Goal: Complete application form: Complete application form

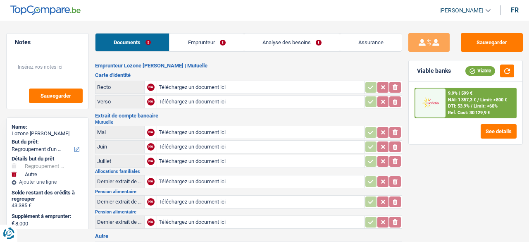
select select "refinancing"
select select "other"
select select "144"
select select "cofidis"
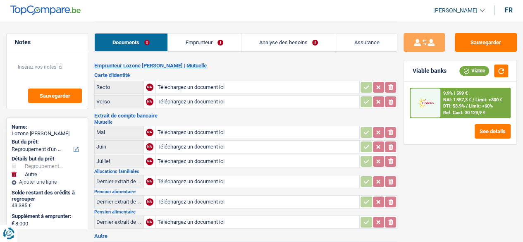
click at [197, 42] on link "Emprunteur" at bounding box center [204, 42] width 73 height 18
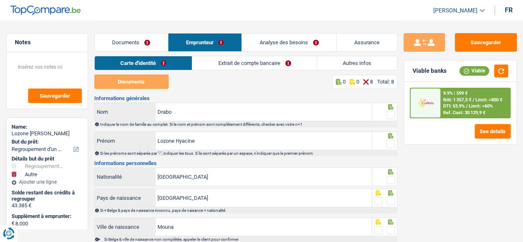
click at [268, 43] on link "Analyse des besoins" at bounding box center [289, 42] width 94 height 18
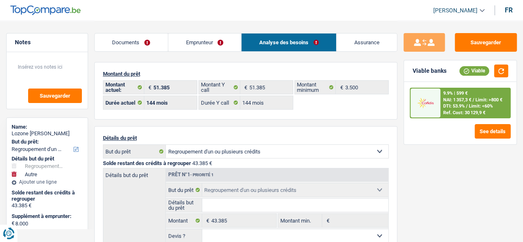
click at [362, 45] on link "Assurance" at bounding box center [367, 42] width 60 height 18
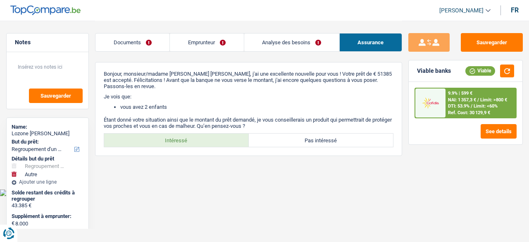
click at [122, 45] on link "Documents" at bounding box center [133, 42] width 74 height 18
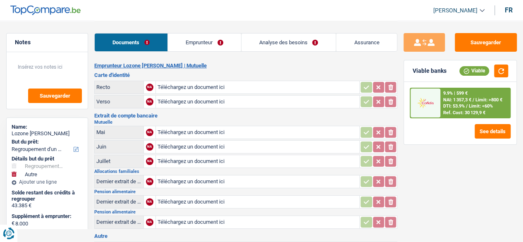
click at [202, 40] on link "Emprunteur" at bounding box center [204, 42] width 73 height 18
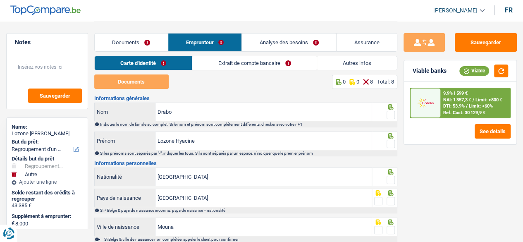
click at [131, 45] on link "Documents" at bounding box center [131, 42] width 73 height 18
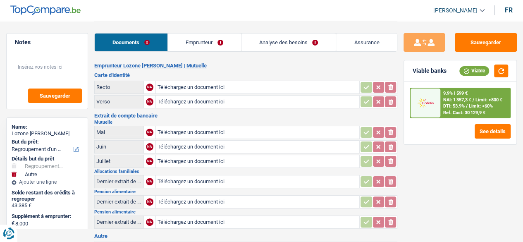
click at [203, 89] on input "Téléchargez un document ici" at bounding box center [258, 87] width 201 height 12
type input "C:\fakepath\Carte d’identité [DATE] (1).pdf"
click at [203, 103] on input "Téléchargez un document ici" at bounding box center [258, 102] width 201 height 12
click at [293, 96] on input "Téléchargez un document ici" at bounding box center [258, 102] width 201 height 12
type input "C:\fakepath\Carte d’identité [DATE].pdf"
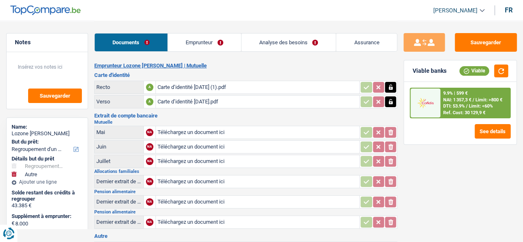
click at [178, 132] on input "Téléchargez un document ici" at bounding box center [258, 132] width 201 height 12
click at [208, 159] on input "Téléchargez un document ici" at bounding box center [258, 161] width 201 height 12
type input "C:\fakepath\vnz.pdf"
click at [200, 144] on input "Téléchargez un document ici" at bounding box center [258, 147] width 201 height 12
type input "C:\fakepath\vnz (1).pdf"
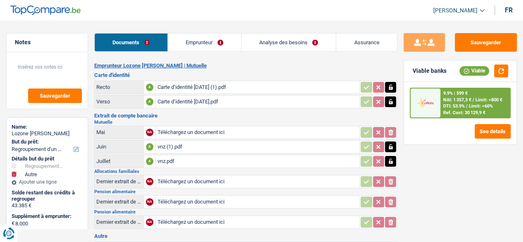
click at [181, 178] on input "Téléchargez un document ici" at bounding box center [258, 181] width 201 height 12
type input "C:\fakepath\parentia août .pdf"
click at [168, 182] on div "parentia août .pdf" at bounding box center [258, 181] width 201 height 12
click at [196, 40] on link "Emprunteur" at bounding box center [204, 42] width 73 height 18
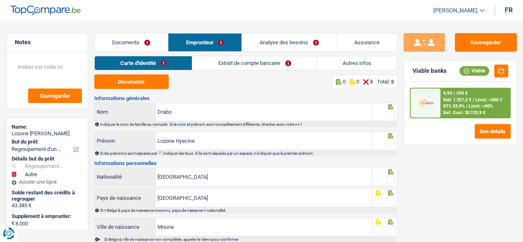
click at [345, 65] on link "Autres infos" at bounding box center [357, 63] width 80 height 14
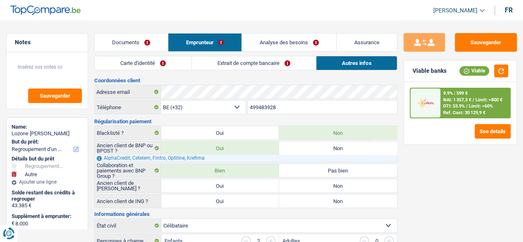
click at [238, 65] on link "Extrait de compte bancaire" at bounding box center [254, 63] width 124 height 14
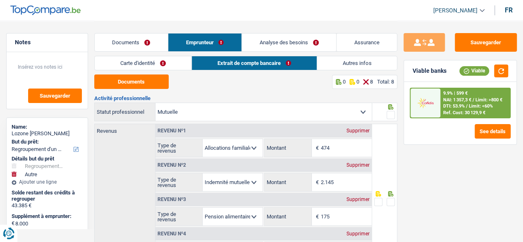
scroll to position [41, 0]
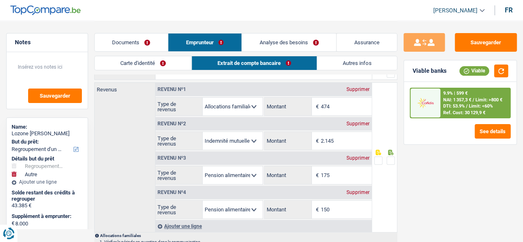
click at [125, 41] on link "Documents" at bounding box center [131, 42] width 73 height 18
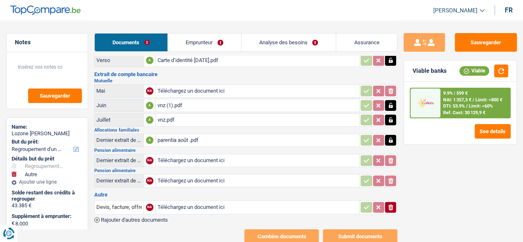
click at [174, 156] on input "Téléchargez un document ici" at bounding box center [258, 160] width 201 height 12
type input "C:\fakepath\secal août .pdf"
click at [190, 177] on div "secal août .pdf" at bounding box center [258, 181] width 201 height 12
click at [201, 44] on link "Emprunteur" at bounding box center [204, 42] width 73 height 18
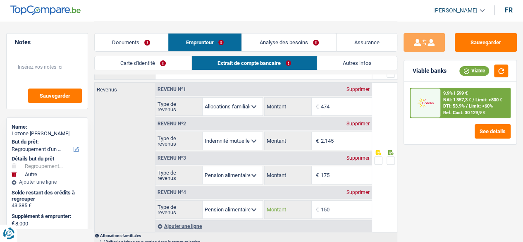
drag, startPoint x: 347, startPoint y: 212, endPoint x: 344, endPoint y: 204, distance: 8.6
click at [332, 212] on input "150" at bounding box center [346, 210] width 51 height 18
click at [358, 190] on div "Supprimer" at bounding box center [357, 192] width 27 height 5
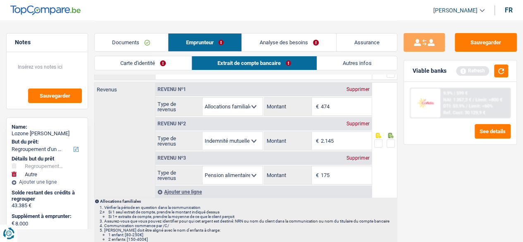
click at [144, 49] on link "Documents" at bounding box center [131, 42] width 73 height 18
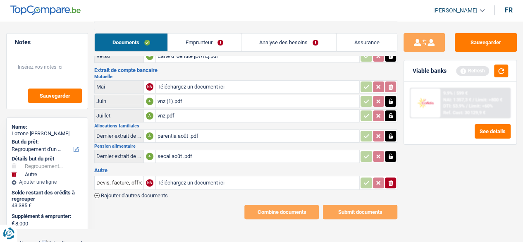
scroll to position [33, 0]
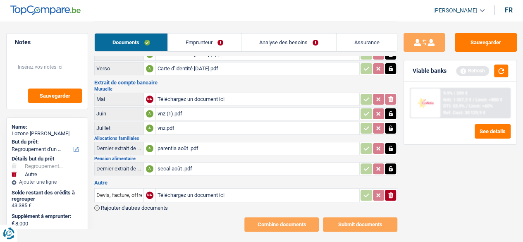
click at [173, 189] on input "Téléchargez un document ici" at bounding box center [258, 195] width 201 height 12
type input "C:\fakepath\parenting août .pdf"
click at [127, 192] on input "Devis, facture, offre, bon de commande" at bounding box center [118, 195] width 45 height 13
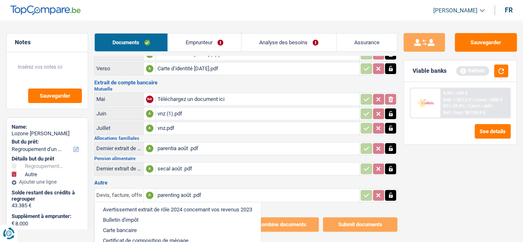
scroll to position [83, 0]
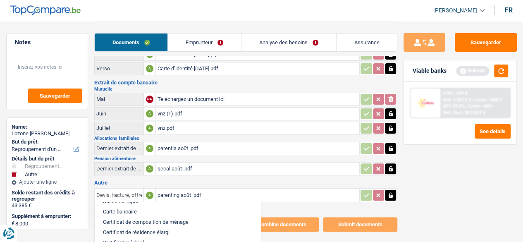
type input "Devis, facturea, offre, bon de commande"
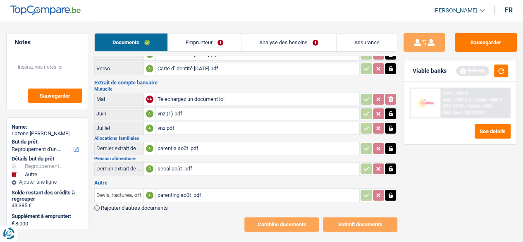
click at [132, 191] on input "Devis, facturea, offre, bon de commande" at bounding box center [118, 195] width 45 height 13
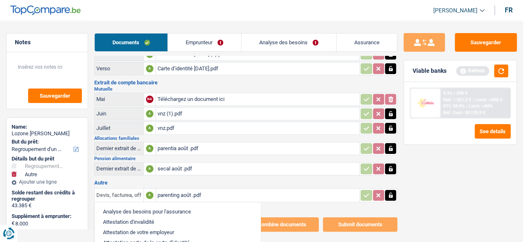
click at [132, 191] on input "Devis, facturea, offre, bon de commande" at bounding box center [118, 195] width 45 height 13
click at [129, 189] on input "Devis, facturea, offre, bon de commande" at bounding box center [118, 195] width 45 height 13
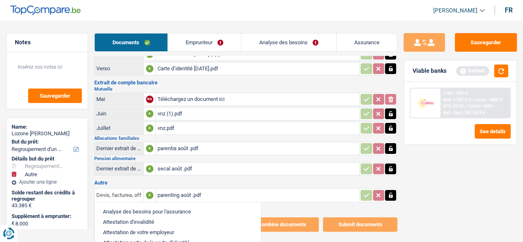
click at [129, 189] on input "Devis, facturea, offre, bon de commande" at bounding box center [118, 195] width 45 height 13
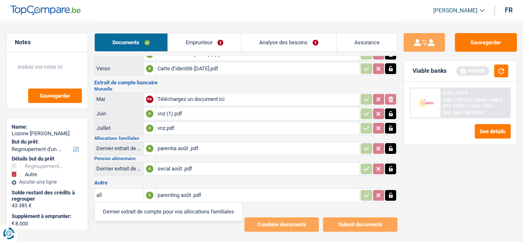
click at [163, 206] on li "Dernier extrait de compte pour vos allocations familiales" at bounding box center [168, 211] width 139 height 10
type input "Dernier extrait de compte pour vos allocations familiales"
click at [97, 205] on icon "button" at bounding box center [96, 207] width 5 height 5
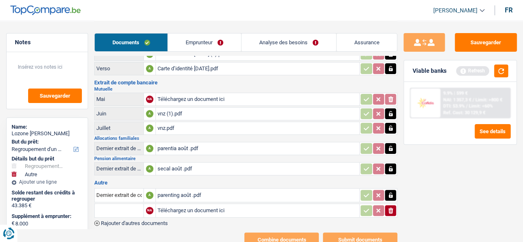
click at [115, 206] on input "text" at bounding box center [118, 210] width 45 height 13
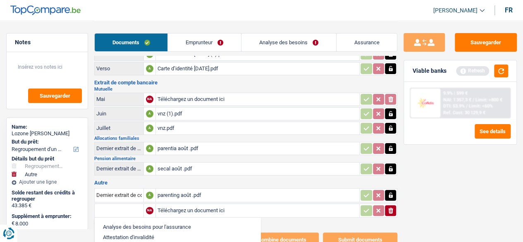
click at [184, 208] on input "Téléchargez un document ici" at bounding box center [258, 210] width 201 height 12
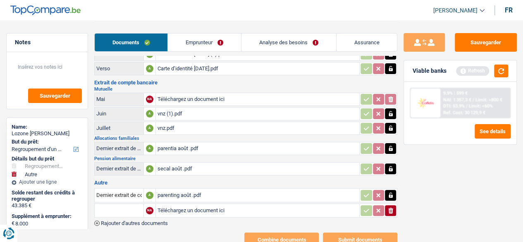
type input "C:\fakepath\LOZONE_DRABO_AttestArbeidsongeschiktheid.pdf"
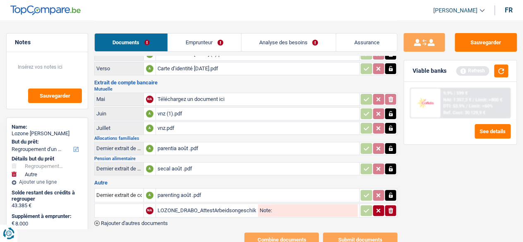
click at [108, 211] on input "text" at bounding box center [118, 210] width 45 height 13
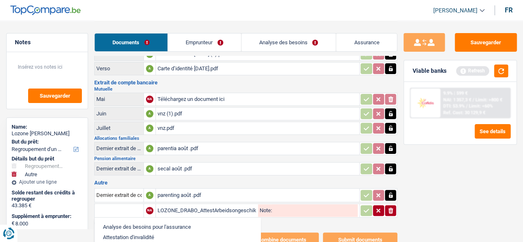
click at [132, 232] on li "Attestation d'invalidité" at bounding box center [178, 237] width 158 height 10
type input "Attestation d'invalidité"
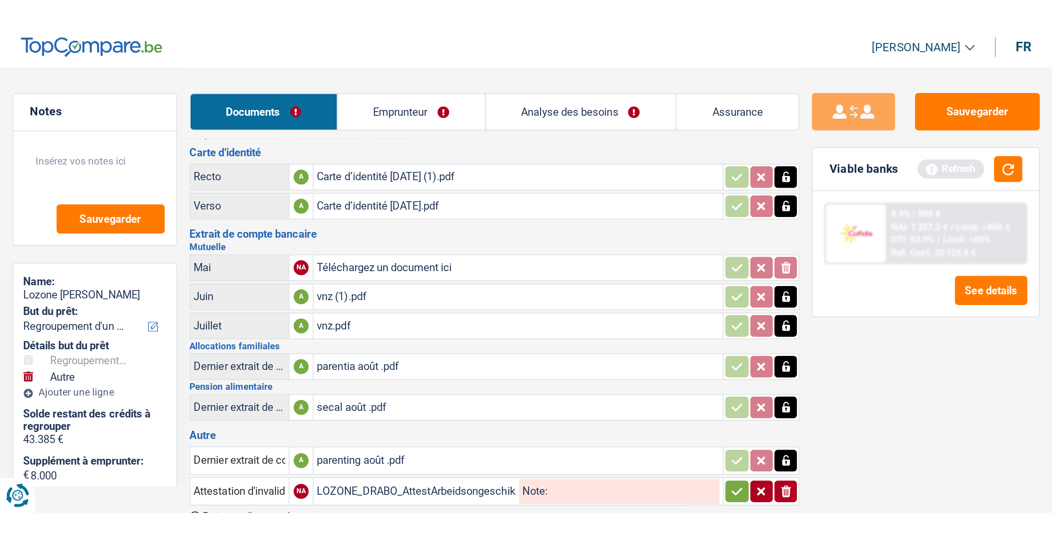
scroll to position [0, 0]
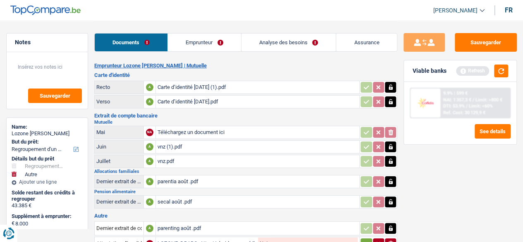
click at [194, 42] on link "Emprunteur" at bounding box center [204, 42] width 73 height 18
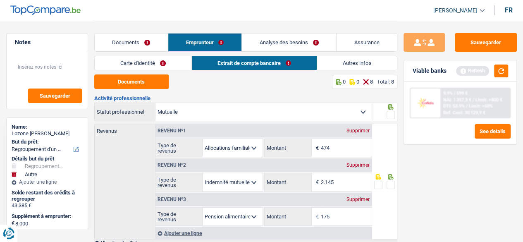
click at [138, 65] on link "Carte d'identité" at bounding box center [143, 63] width 97 height 14
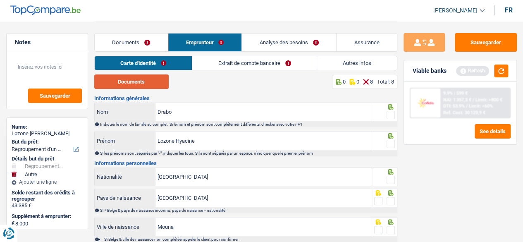
click at [110, 88] on button "Documents" at bounding box center [131, 81] width 74 height 14
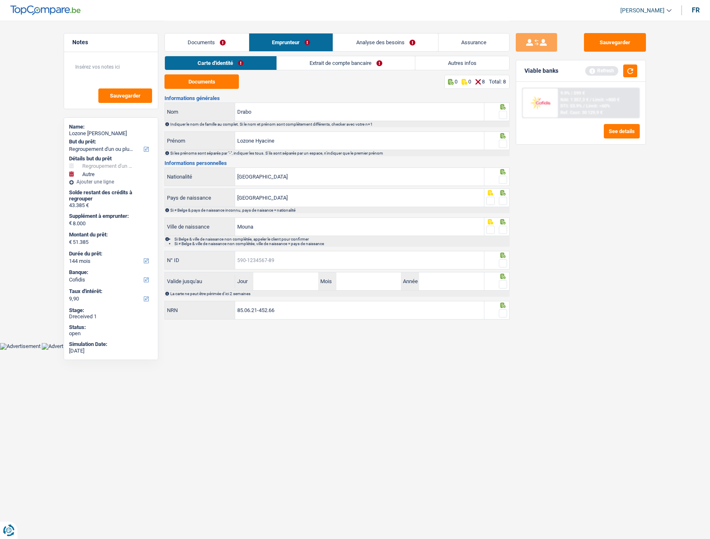
click at [283, 242] on input "N° ID" at bounding box center [359, 260] width 249 height 18
type input "[PHONE_NUMBER]"
click at [286, 242] on input "Jour" at bounding box center [286, 282] width 65 height 18
type input "13"
type input "11"
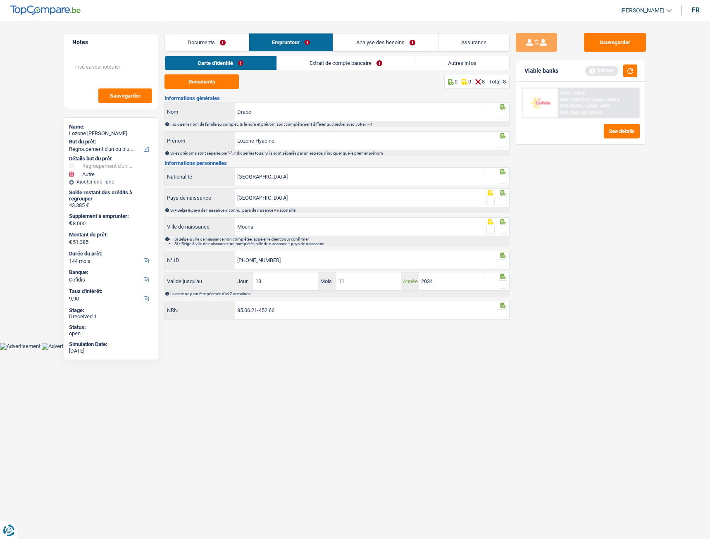
type input "2034"
click at [507, 117] on span at bounding box center [503, 115] width 8 height 8
click at [0, 0] on input "radio" at bounding box center [0, 0] width 0 height 0
click at [502, 148] on div at bounding box center [503, 144] width 8 height 10
click at [502, 147] on span at bounding box center [503, 144] width 8 height 8
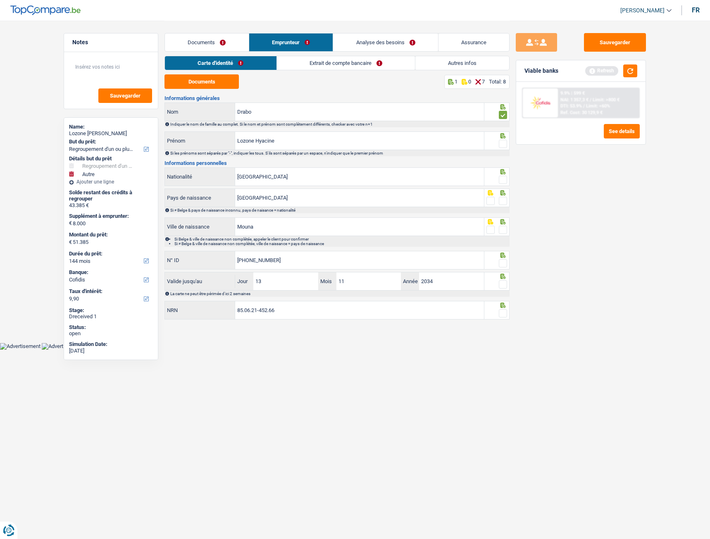
click at [0, 0] on input "radio" at bounding box center [0, 0] width 0 height 0
click at [507, 182] on span at bounding box center [503, 180] width 8 height 8
click at [0, 0] on input "radio" at bounding box center [0, 0] width 0 height 0
click at [505, 204] on span at bounding box center [503, 201] width 8 height 8
click at [0, 0] on input "radio" at bounding box center [0, 0] width 0 height 0
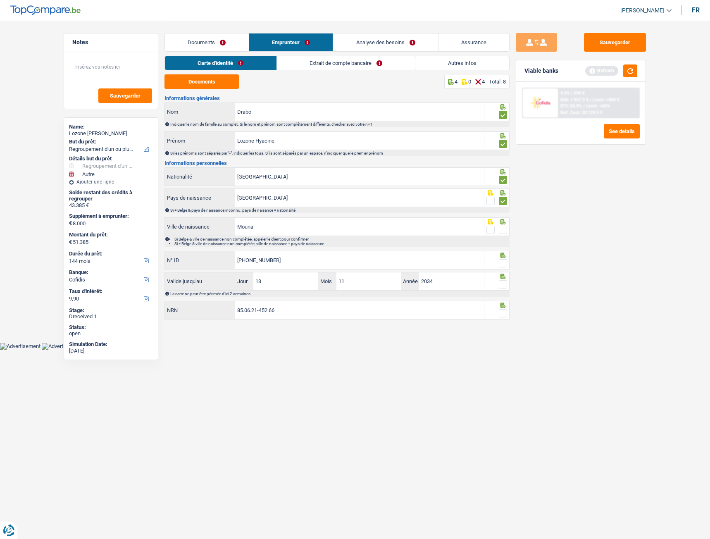
click at [503, 230] on span at bounding box center [503, 230] width 8 height 8
click at [0, 0] on input "radio" at bounding box center [0, 0] width 0 height 0
click at [503, 242] on span at bounding box center [503, 263] width 8 height 8
click at [0, 0] on input "radio" at bounding box center [0, 0] width 0 height 0
click at [506, 242] on span at bounding box center [503, 284] width 8 height 8
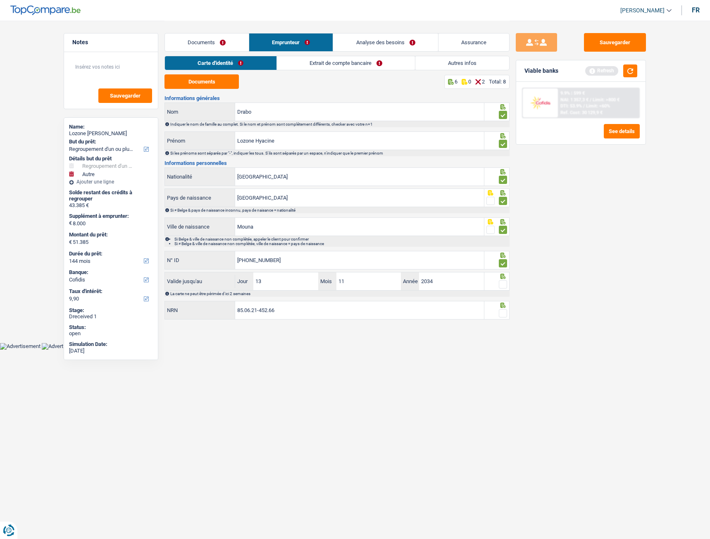
click at [0, 0] on input "radio" at bounding box center [0, 0] width 0 height 0
click at [505, 242] on span at bounding box center [503, 313] width 8 height 8
click at [0, 0] on input "radio" at bounding box center [0, 0] width 0 height 0
click at [299, 61] on link "Extrait de compte bancaire" at bounding box center [346, 63] width 138 height 14
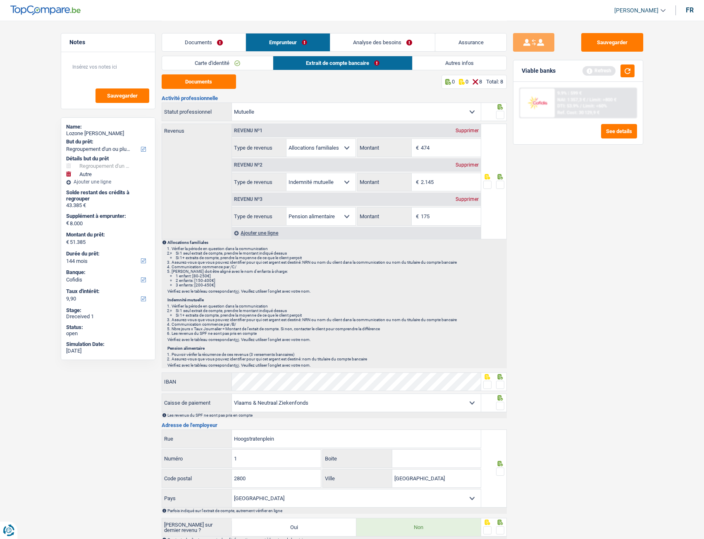
click at [191, 47] on link "Documents" at bounding box center [204, 42] width 84 height 18
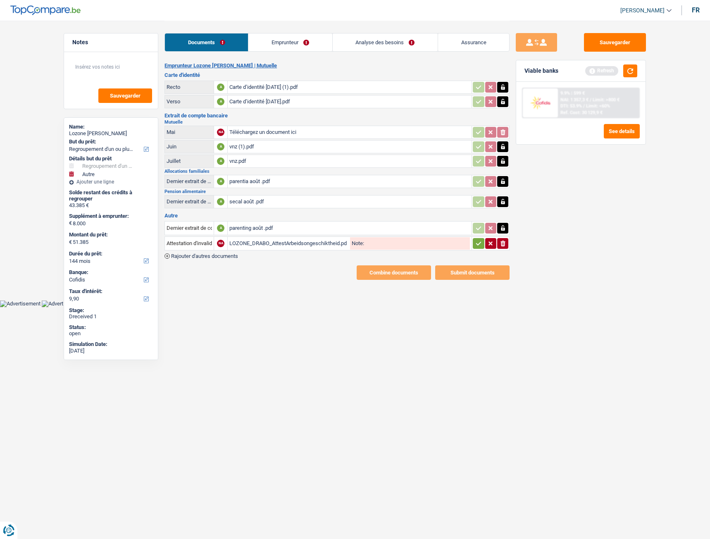
click at [247, 182] on div "parentia août .pdf" at bounding box center [350, 181] width 241 height 12
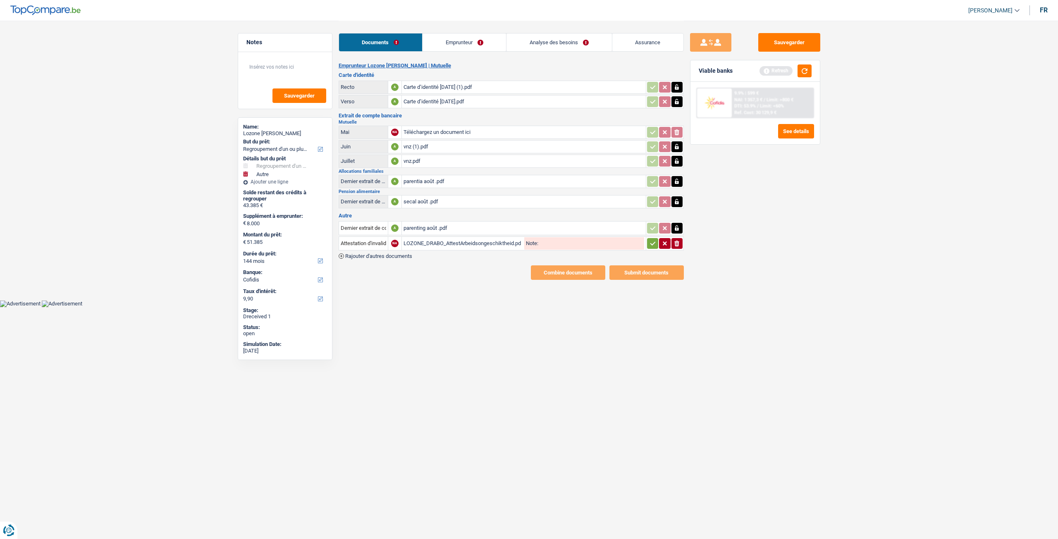
click at [454, 43] on link "Emprunteur" at bounding box center [465, 42] width 84 height 18
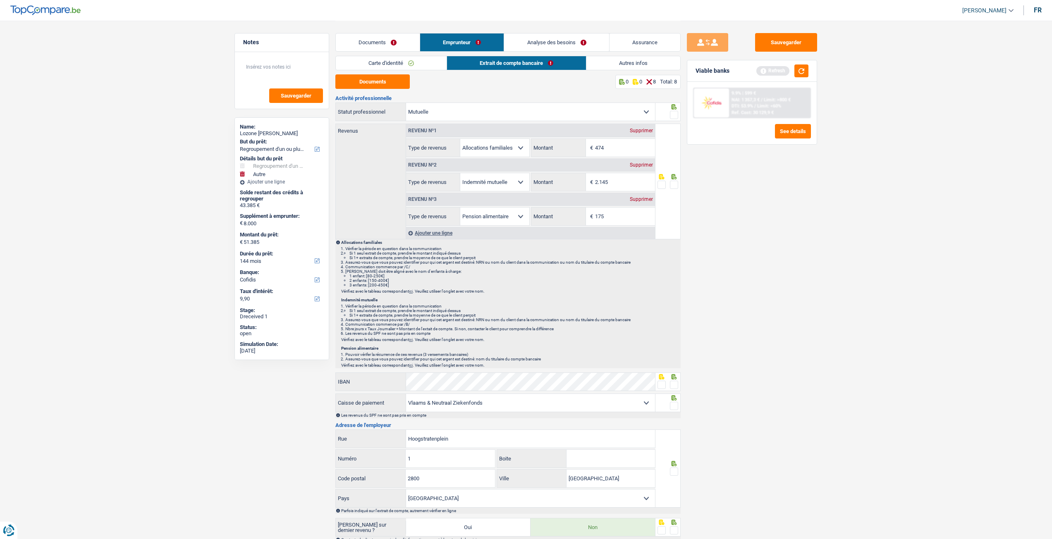
click at [378, 44] on link "Documents" at bounding box center [378, 42] width 84 height 18
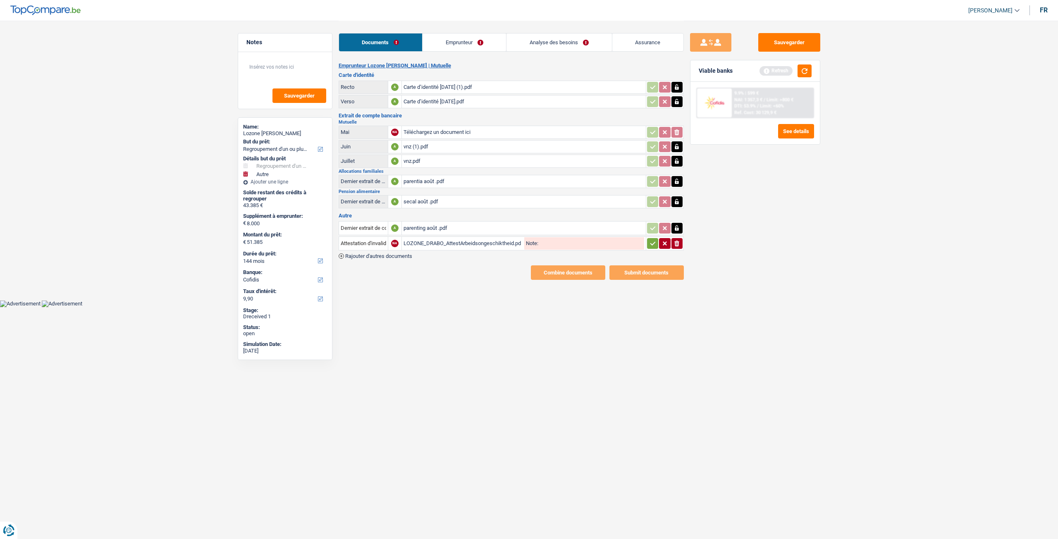
click at [462, 43] on link "Emprunteur" at bounding box center [465, 42] width 84 height 18
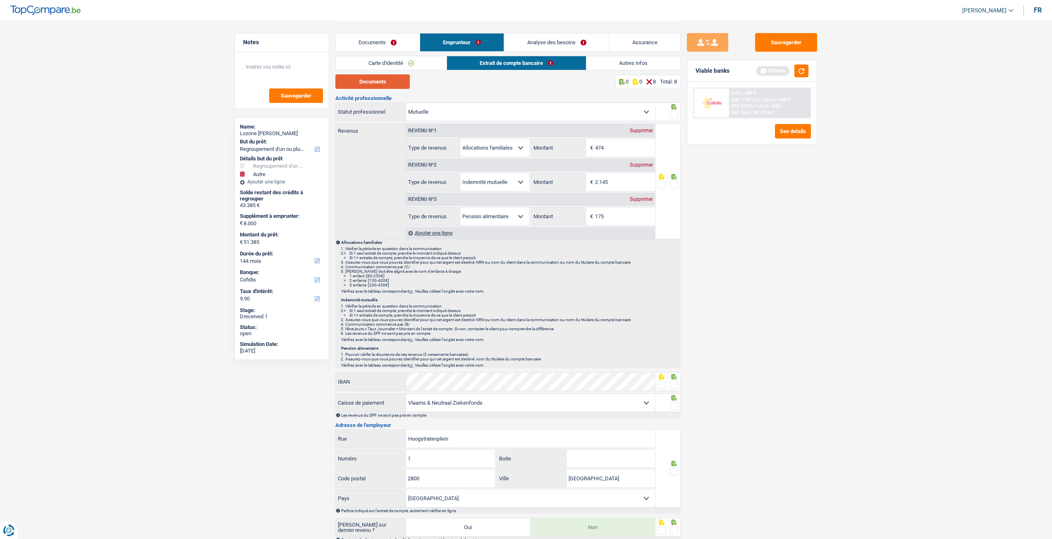
click at [378, 84] on button "Documents" at bounding box center [372, 81] width 74 height 14
click at [529, 184] on input "2.145" at bounding box center [625, 182] width 60 height 18
drag, startPoint x: 616, startPoint y: 183, endPoint x: 600, endPoint y: 180, distance: 16.0
click at [529, 180] on input "2.145" at bounding box center [625, 182] width 60 height 18
type input "2.107"
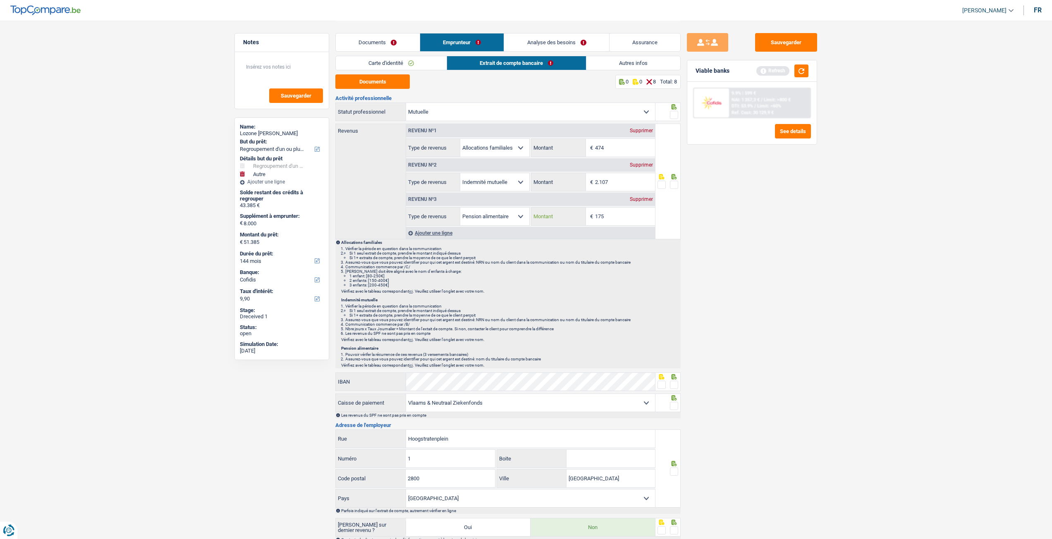
click at [529, 218] on input "175" at bounding box center [625, 217] width 60 height 18
click at [529, 116] on span at bounding box center [674, 115] width 8 height 8
click at [0, 0] on input "radio" at bounding box center [0, 0] width 0 height 0
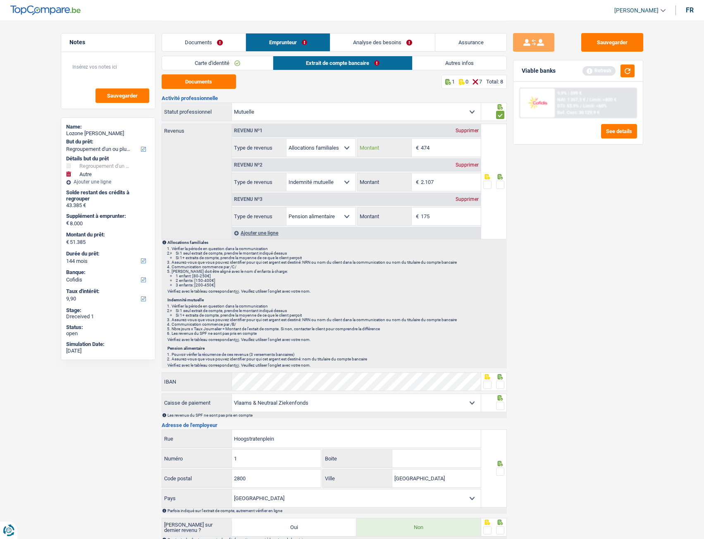
drag, startPoint x: 440, startPoint y: 147, endPoint x: 410, endPoint y: 147, distance: 29.4
click at [410, 147] on div "474 € Montant" at bounding box center [419, 148] width 123 height 18
type input "581"
click at [459, 182] on input "2.107" at bounding box center [451, 182] width 60 height 18
click at [502, 182] on span at bounding box center [500, 185] width 8 height 8
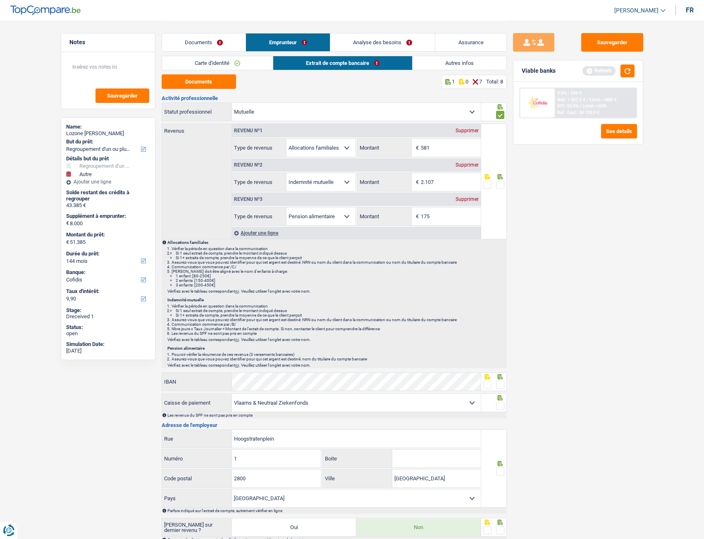
click at [0, 0] on input "radio" at bounding box center [0, 0] width 0 height 0
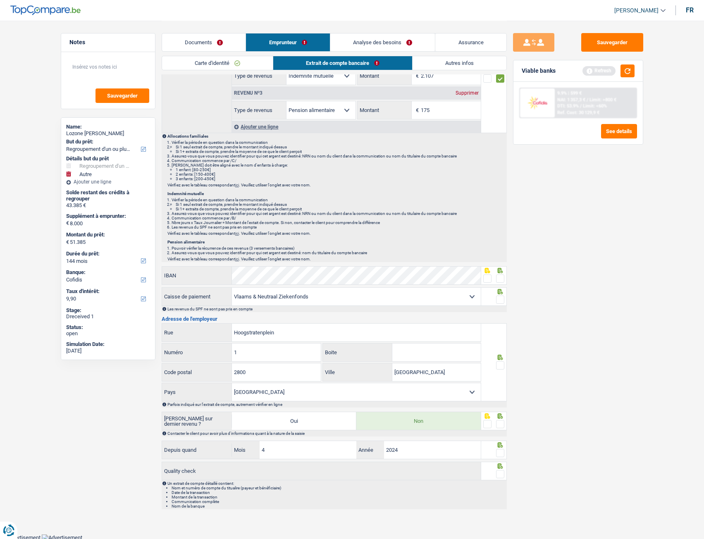
scroll to position [108, 0]
click at [503, 242] on span at bounding box center [500, 277] width 8 height 8
click at [0, 0] on input "radio" at bounding box center [0, 0] width 0 height 0
click at [501, 242] on span at bounding box center [500, 298] width 8 height 8
click at [0, 0] on input "radio" at bounding box center [0, 0] width 0 height 0
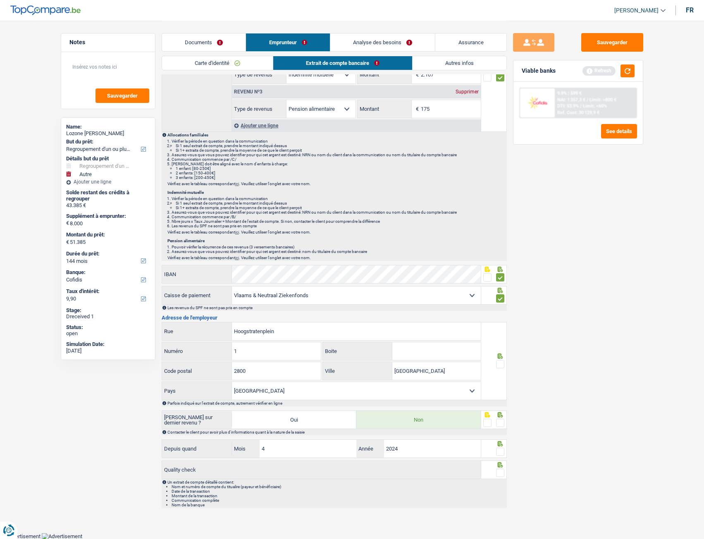
click at [500, 242] on span at bounding box center [500, 364] width 8 height 8
click at [0, 0] on input "radio" at bounding box center [0, 0] width 0 height 0
click at [505, 242] on div at bounding box center [494, 420] width 26 height 19
click at [501, 242] on span at bounding box center [500, 423] width 8 height 8
click at [0, 0] on input "radio" at bounding box center [0, 0] width 0 height 0
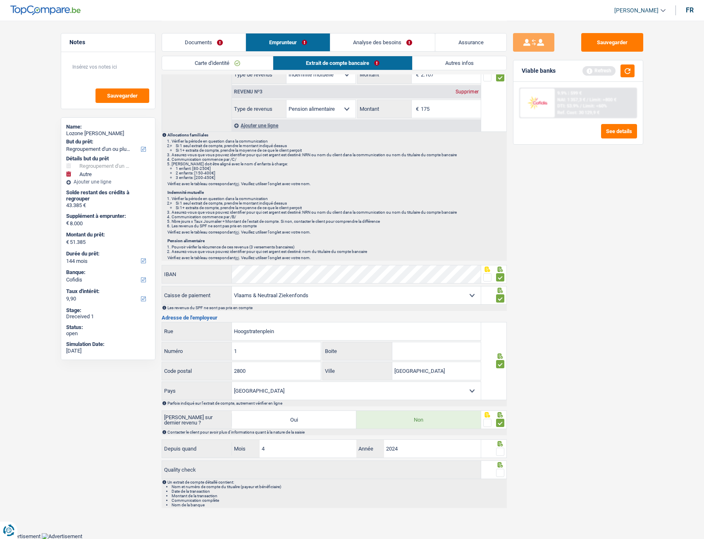
click at [501, 242] on span at bounding box center [500, 452] width 8 height 8
click at [0, 0] on input "radio" at bounding box center [0, 0] width 0 height 0
click at [501, 242] on span at bounding box center [500, 473] width 8 height 8
click at [0, 0] on input "radio" at bounding box center [0, 0] width 0 height 0
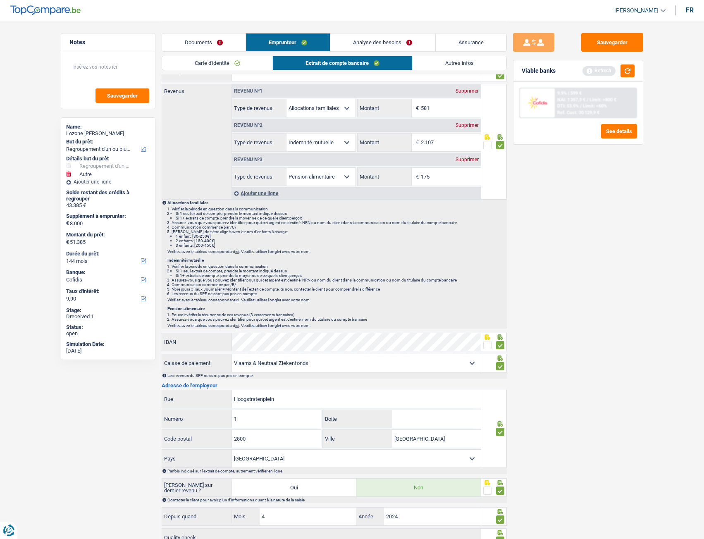
scroll to position [0, 0]
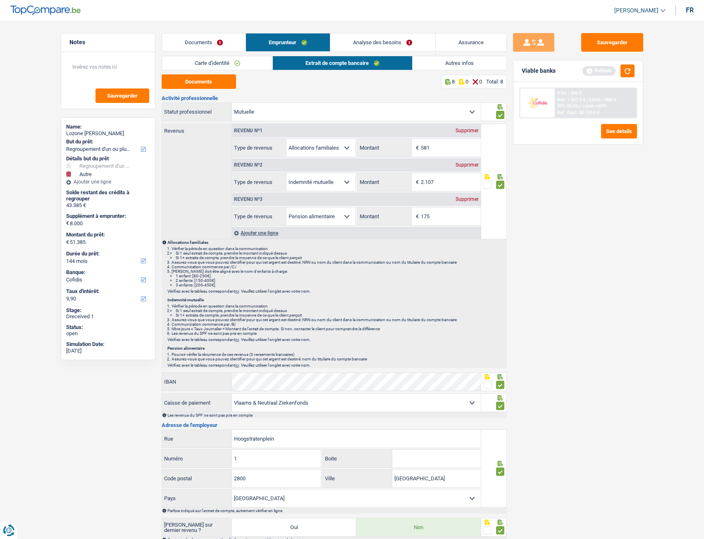
click at [370, 43] on link "Analyse des besoins" at bounding box center [382, 42] width 105 height 18
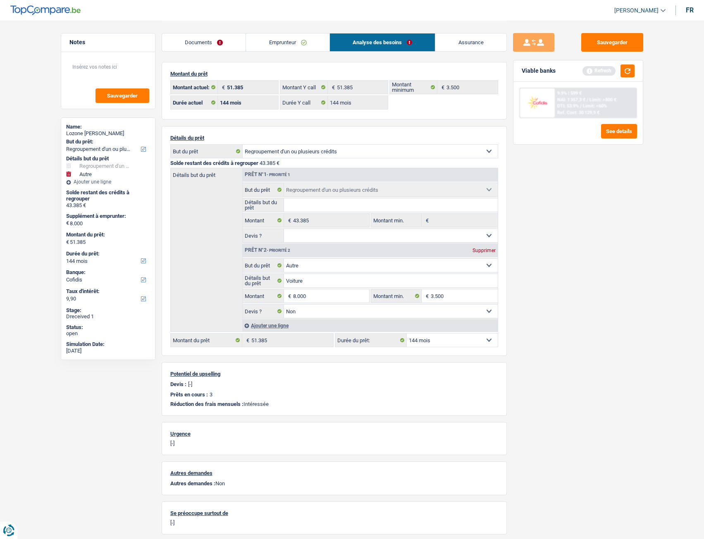
click at [265, 50] on link "Emprunteur" at bounding box center [288, 42] width 84 height 18
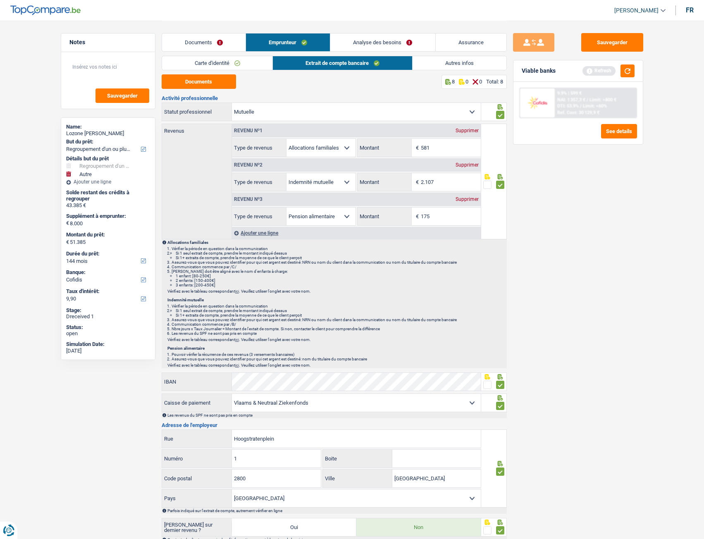
click at [344, 40] on link "Analyse des besoins" at bounding box center [382, 42] width 105 height 18
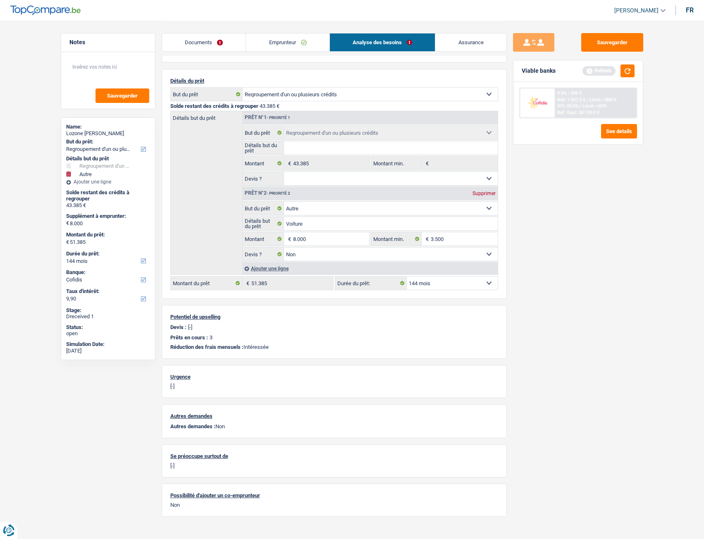
scroll to position [68, 0]
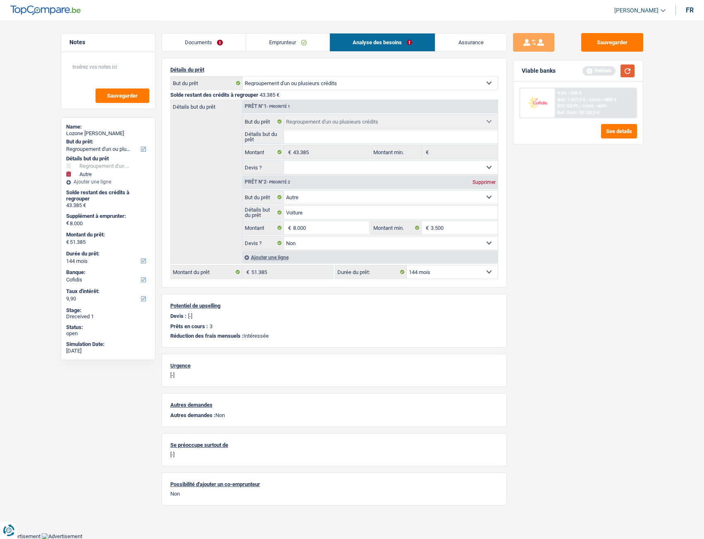
click at [529, 67] on button "button" at bounding box center [628, 71] width 14 height 13
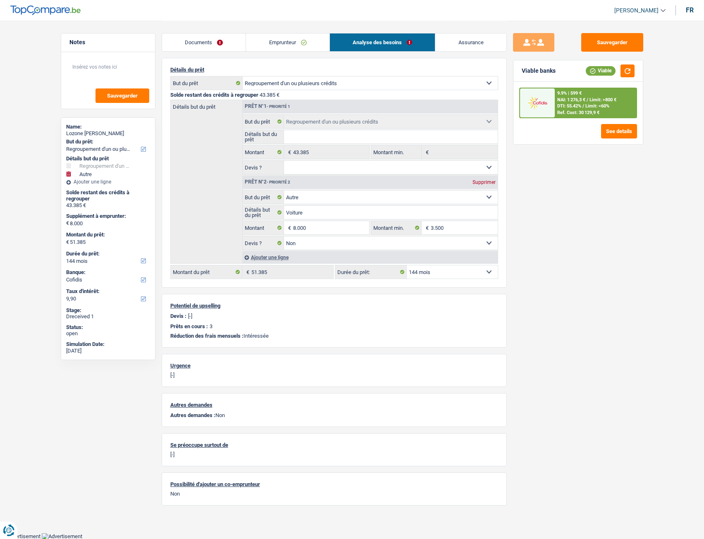
click at [423, 242] on select "12 mois 18 mois 24 mois 30 mois 36 mois 42 mois 48 mois 60 mois 72 mois 84 mois…" at bounding box center [452, 272] width 91 height 13
select select "120"
click at [407, 242] on select "12 mois 18 mois 24 mois 30 mois 36 mois 42 mois 48 mois 60 mois 72 mois 84 mois…" at bounding box center [452, 272] width 91 height 13
select select "120"
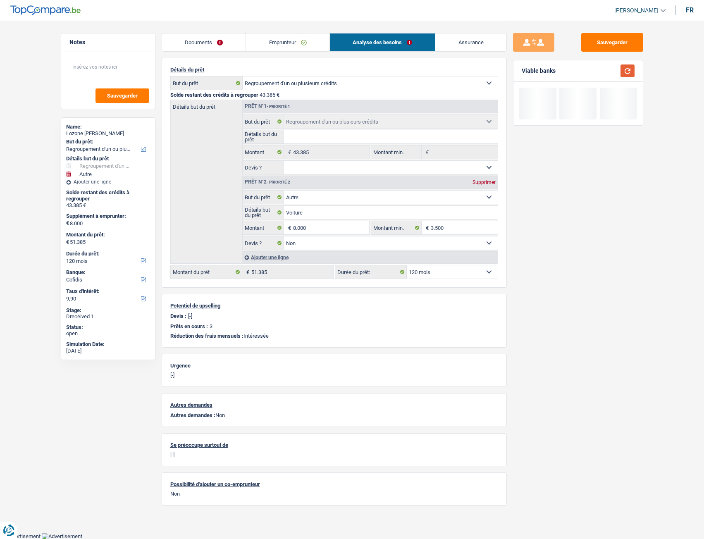
click at [529, 71] on button "button" at bounding box center [628, 71] width 14 height 13
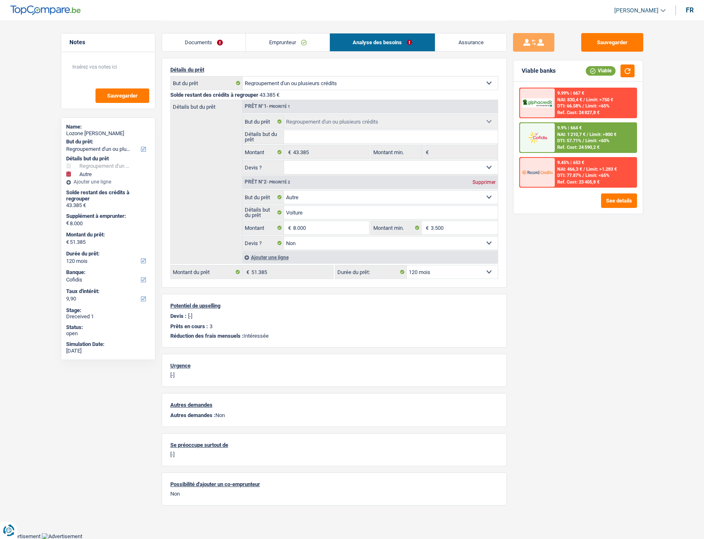
click at [490, 242] on select "12 mois 18 mois 24 mois 30 mois 36 mois 42 mois 48 mois 60 mois 72 mois 84 mois…" at bounding box center [452, 272] width 91 height 13
select select "144"
click at [407, 242] on select "12 mois 18 mois 24 mois 30 mois 36 mois 42 mois 48 mois 60 mois 72 mois 84 mois…" at bounding box center [452, 272] width 91 height 13
select select "144"
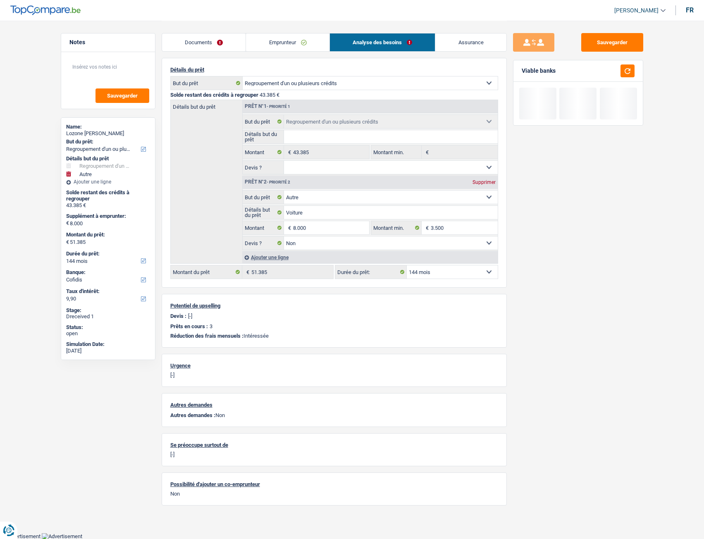
click at [529, 242] on div "Sauvegarder Viable banks" at bounding box center [578, 279] width 143 height 493
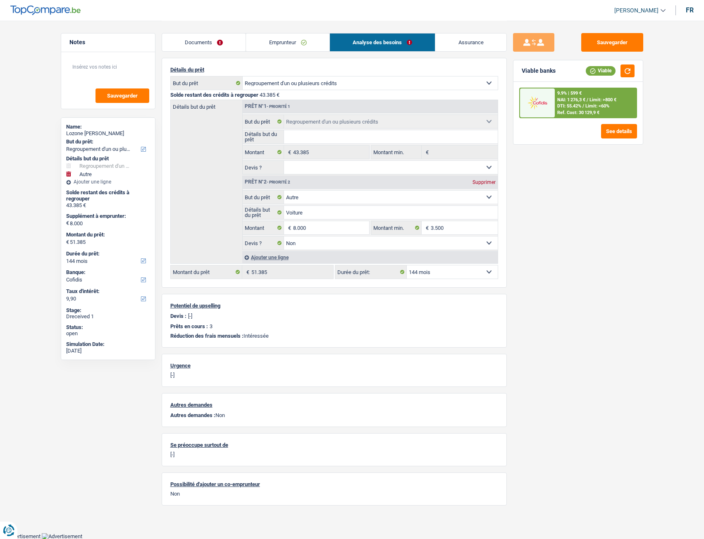
click at [469, 242] on select "12 mois 18 mois 24 mois 30 mois 36 mois 42 mois 48 mois 60 mois 72 mois 84 mois…" at bounding box center [452, 272] width 91 height 13
select select "120"
click at [407, 242] on select "12 mois 18 mois 24 mois 30 mois 36 mois 42 mois 48 mois 60 mois 72 mois 84 mois…" at bounding box center [452, 272] width 91 height 13
select select "120"
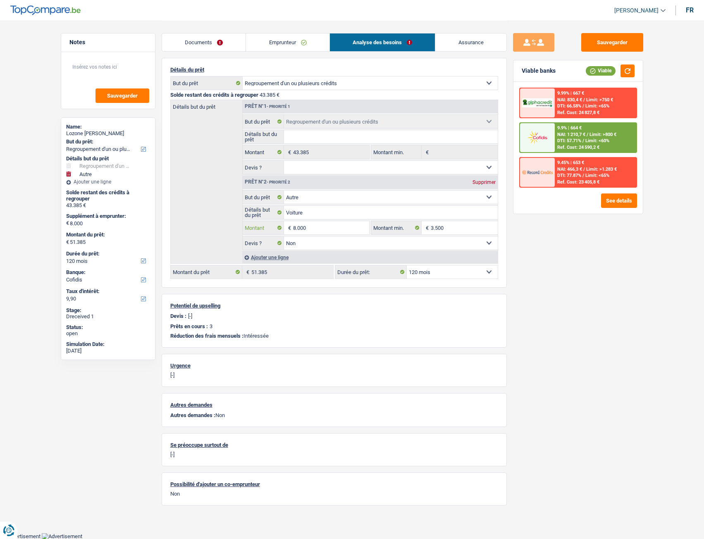
click at [302, 228] on input "8.000" at bounding box center [331, 227] width 76 height 13
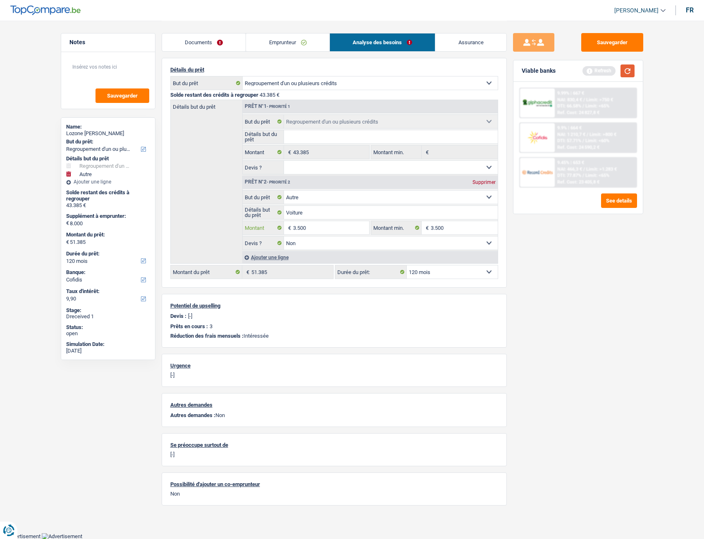
type input "3.500"
type input "46.885"
select select "144"
type input "46.885"
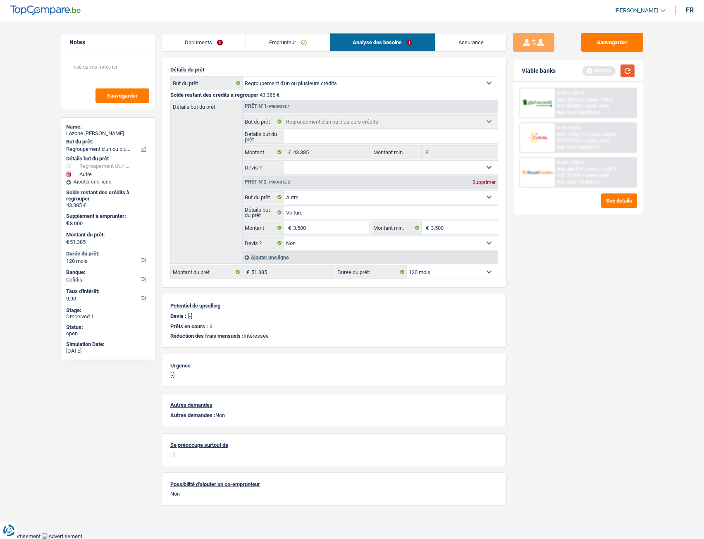
select select "144"
type input "46.885"
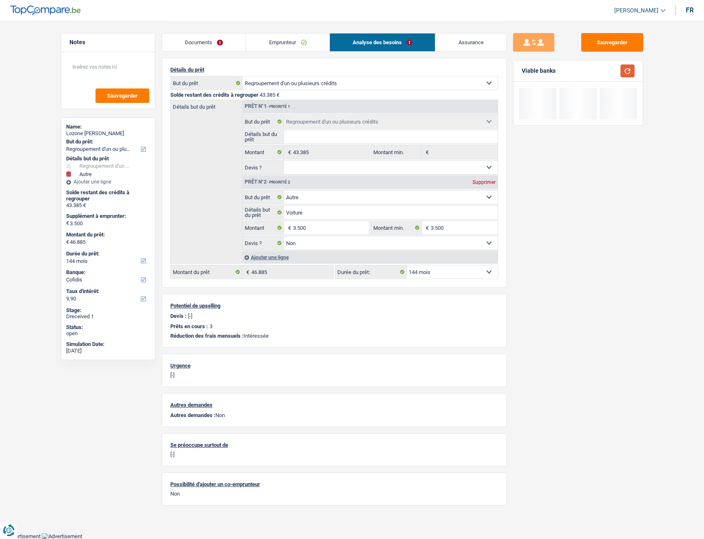
click at [529, 67] on button "button" at bounding box center [628, 71] width 14 height 13
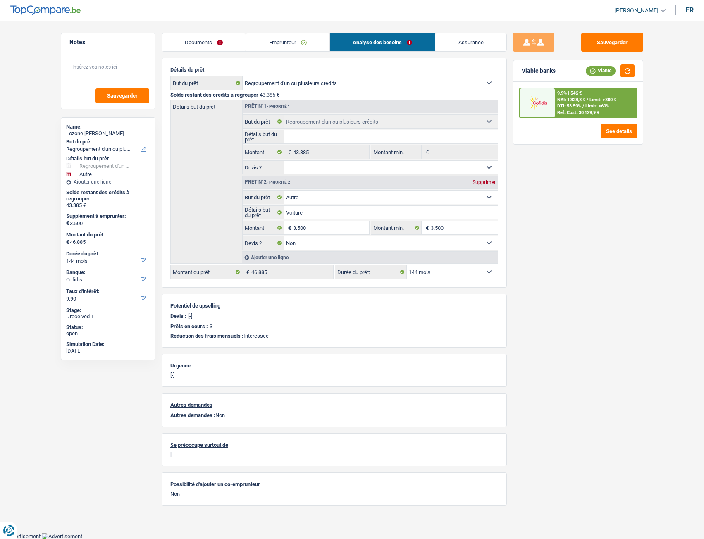
click at [443, 242] on select "12 mois 18 mois 24 mois 30 mois 36 mois 42 mois 48 mois 60 mois 72 mois 84 mois…" at bounding box center [452, 272] width 91 height 13
select select "120"
click at [407, 242] on select "12 mois 18 mois 24 mois 30 mois 36 mois 42 mois 48 mois 60 mois 72 mois 84 mois…" at bounding box center [452, 272] width 91 height 13
select select "120"
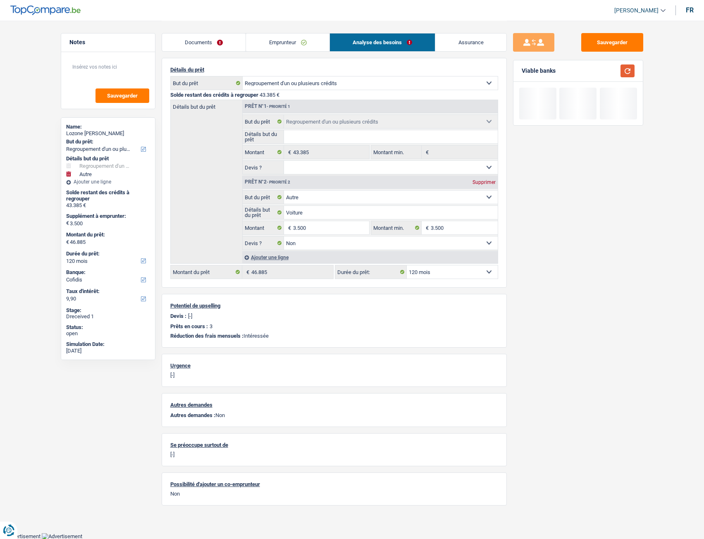
click at [529, 69] on button "button" at bounding box center [628, 71] width 14 height 13
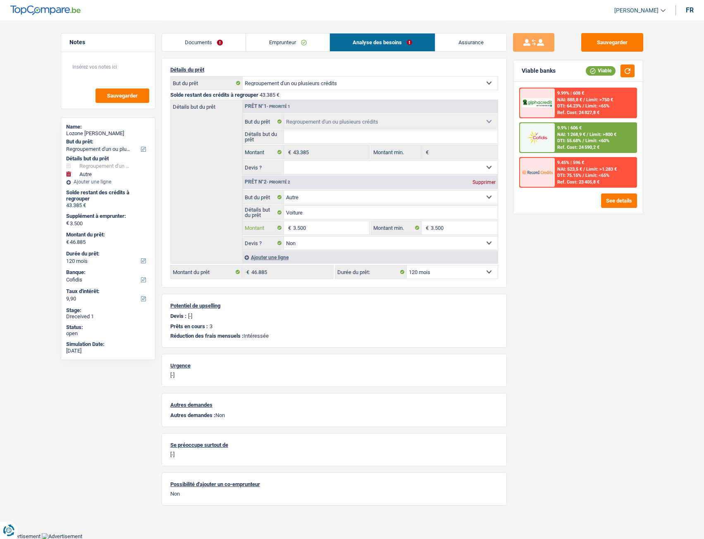
click at [305, 222] on input "3.500" at bounding box center [331, 227] width 76 height 13
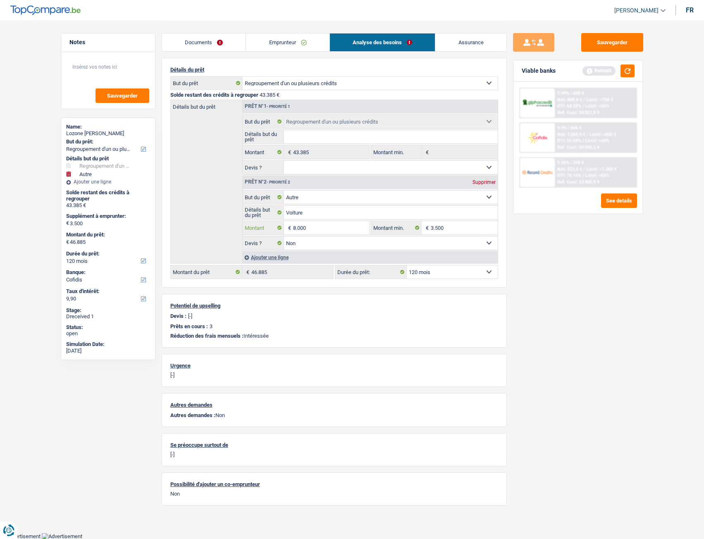
type input "8.000"
type input "51.385"
select select "144"
type input "51.385"
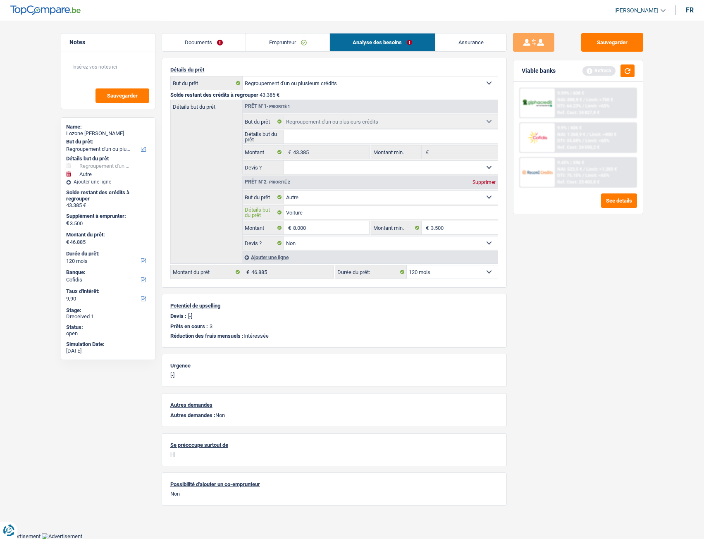
select select "144"
type input "51.385"
select select "144"
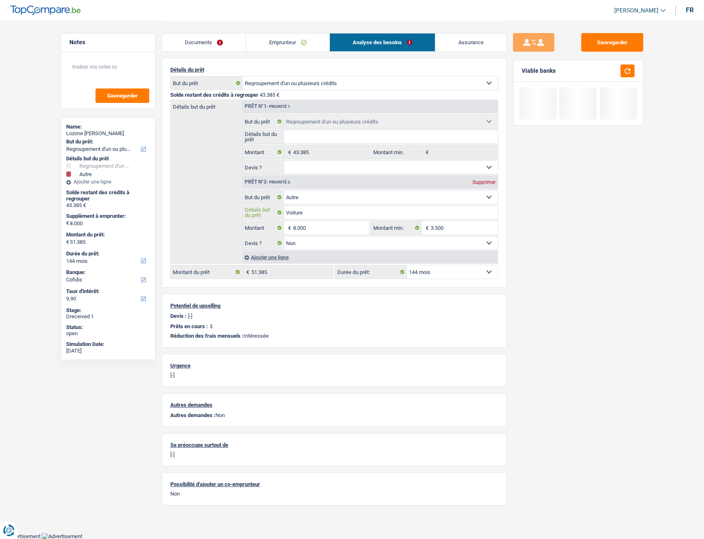
click at [452, 211] on input "Voiture" at bounding box center [391, 212] width 214 height 13
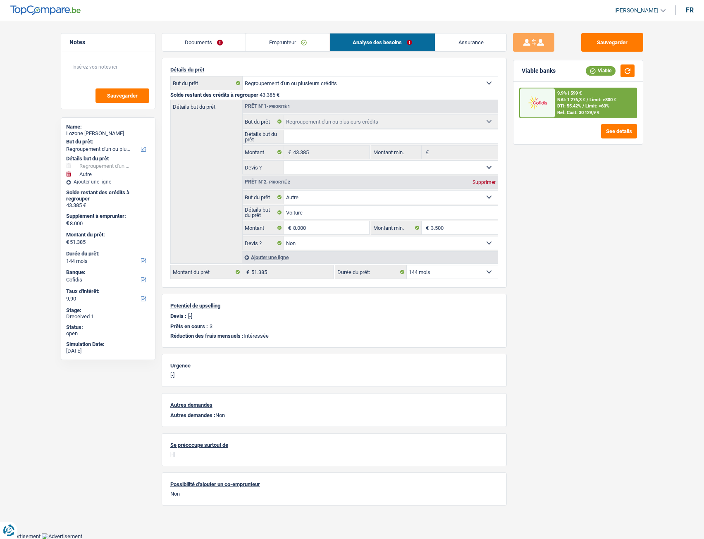
click at [529, 107] on span "DTI: 55.42%" at bounding box center [569, 105] width 24 height 5
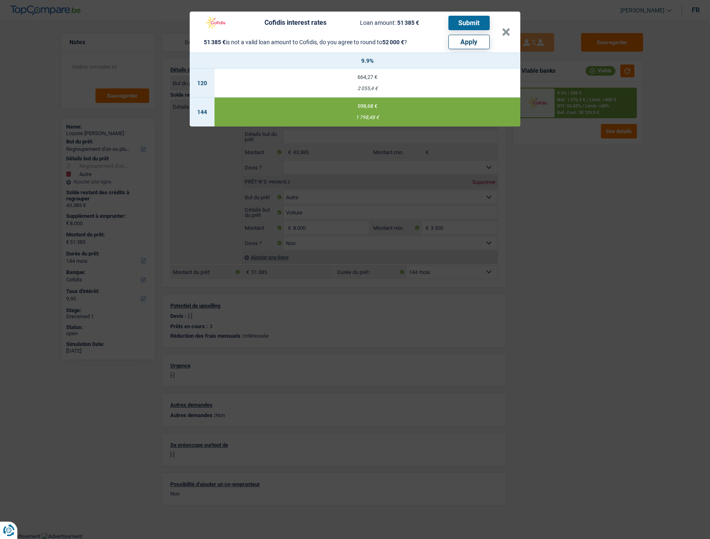
click at [367, 111] on td "598,68 € 1 798,48 €" at bounding box center [368, 112] width 306 height 29
click at [459, 43] on button "Apply" at bounding box center [469, 42] width 41 height 14
type input "8.615"
type input "52.000"
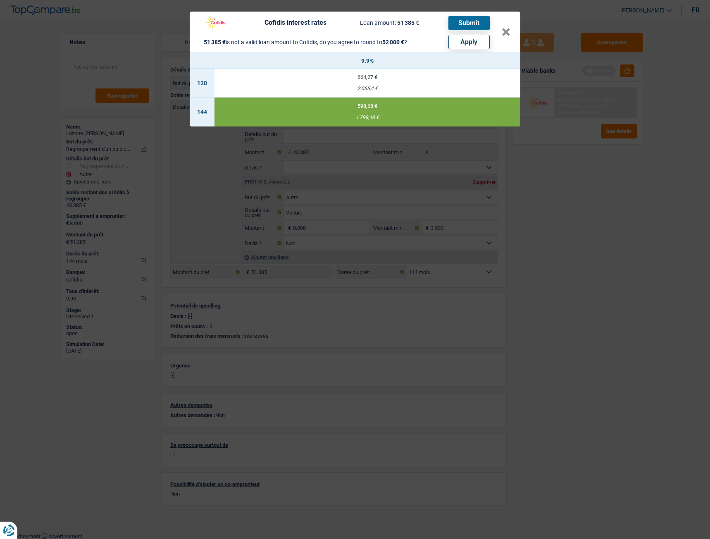
type input "8.615"
type input "52.000"
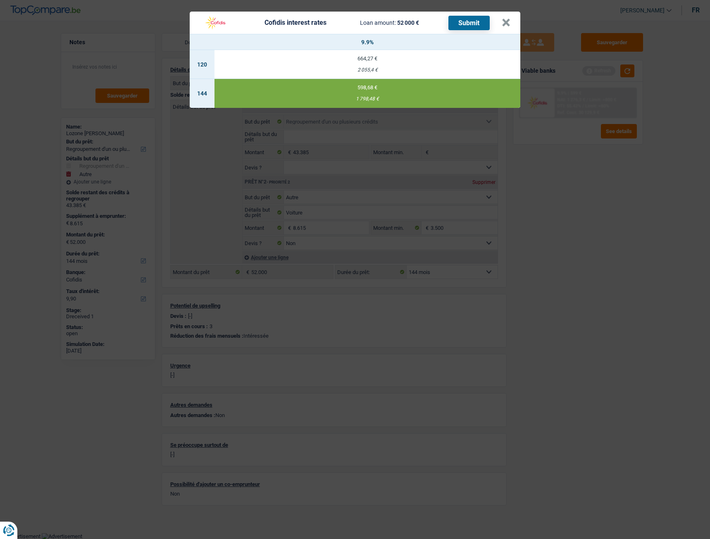
click at [457, 23] on button "Submit" at bounding box center [469, 23] width 41 height 14
click at [508, 25] on button "×" at bounding box center [506, 23] width 9 height 8
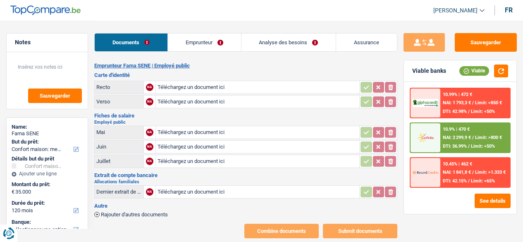
select select "household"
select select "120"
click at [287, 91] on input "Téléchargez un document ici" at bounding box center [258, 87] width 201 height 12
type input "C:\fakepath\CI.pdf"
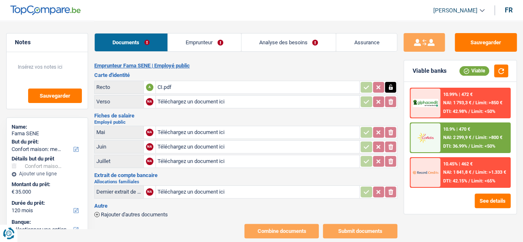
click at [167, 83] on div "CI.pdf" at bounding box center [258, 87] width 201 height 12
click at [177, 102] on input "Téléchargez un document ici" at bounding box center [258, 102] width 201 height 12
click at [170, 132] on input "Téléchargez un document ici" at bounding box center [258, 132] width 201 height 12
type input "C:\fakepath\Fiche_paie_05_2025 Mme SENE.pdf"
click at [167, 132] on div "Fiche_paie_05_2025 Mme SENE.pdf" at bounding box center [258, 132] width 201 height 12
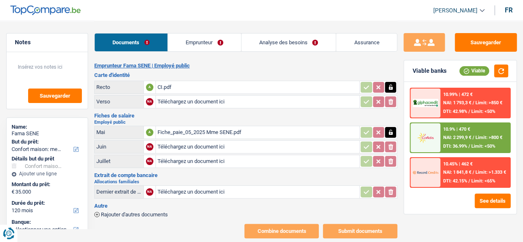
click at [199, 141] on input "Téléchargez un document ici" at bounding box center [258, 147] width 201 height 12
type input "C:\fakepath\Fiche_paie_06_2025 Mme SENE.pdf"
click at [230, 146] on div "Fiche_paie_06_2025 Mme SENE.pdf" at bounding box center [258, 147] width 201 height 12
click at [172, 162] on input "Téléchargez un document ici" at bounding box center [258, 161] width 201 height 12
type input "C:\fakepath\Fiche_paie_07_2025 Mme SENE.pdf"
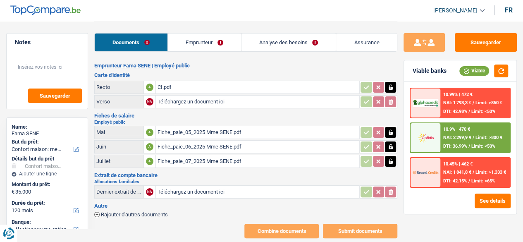
click at [237, 159] on div "Fiche_paie_07_2025 Mme SENE.pdf" at bounding box center [258, 161] width 201 height 12
click at [259, 190] on input "Téléchargez un document ici" at bounding box center [258, 192] width 201 height 12
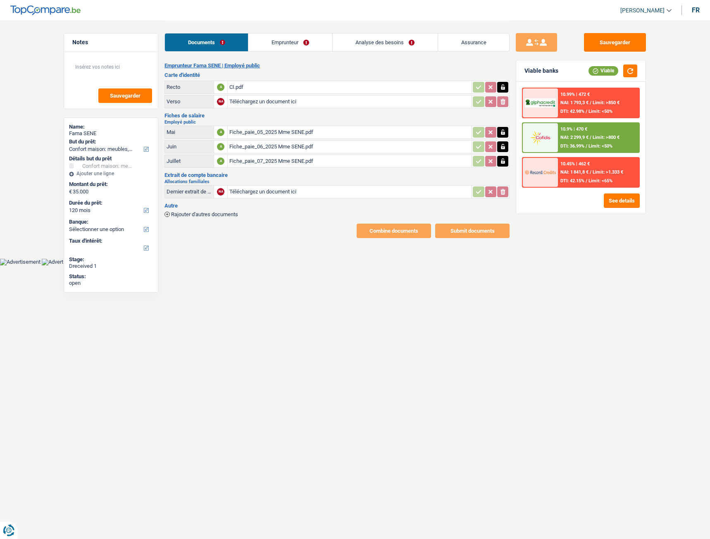
click at [277, 242] on main "Notes Sauvegarder Name: Fama SENE But du prêt: Confort maison: meubles, textile…" at bounding box center [355, 129] width 710 height 259
click at [280, 50] on link "Emprunteur" at bounding box center [291, 42] width 84 height 18
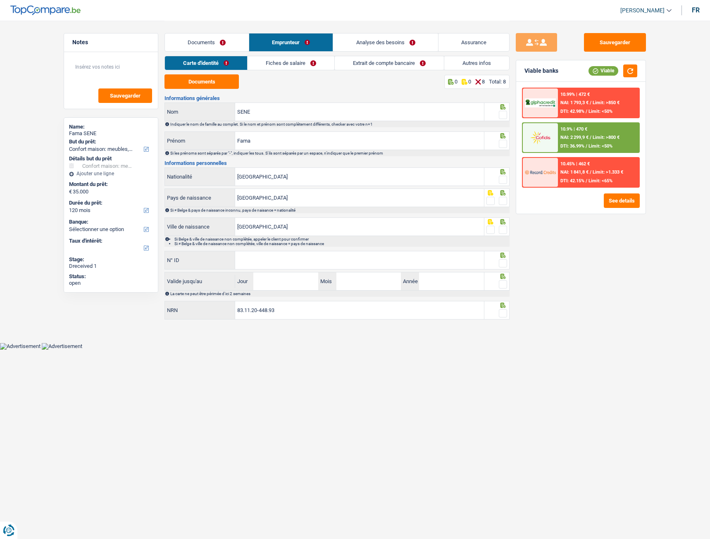
click at [210, 47] on link "Documents" at bounding box center [207, 42] width 84 height 18
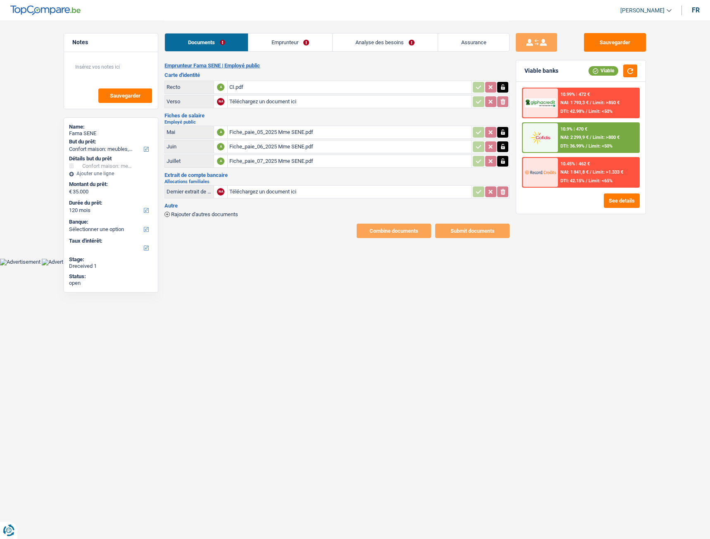
click at [294, 44] on link "Emprunteur" at bounding box center [291, 42] width 84 height 18
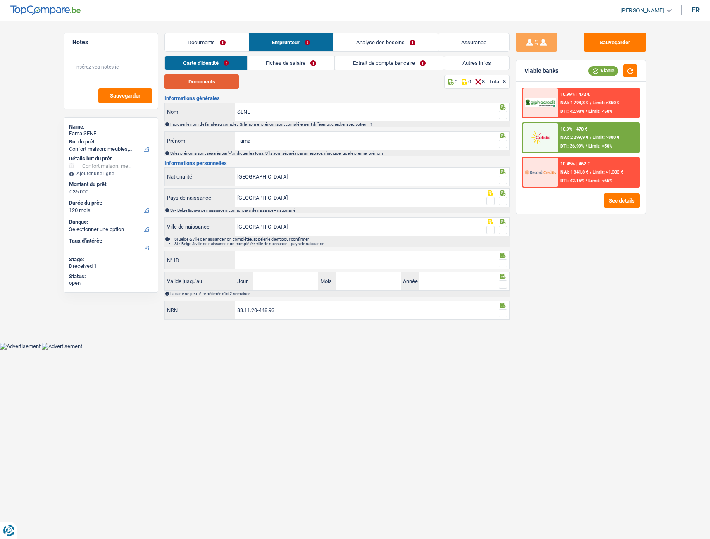
click at [211, 87] on button "Documents" at bounding box center [202, 81] width 74 height 14
click at [273, 242] on input "N° ID" at bounding box center [359, 260] width 249 height 18
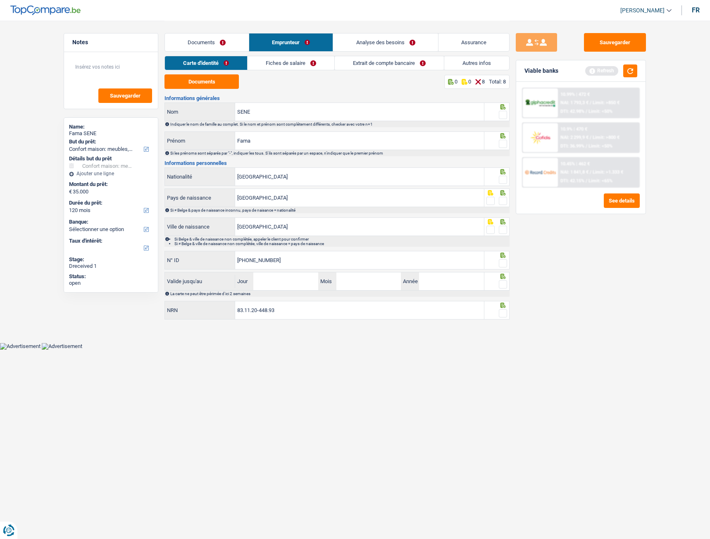
type input "595-0288797-46"
click at [305, 242] on input "Jour" at bounding box center [286, 282] width 65 height 18
type input "11"
type input "05"
type input "2031"
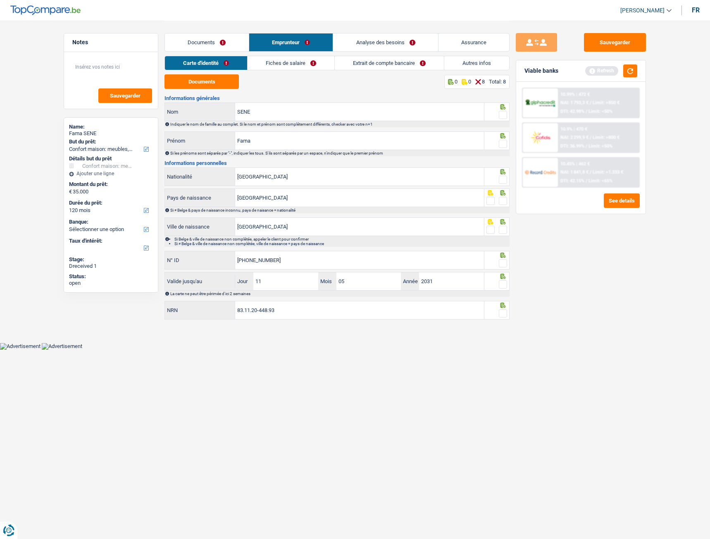
click at [505, 116] on span at bounding box center [503, 115] width 8 height 8
click at [0, 0] on input "radio" at bounding box center [0, 0] width 0 height 0
click at [507, 149] on div at bounding box center [503, 144] width 8 height 10
click at [502, 143] on span at bounding box center [503, 144] width 8 height 8
click at [0, 0] on input "radio" at bounding box center [0, 0] width 0 height 0
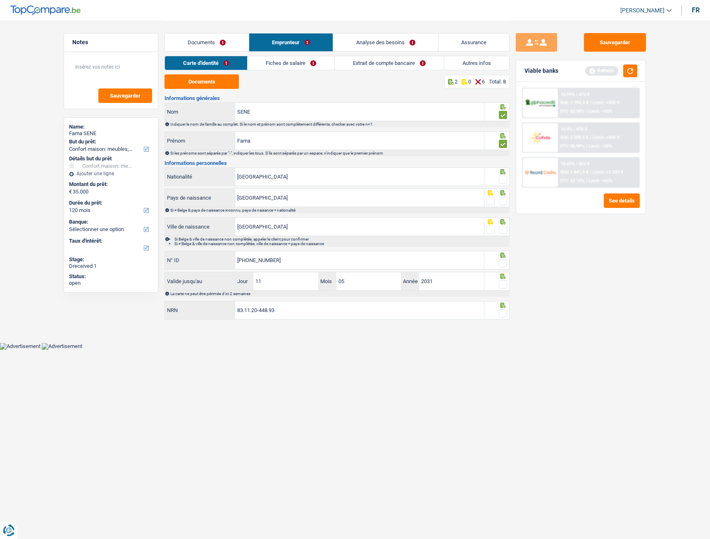
click at [502, 184] on div at bounding box center [503, 180] width 8 height 10
click at [505, 180] on span at bounding box center [503, 180] width 8 height 8
click at [0, 0] on input "radio" at bounding box center [0, 0] width 0 height 0
click at [505, 206] on div at bounding box center [503, 201] width 8 height 10
click at [505, 205] on div at bounding box center [503, 201] width 8 height 10
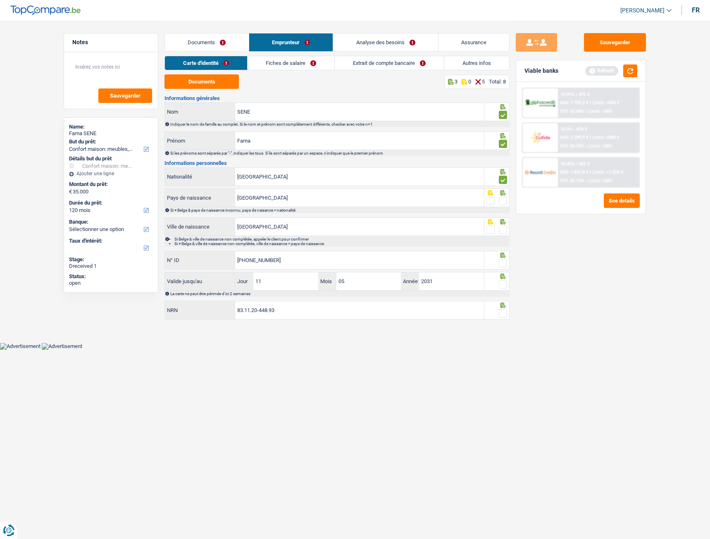
click at [505, 203] on span at bounding box center [503, 201] width 8 height 8
click at [0, 0] on input "radio" at bounding box center [0, 0] width 0 height 0
click at [502, 232] on span at bounding box center [503, 230] width 8 height 8
click at [0, 0] on input "radio" at bounding box center [0, 0] width 0 height 0
click at [501, 242] on div at bounding box center [503, 263] width 8 height 10
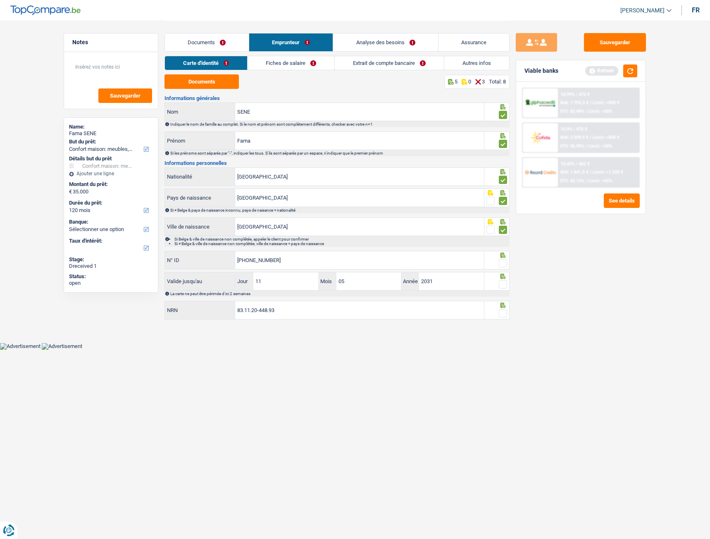
click at [502, 242] on span at bounding box center [503, 263] width 8 height 8
click at [0, 0] on input "radio" at bounding box center [0, 0] width 0 height 0
click at [501, 242] on span at bounding box center [503, 284] width 8 height 8
click at [0, 0] on input "radio" at bounding box center [0, 0] width 0 height 0
click at [505, 242] on span at bounding box center [503, 313] width 8 height 8
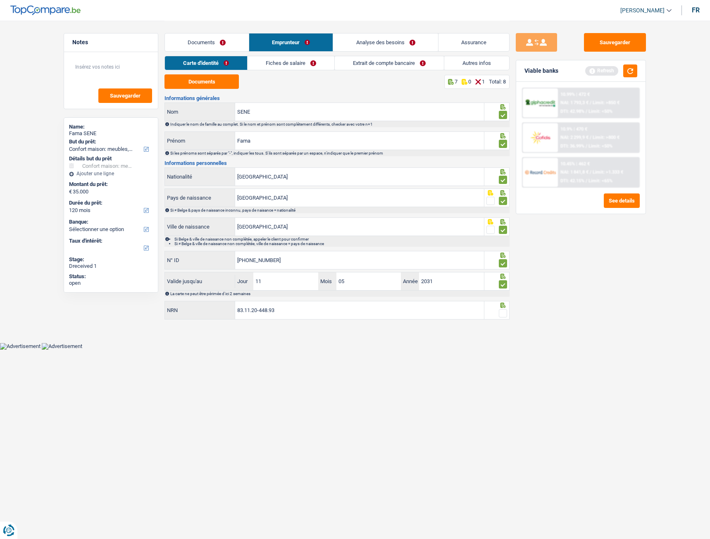
click at [0, 0] on input "radio" at bounding box center [0, 0] width 0 height 0
click at [282, 68] on link "Fiches de salaire" at bounding box center [291, 63] width 87 height 14
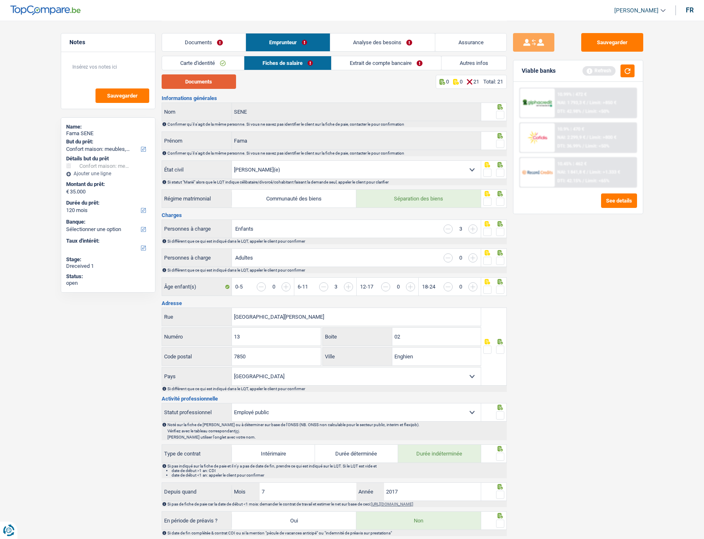
click at [222, 85] on button "Documents" at bounding box center [199, 81] width 74 height 14
click at [499, 119] on span at bounding box center [500, 115] width 8 height 8
click at [0, 0] on input "radio" at bounding box center [0, 0] width 0 height 0
click at [503, 148] on div at bounding box center [500, 144] width 8 height 10
click at [499, 174] on span at bounding box center [500, 173] width 8 height 8
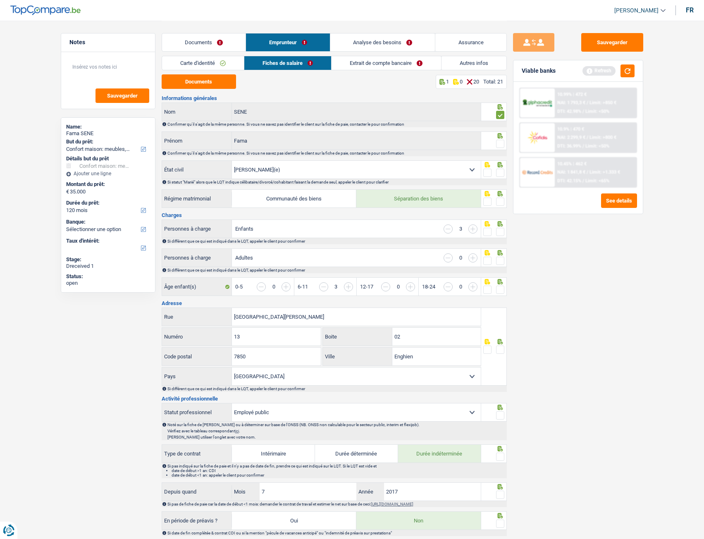
click at [0, 0] on input "radio" at bounding box center [0, 0] width 0 height 0
click at [502, 147] on span at bounding box center [500, 144] width 8 height 8
click at [0, 0] on input "radio" at bounding box center [0, 0] width 0 height 0
click at [504, 201] on span at bounding box center [500, 202] width 8 height 8
click at [0, 0] on input "radio" at bounding box center [0, 0] width 0 height 0
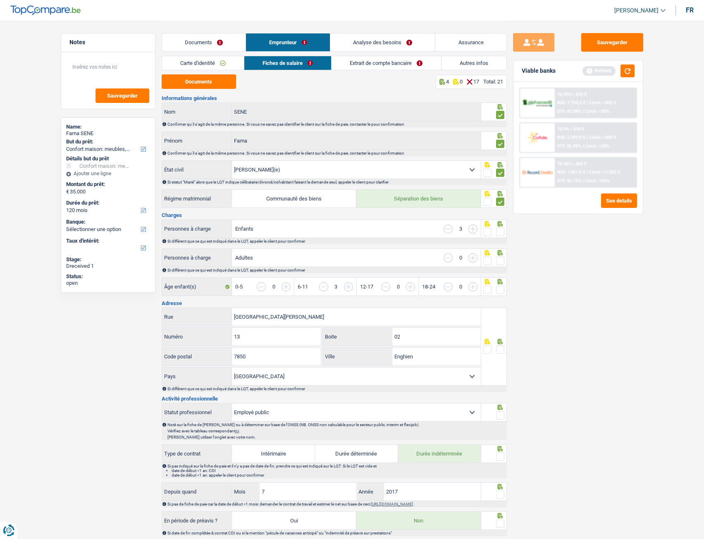
click at [505, 234] on div at bounding box center [494, 229] width 26 height 19
click at [503, 234] on span at bounding box center [500, 232] width 8 height 8
click at [0, 0] on input "radio" at bounding box center [0, 0] width 0 height 0
click at [500, 242] on span at bounding box center [500, 290] width 8 height 8
click at [0, 0] on input "radio" at bounding box center [0, 0] width 0 height 0
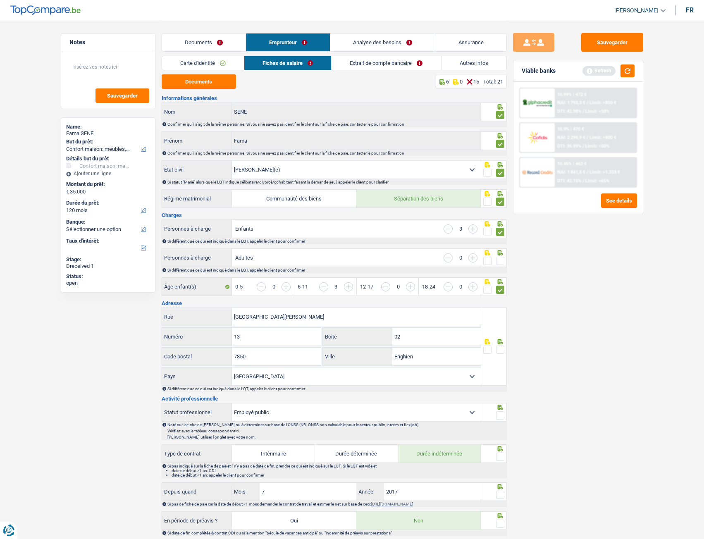
click at [502, 242] on span at bounding box center [500, 261] width 8 height 8
click at [0, 0] on input "radio" at bounding box center [0, 0] width 0 height 0
click at [414, 242] on input "02" at bounding box center [436, 337] width 89 height 18
type input "0"
click at [501, 242] on span at bounding box center [500, 350] width 8 height 8
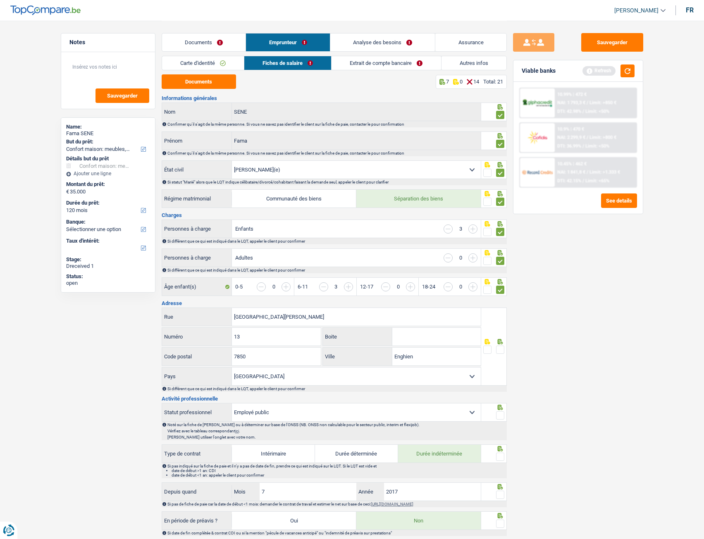
click at [0, 0] on input "radio" at bounding box center [0, 0] width 0 height 0
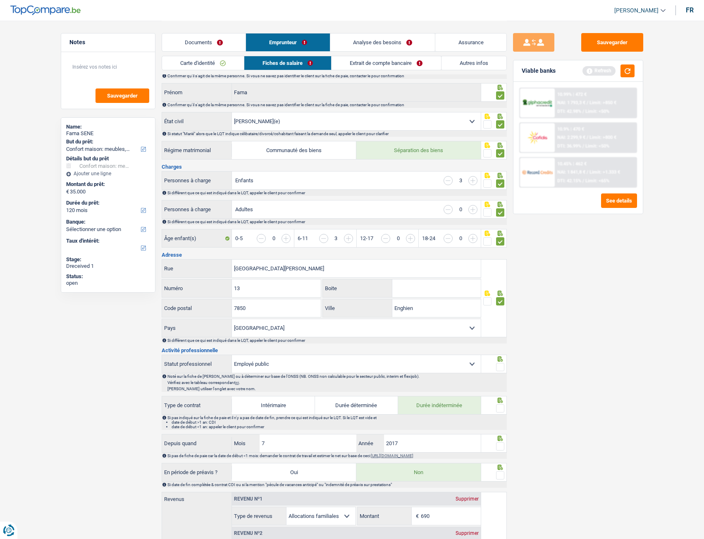
scroll to position [124, 0]
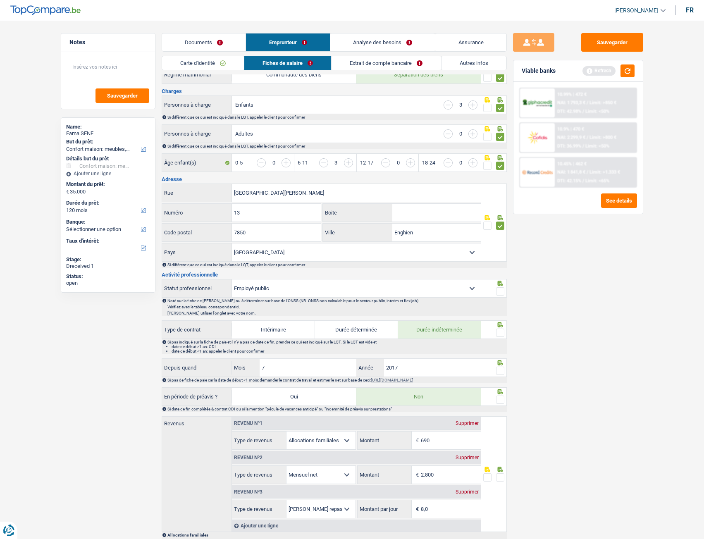
click at [502, 242] on span at bounding box center [500, 291] width 8 height 8
click at [0, 0] on input "radio" at bounding box center [0, 0] width 0 height 0
click at [503, 242] on span at bounding box center [500, 333] width 8 height 8
click at [0, 0] on input "radio" at bounding box center [0, 0] width 0 height 0
drag, startPoint x: 410, startPoint y: 368, endPoint x: 390, endPoint y: 368, distance: 20.3
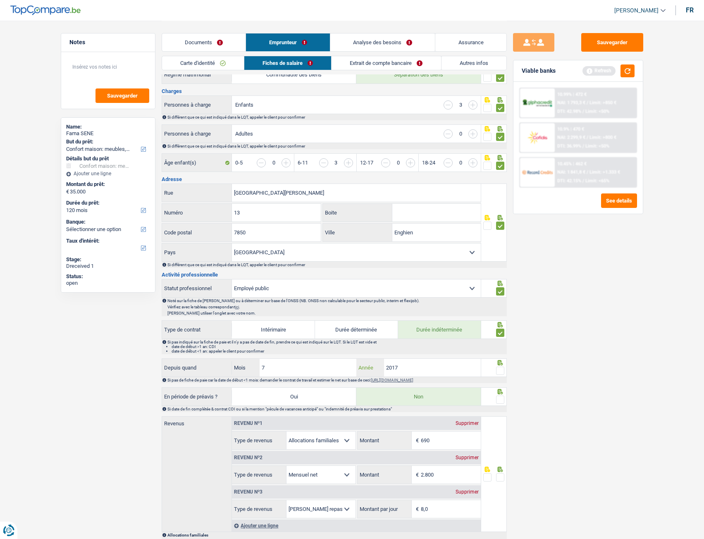
click at [390, 242] on input "2017" at bounding box center [432, 368] width 97 height 18
type input "2"
drag, startPoint x: 284, startPoint y: 372, endPoint x: 262, endPoint y: 371, distance: 21.9
click at [262, 242] on input "7" at bounding box center [308, 368] width 97 height 18
type input "1"
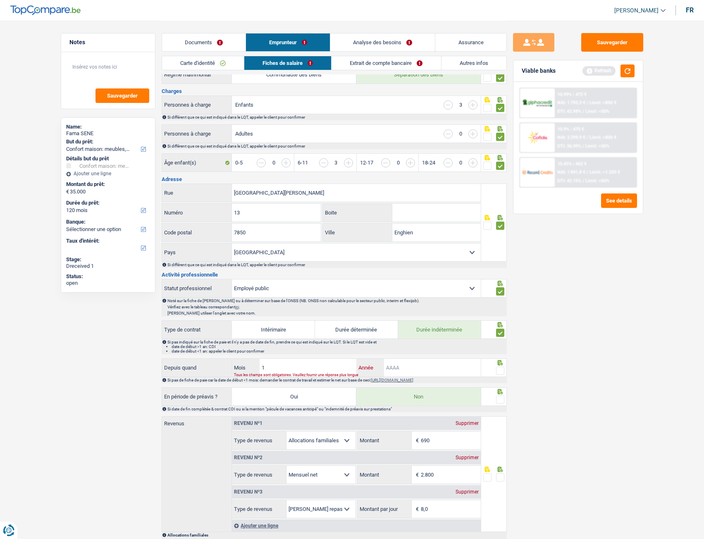
click at [411, 242] on input "Année" at bounding box center [432, 368] width 97 height 18
type input "2022"
click at [504, 242] on span at bounding box center [500, 371] width 8 height 8
click at [0, 0] on input "radio" at bounding box center [0, 0] width 0 height 0
click at [502, 242] on span at bounding box center [500, 400] width 8 height 8
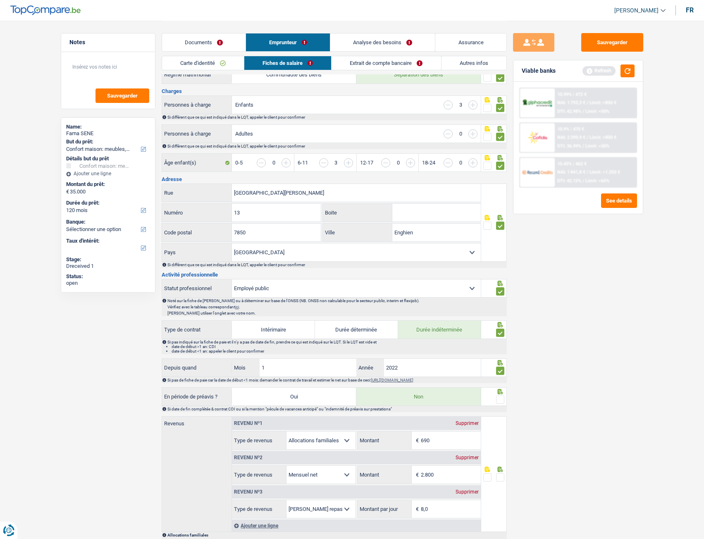
click at [0, 0] on input "radio" at bounding box center [0, 0] width 0 height 0
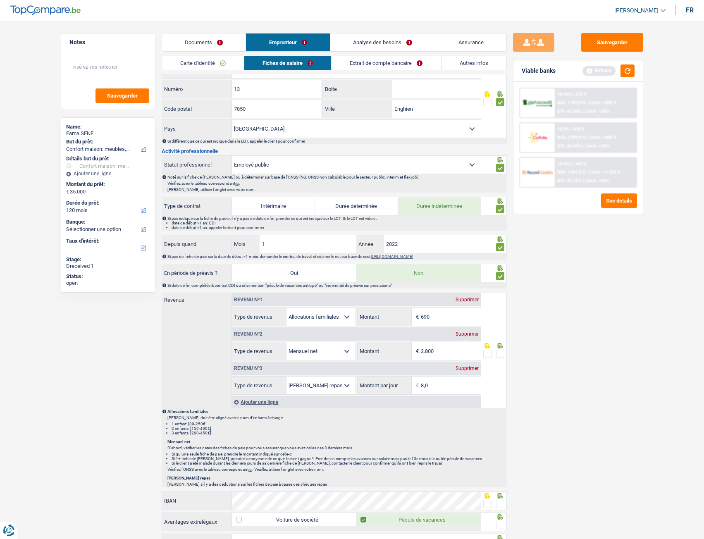
scroll to position [248, 0]
click at [435, 242] on input "2.800" at bounding box center [451, 351] width 60 height 18
type input "2.806"
click at [500, 242] on span at bounding box center [500, 353] width 8 height 8
click at [0, 0] on input "radio" at bounding box center [0, 0] width 0 height 0
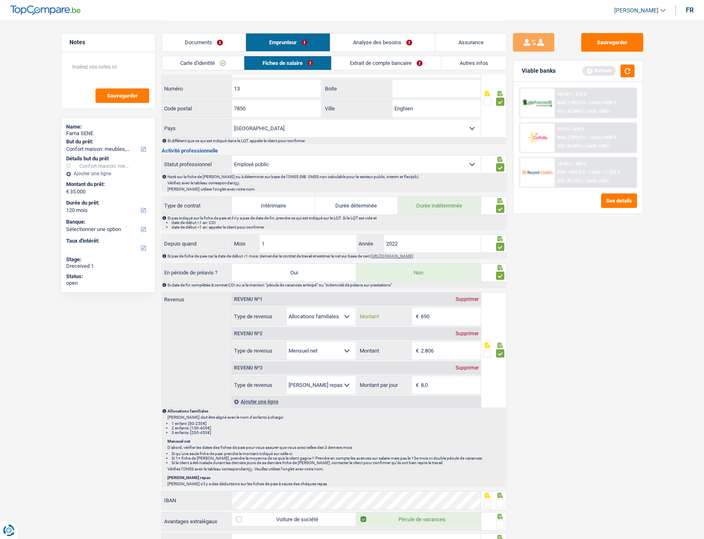
click at [435, 242] on input "690" at bounding box center [451, 317] width 60 height 18
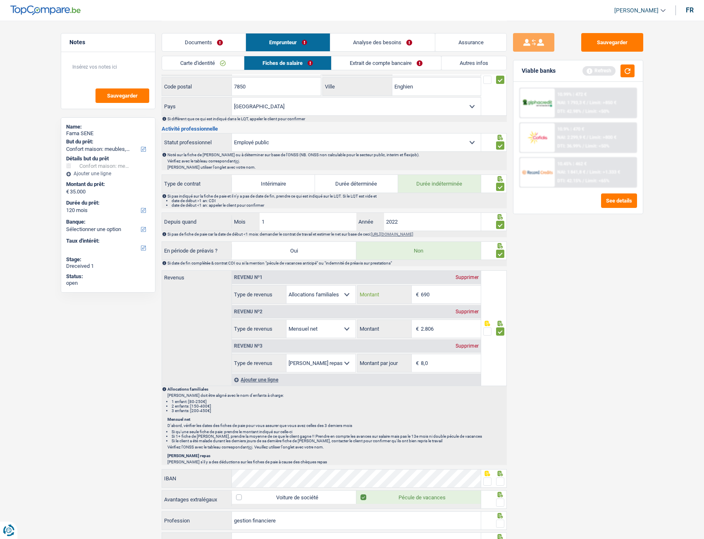
scroll to position [289, 0]
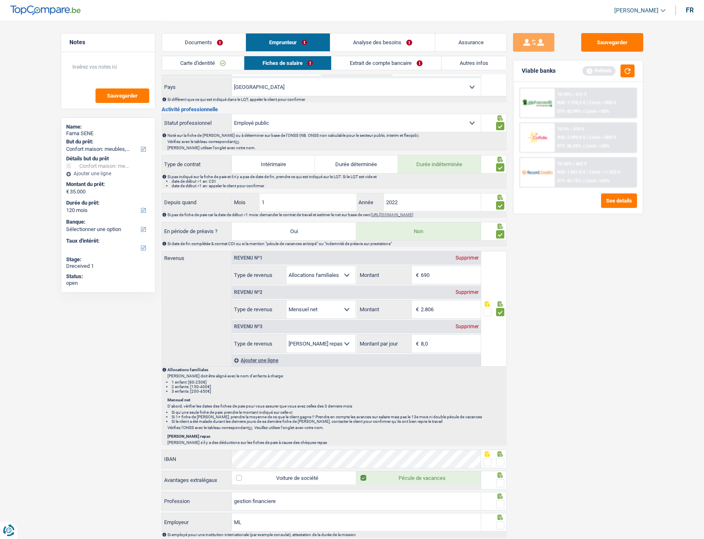
click at [359, 63] on link "Extrait de compte bancaire" at bounding box center [386, 63] width 109 height 14
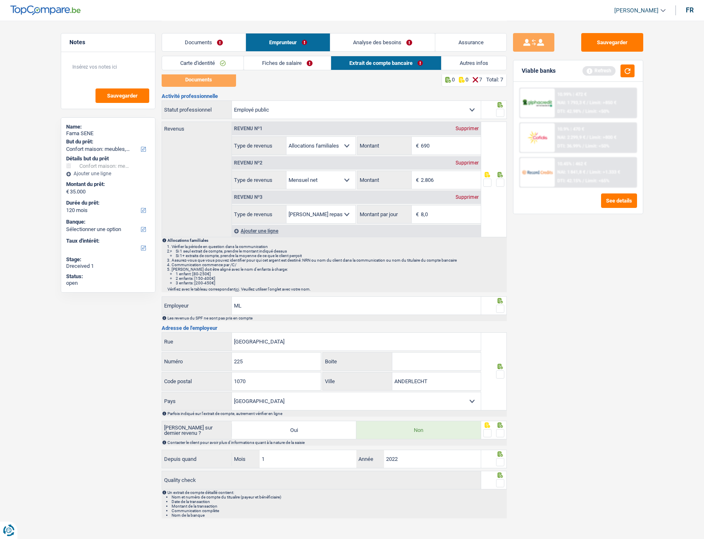
scroll to position [0, 0]
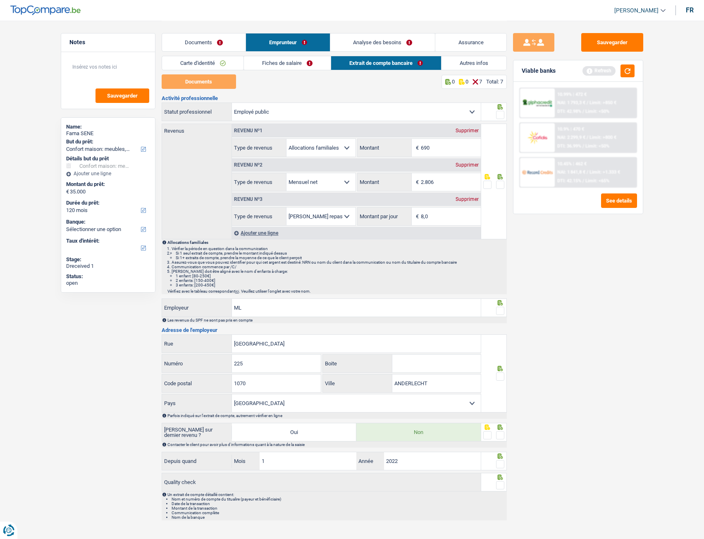
click at [286, 67] on link "Fiches de salaire" at bounding box center [287, 63] width 87 height 14
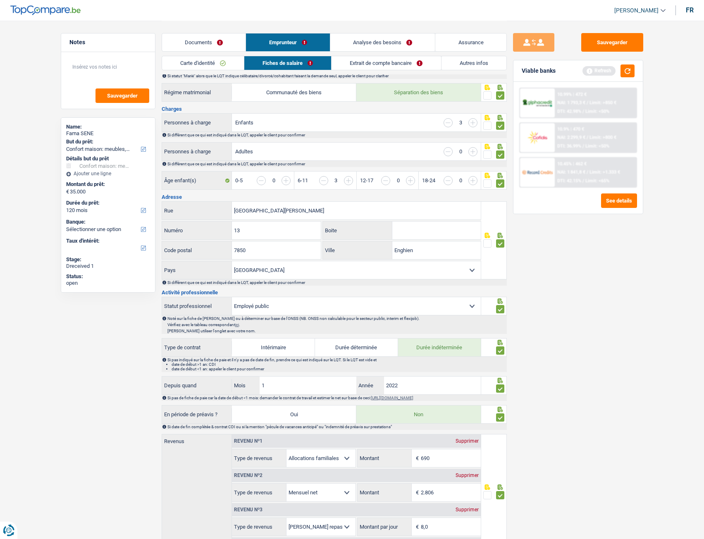
scroll to position [248, 0]
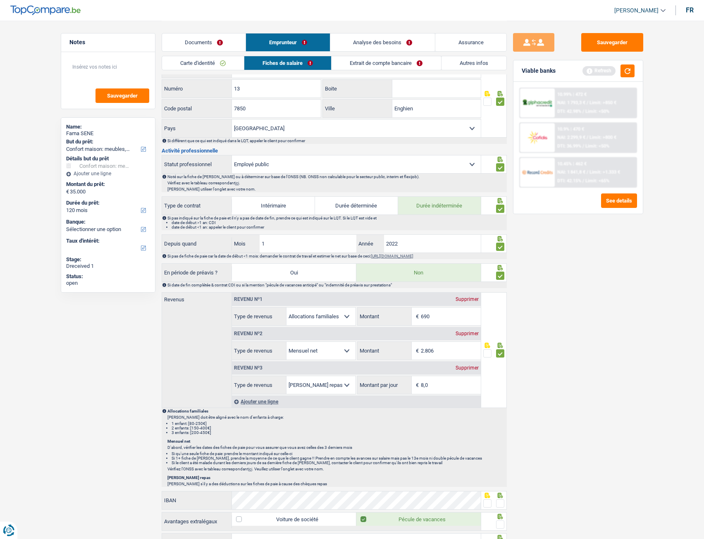
click at [194, 49] on link "Documents" at bounding box center [204, 42] width 84 height 18
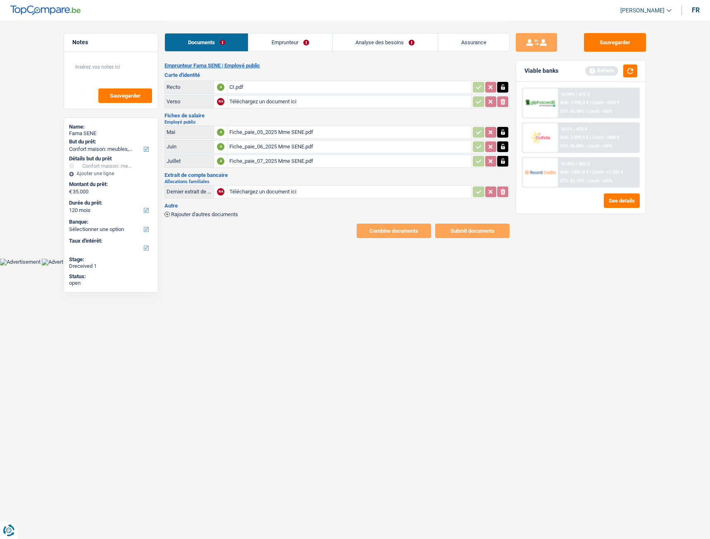
click at [373, 44] on link "Analyse des besoins" at bounding box center [385, 42] width 105 height 18
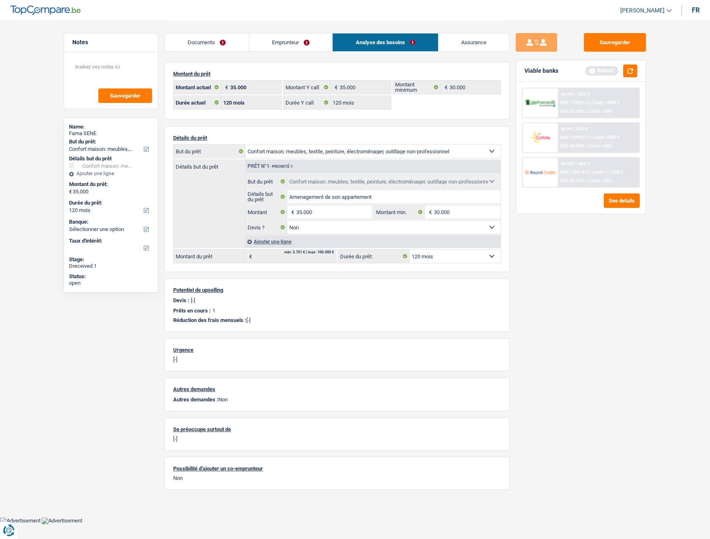
click at [286, 38] on link "Emprunteur" at bounding box center [291, 42] width 84 height 18
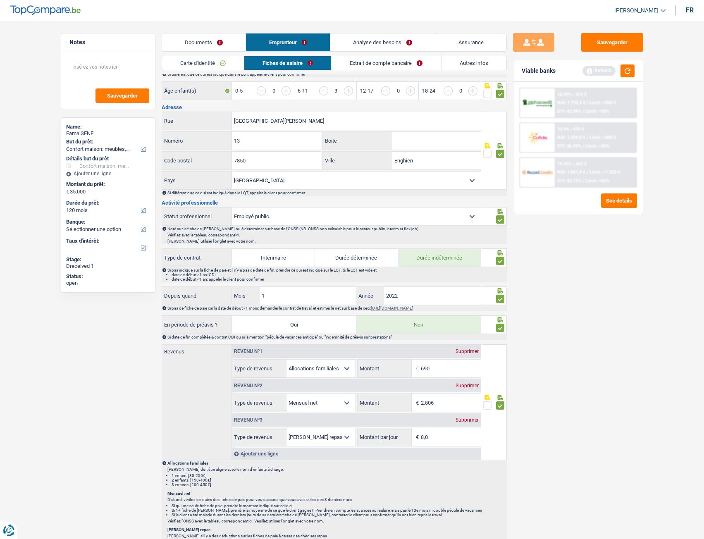
scroll to position [331, 0]
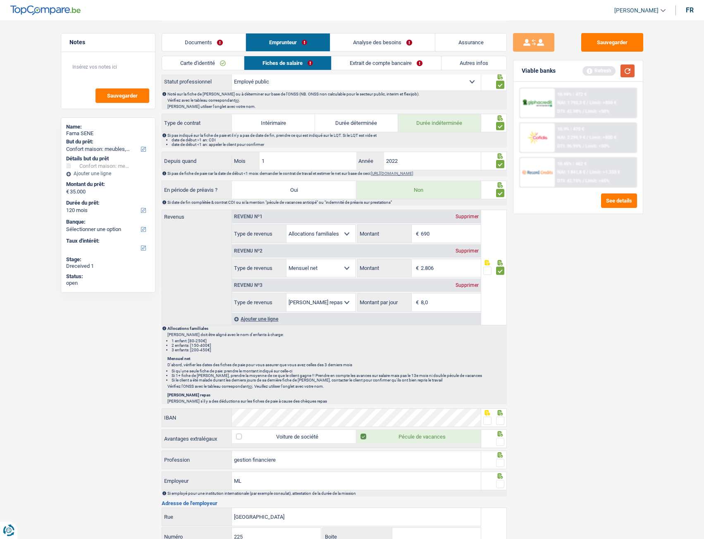
click at [523, 72] on button "button" at bounding box center [628, 71] width 14 height 13
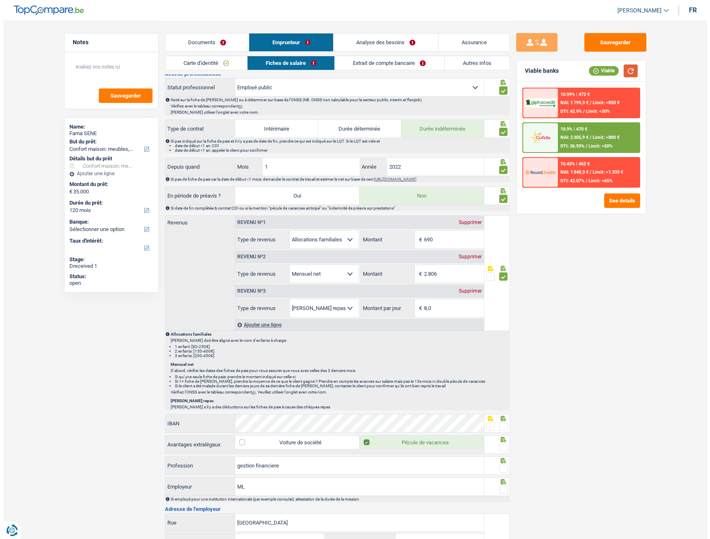
scroll to position [324, 0]
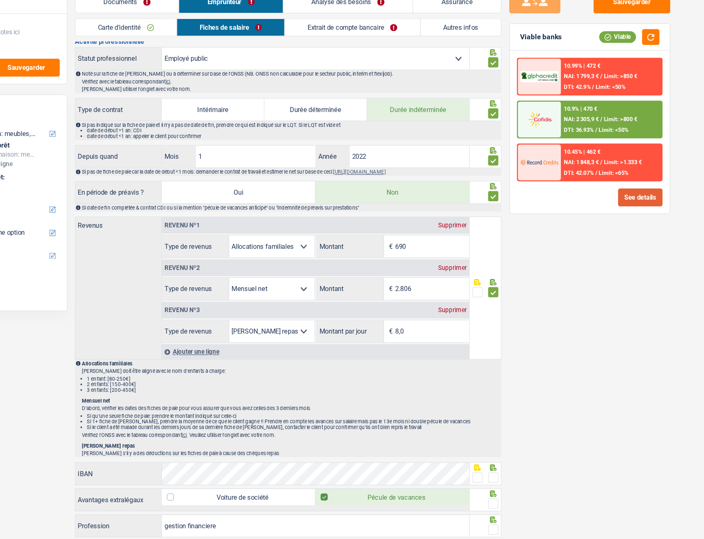
click at [523, 206] on button "See details" at bounding box center [619, 201] width 36 height 14
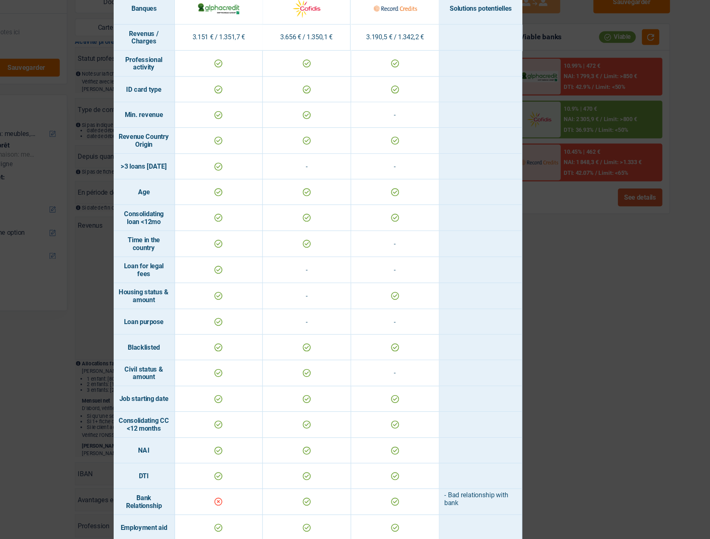
scroll to position [0, 0]
click at [523, 206] on div "Banks conditions × Banques Solutions potentielles Revenus / Charges 3.151 € / 1…" at bounding box center [355, 269] width 710 height 539
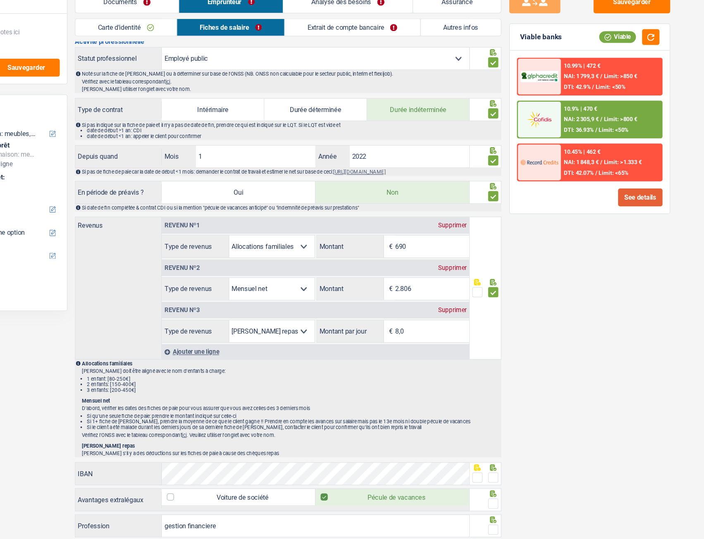
click at [523, 201] on button "See details" at bounding box center [619, 201] width 36 height 14
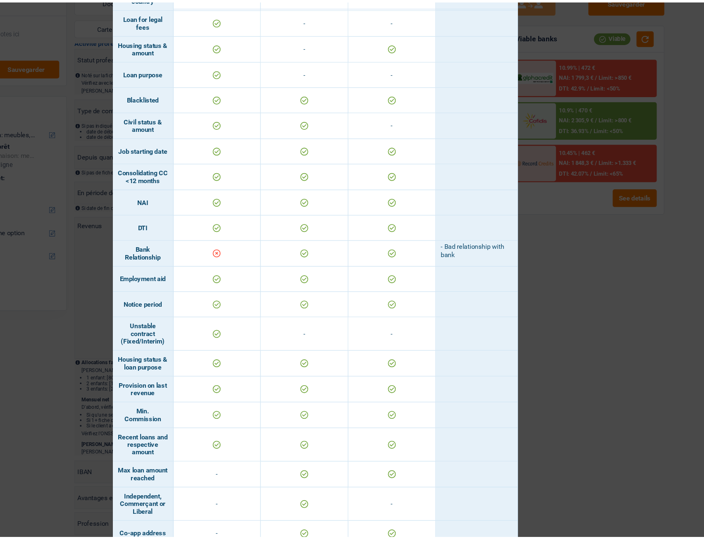
scroll to position [277, 0]
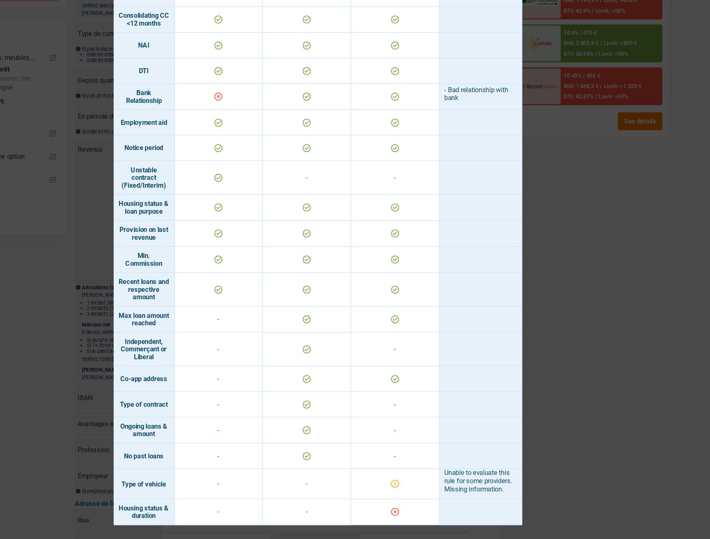
click at [523, 242] on div "Banks conditions × Banques Solutions potentielles Revenus / Charges 3.151 € / 1…" at bounding box center [355, 269] width 710 height 539
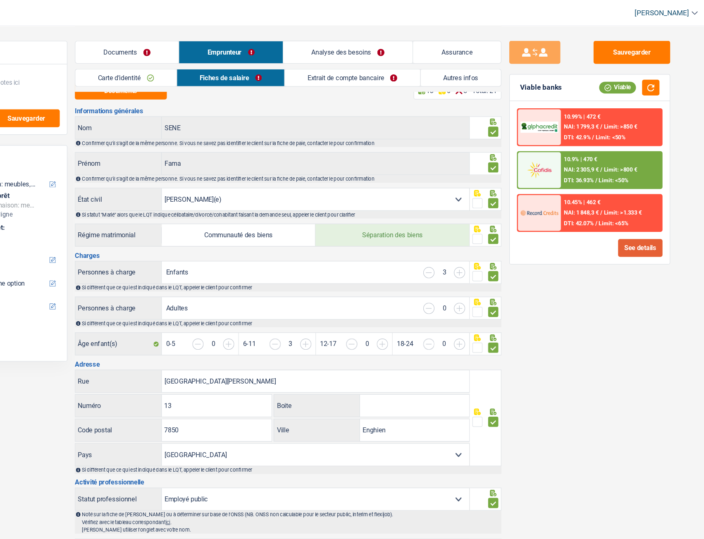
scroll to position [2, 0]
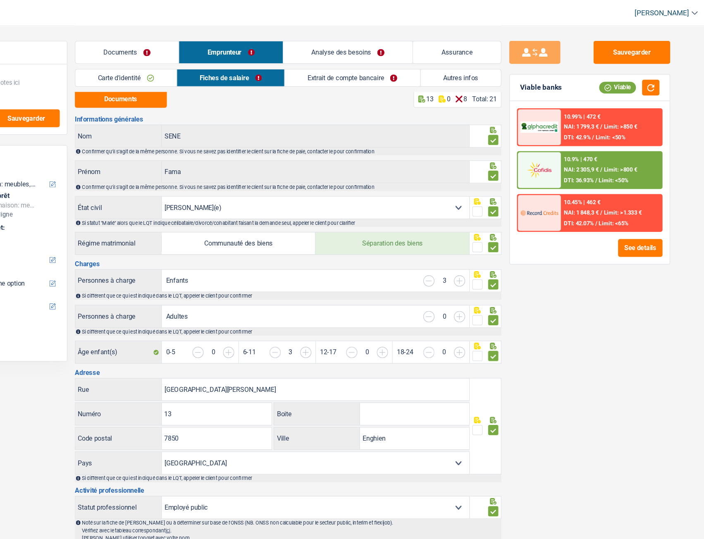
click at [421, 40] on link "Analyse des besoins" at bounding box center [382, 42] width 105 height 18
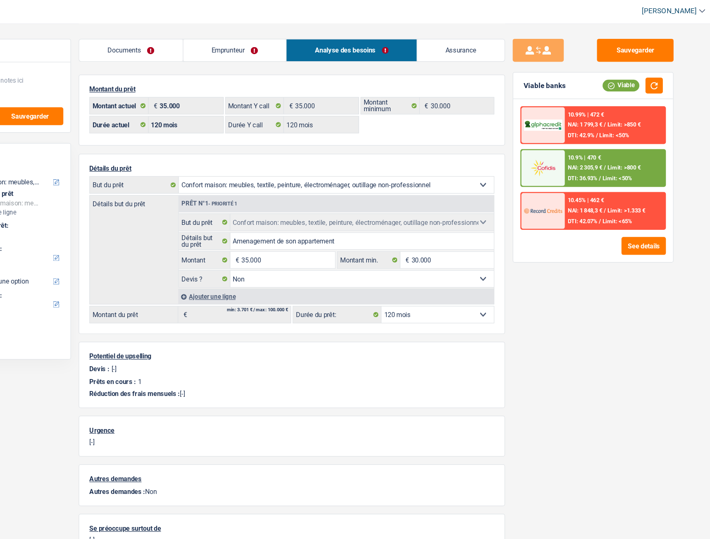
click at [310, 46] on link "Emprunteur" at bounding box center [291, 42] width 84 height 18
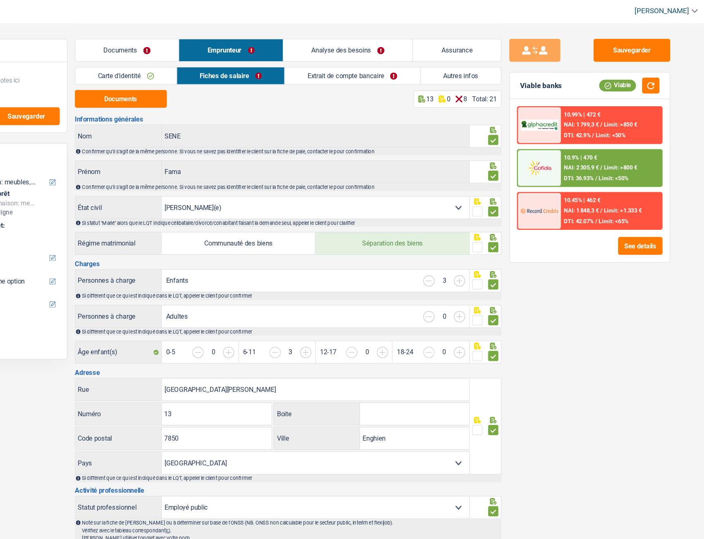
click at [470, 63] on link "Autres infos" at bounding box center [474, 63] width 65 height 14
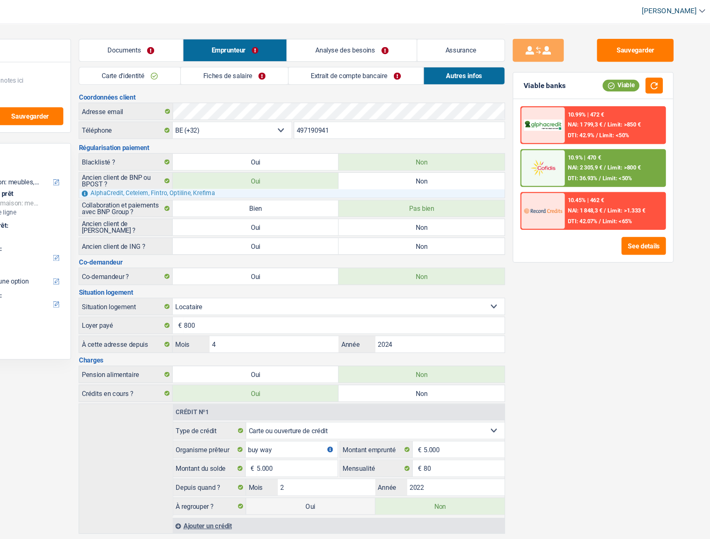
click at [311, 61] on link "Fiches de salaire" at bounding box center [290, 63] width 87 height 14
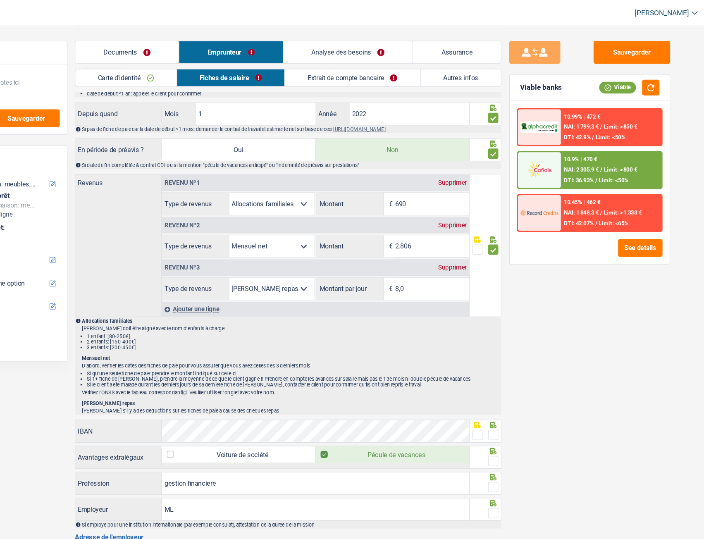
scroll to position [389, 0]
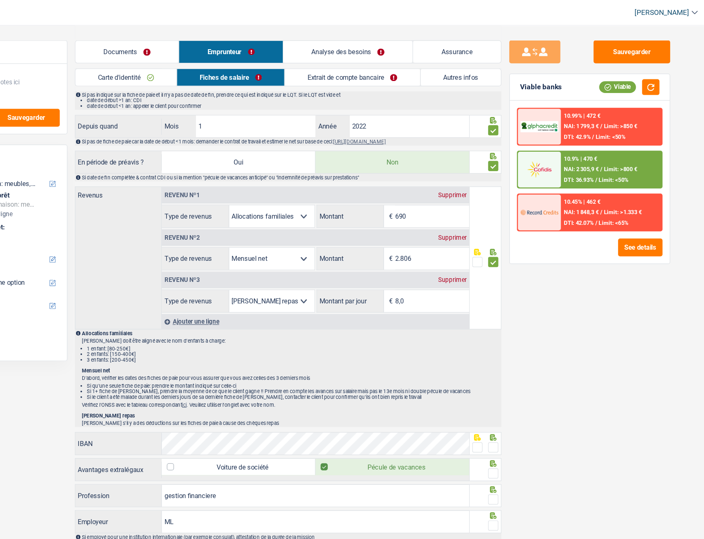
click at [474, 160] on div "Supprimer" at bounding box center [467, 158] width 27 height 5
select select "netSalary"
type input "2.806"
select select "mealVouchers"
type input "8,0"
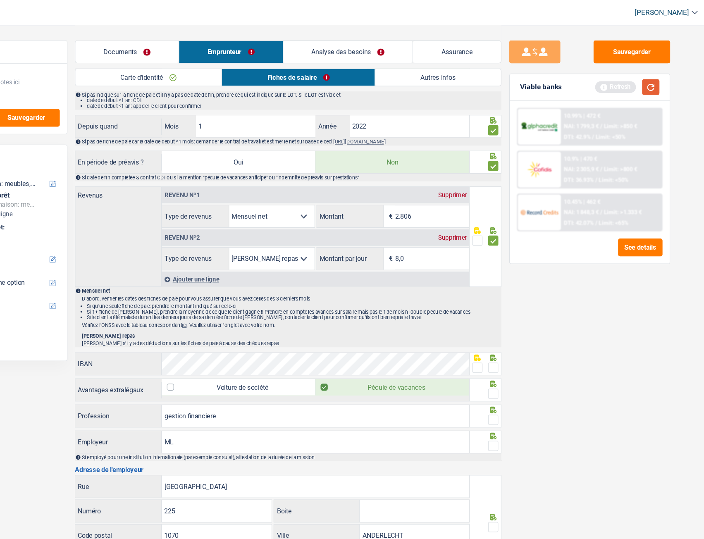
click at [523, 70] on button "button" at bounding box center [628, 71] width 14 height 13
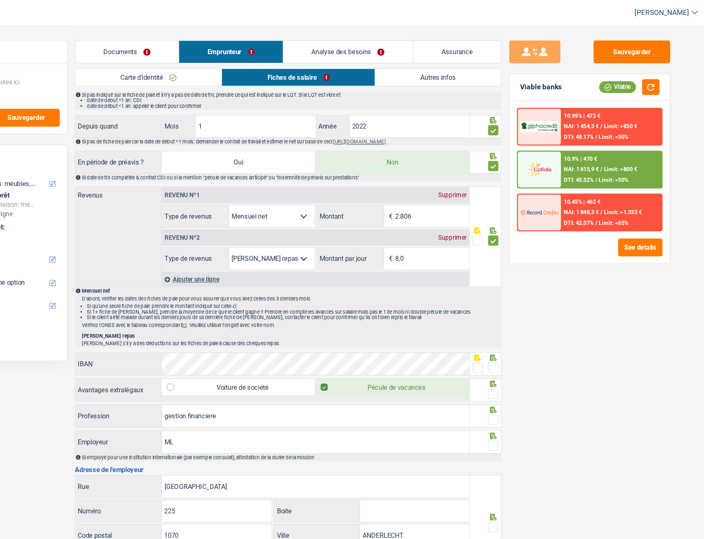
click at [523, 138] on span "Limit: >800 €" at bounding box center [603, 137] width 27 height 5
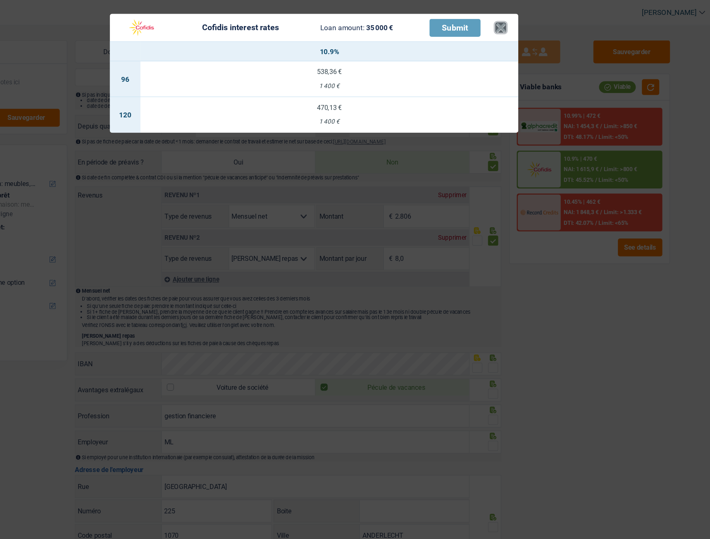
click at [504, 19] on button "×" at bounding box center [506, 23] width 9 height 8
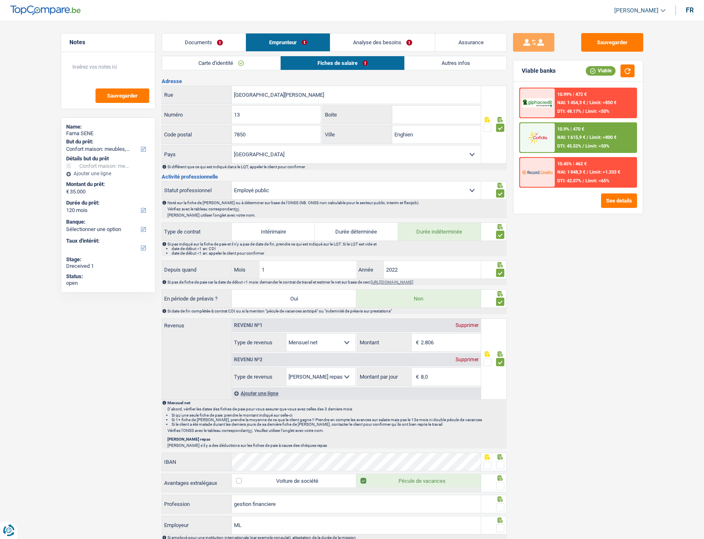
scroll to position [222, 0]
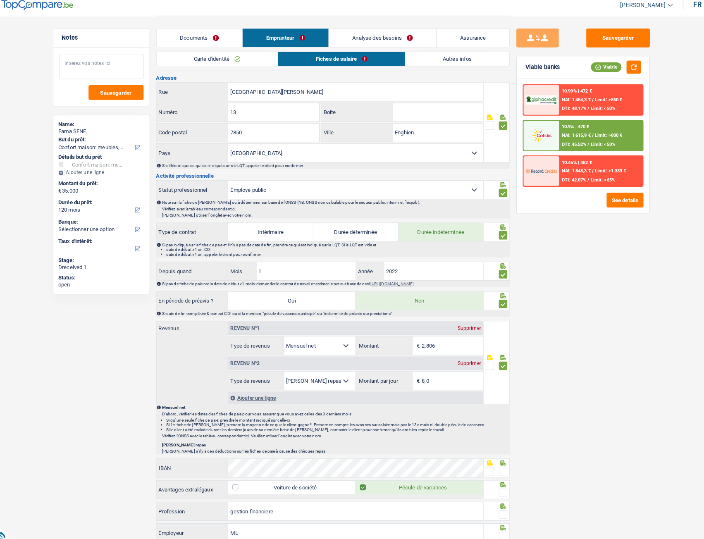
click at [100, 68] on textarea at bounding box center [108, 70] width 82 height 25
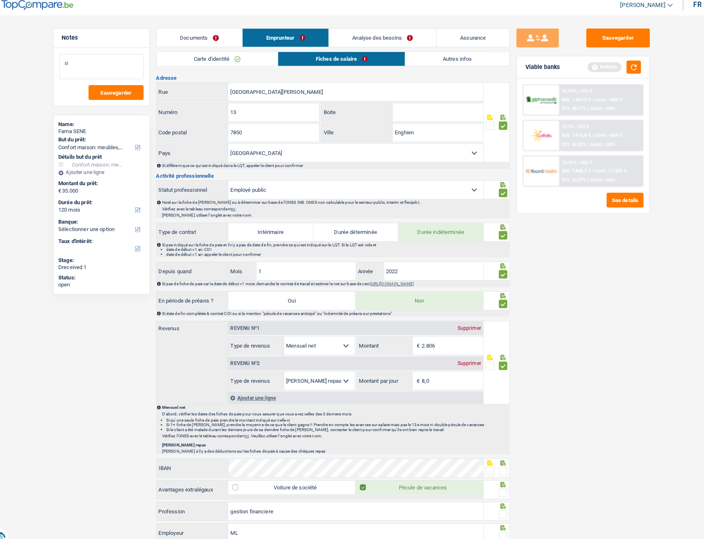
type textarea "s"
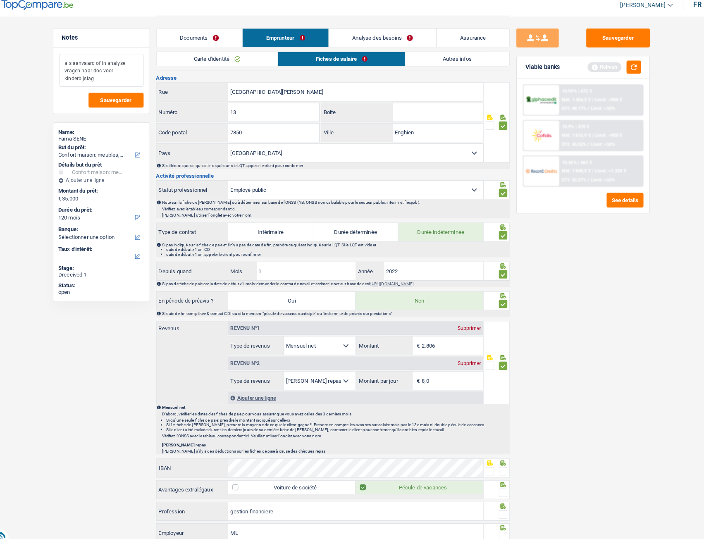
scroll to position [187, 0]
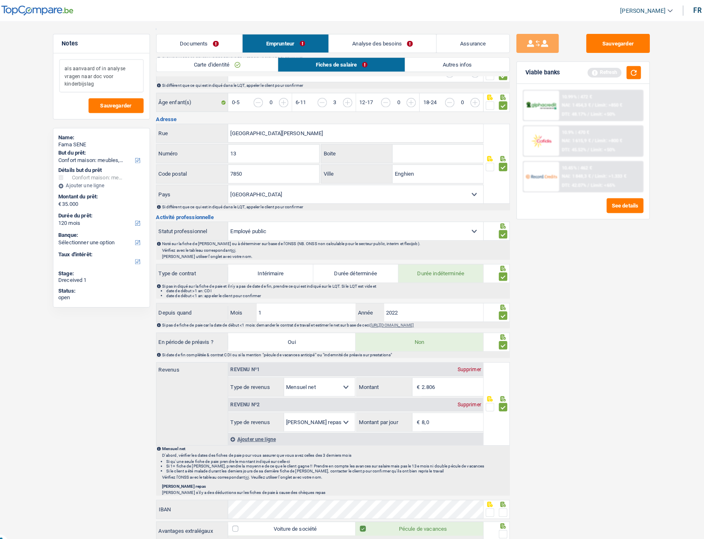
type textarea "als aanvaard of in analyse vragen naar doc voor kinderbijslag"
drag, startPoint x: 86, startPoint y: 66, endPoint x: 98, endPoint y: 43, distance: 26.6
click at [98, 43] on h5 "Notes" at bounding box center [107, 42] width 77 height 7
click at [124, 104] on span "Sauvegarder" at bounding box center [122, 102] width 31 height 5
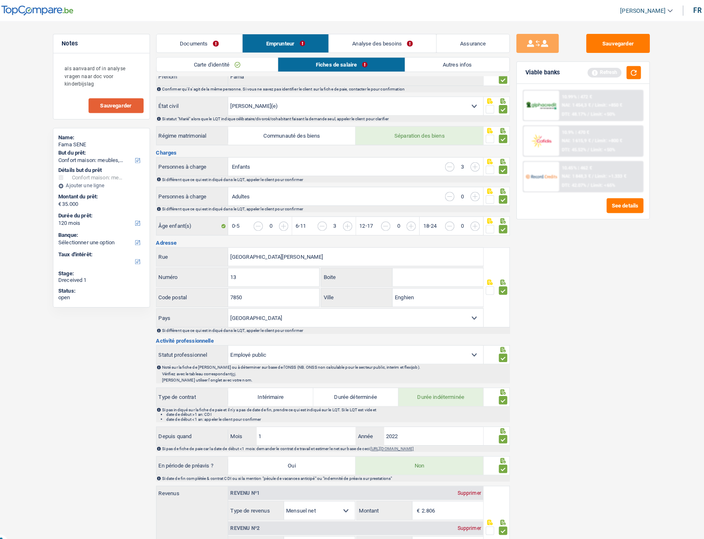
scroll to position [0, 0]
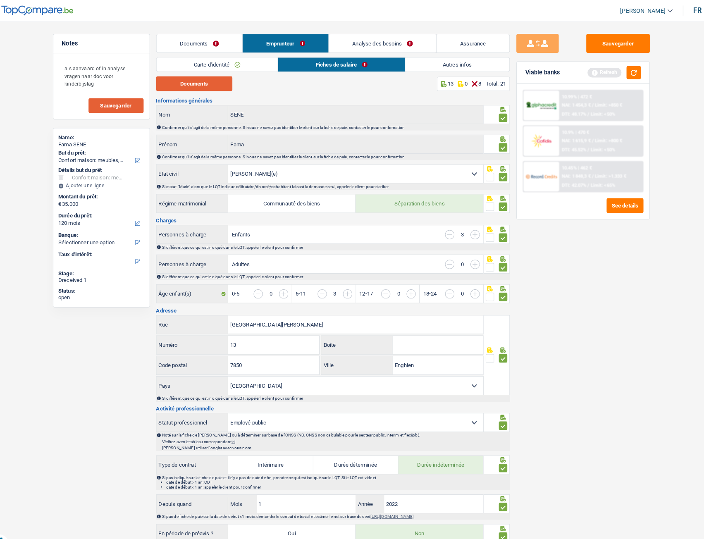
click at [198, 80] on button "Documents" at bounding box center [199, 81] width 74 height 14
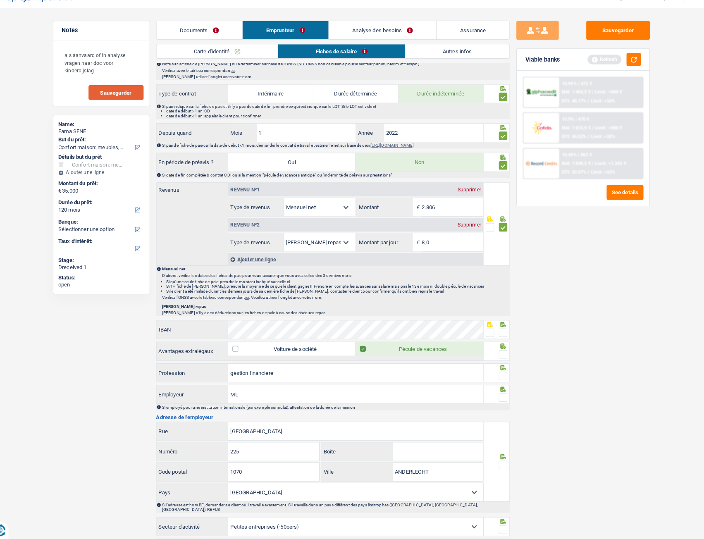
scroll to position [350, 0]
click at [498, 242] on span at bounding box center [500, 358] width 8 height 8
click at [0, 0] on input "radio" at bounding box center [0, 0] width 0 height 0
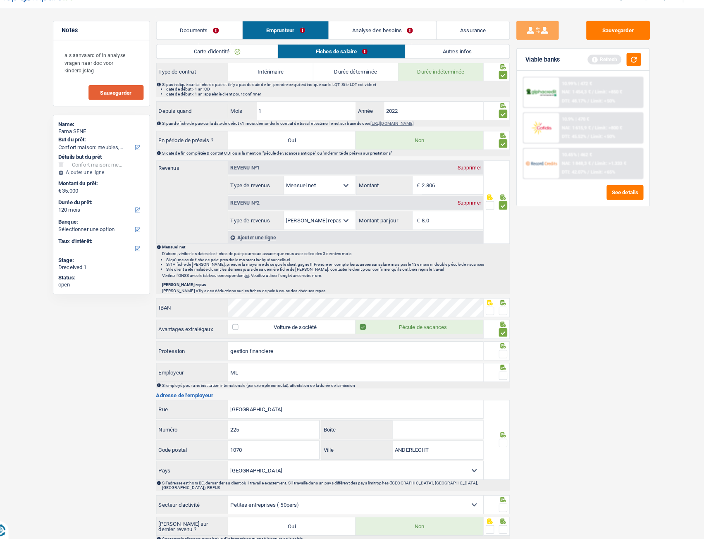
scroll to position [391, 0]
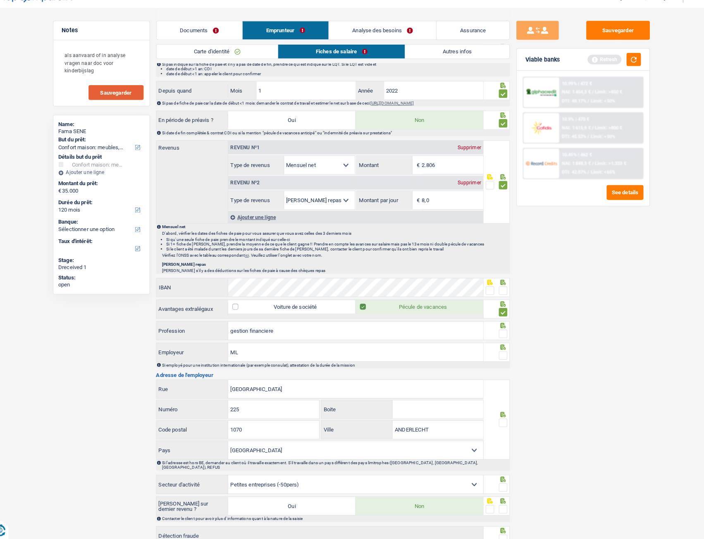
click at [499, 242] on span at bounding box center [500, 339] width 8 height 8
click at [0, 0] on input "radio" at bounding box center [0, 0] width 0 height 0
click at [500, 242] on span at bounding box center [500, 360] width 8 height 8
click at [0, 0] on input "radio" at bounding box center [0, 0] width 0 height 0
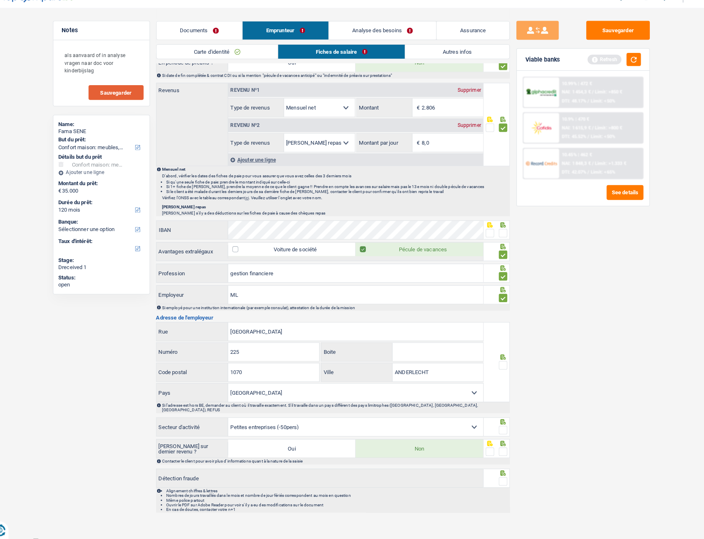
scroll to position [447, 0]
click at [498, 242] on span at bounding box center [500, 369] width 8 height 8
click at [0, 0] on input "radio" at bounding box center [0, 0] width 0 height 0
click at [266, 242] on input "ML" at bounding box center [356, 300] width 249 height 18
drag, startPoint x: 304, startPoint y: 304, endPoint x: 234, endPoint y: 304, distance: 69.5
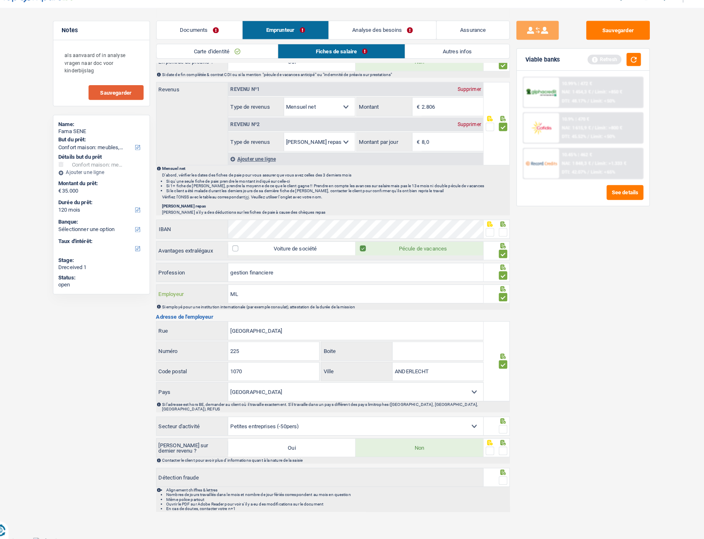
click at [234, 242] on input "ML" at bounding box center [356, 300] width 249 height 18
paste input "ISSION LOCALE D'ANDERLECHT POUR L'EMPLOI"
type input "MISSION LOCALE D'ANDERLECHT POUR L'EMPLOI"
click at [501, 242] on span at bounding box center [500, 453] width 8 height 8
click at [0, 0] on input "radio" at bounding box center [0, 0] width 0 height 0
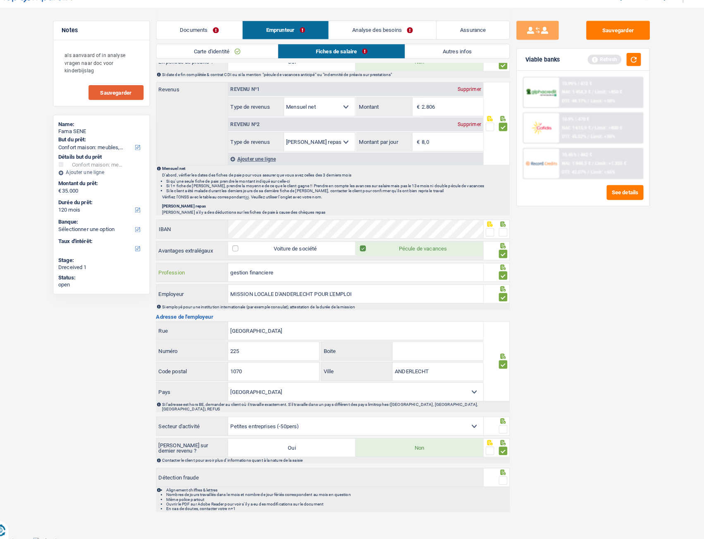
click at [250, 242] on input "gestion financiere" at bounding box center [356, 279] width 249 height 18
click at [251, 242] on input "gestion financiere" at bounding box center [356, 279] width 249 height 18
type input "gestionnaire financiere"
click at [301, 242] on input "BIRMINGHAM" at bounding box center [356, 336] width 249 height 18
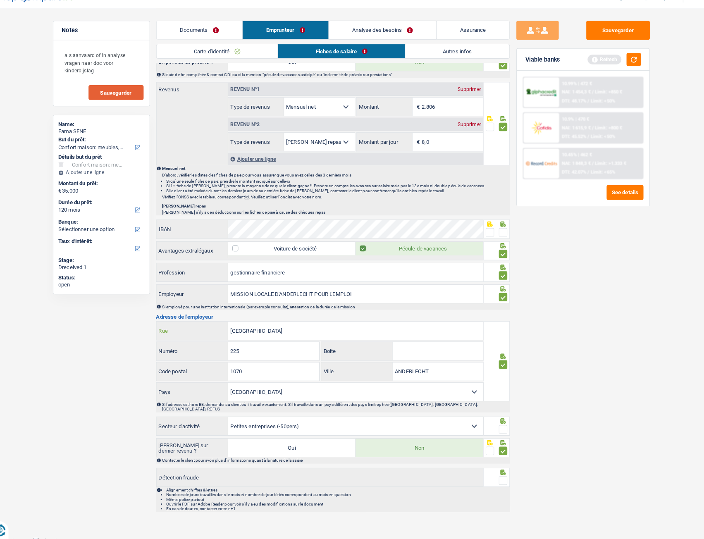
drag, startPoint x: 293, startPoint y: 338, endPoint x: 210, endPoint y: 338, distance: 83.1
click at [210, 242] on div "BIRMINGHAM Rue" at bounding box center [321, 336] width 319 height 18
paste input "Rue de Birmingham"
type input "Rue de Birmingham"
click at [500, 242] on span at bounding box center [500, 482] width 8 height 8
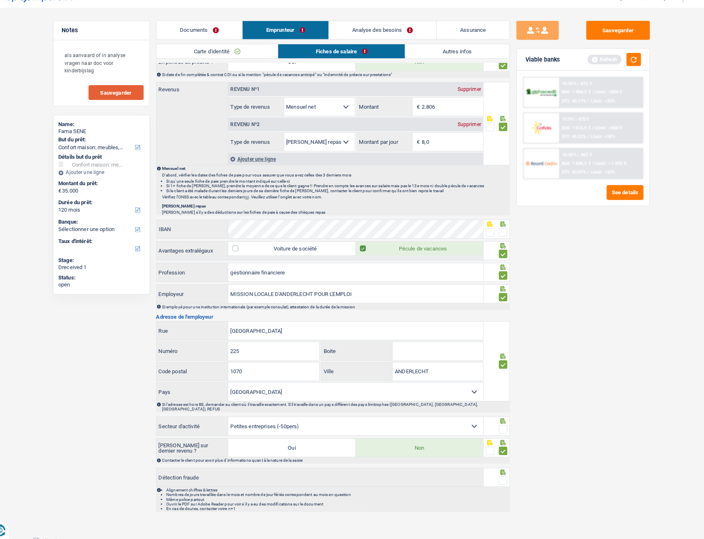
click at [0, 0] on input "radio" at bounding box center [0, 0] width 0 height 0
click at [502, 242] on span at bounding box center [500, 240] width 8 height 8
click at [0, 0] on input "radio" at bounding box center [0, 0] width 0 height 0
click at [499, 242] on span at bounding box center [500, 432] width 8 height 8
click at [0, 0] on input "radio" at bounding box center [0, 0] width 0 height 0
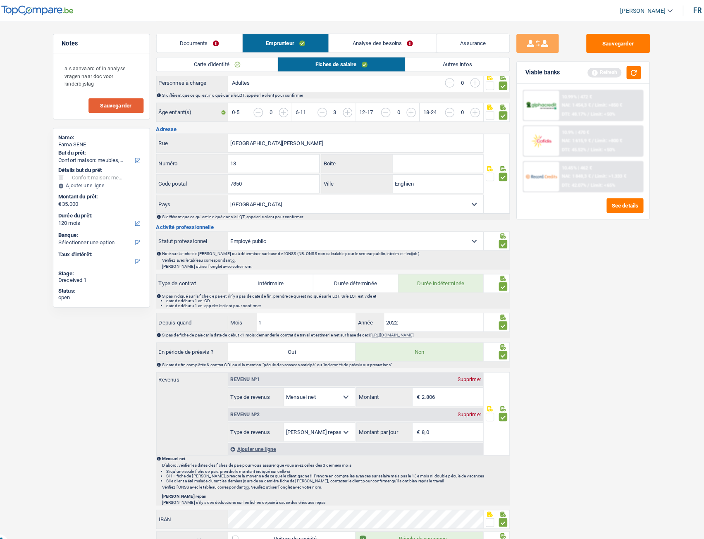
scroll to position [0, 0]
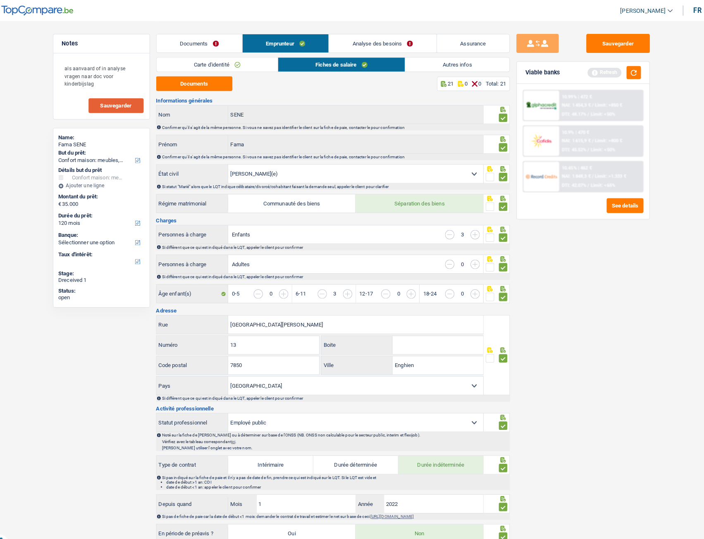
click at [360, 40] on link "Analyse des besoins" at bounding box center [382, 42] width 105 height 18
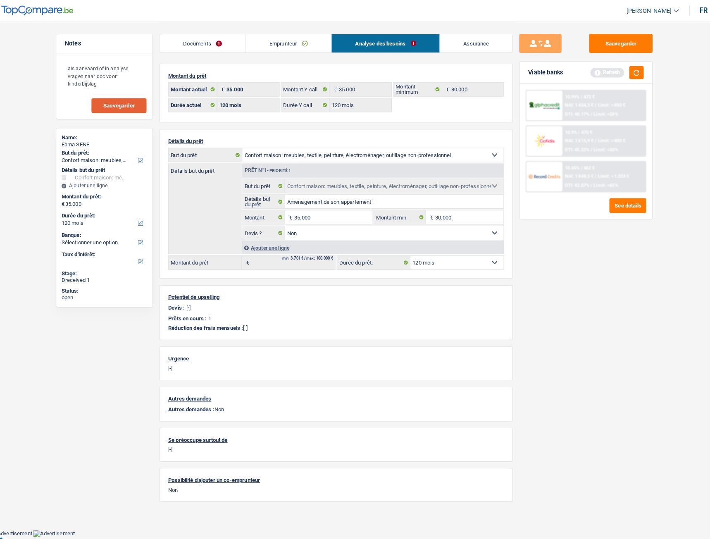
click at [291, 44] on link "Emprunteur" at bounding box center [291, 42] width 84 height 18
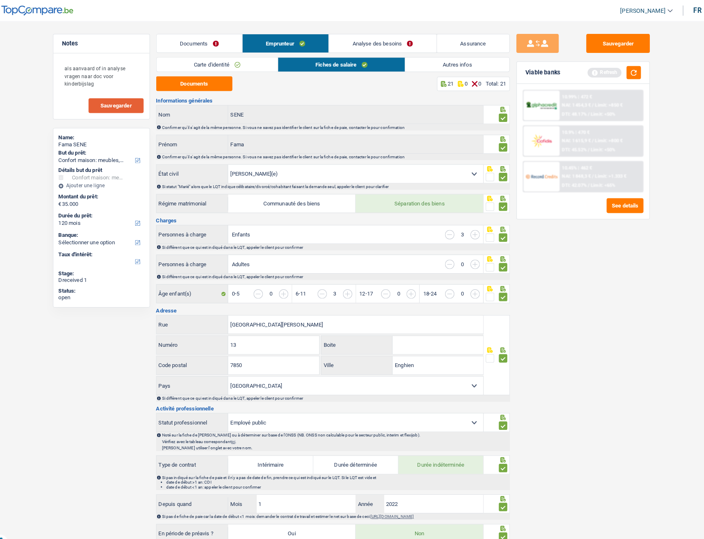
click at [451, 62] on link "Autres infos" at bounding box center [455, 63] width 101 height 14
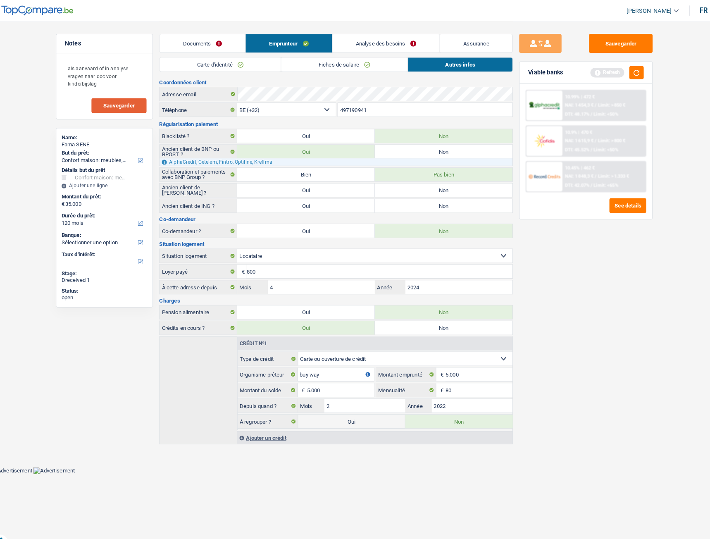
click at [357, 48] on link "Analyse des besoins" at bounding box center [386, 42] width 105 height 18
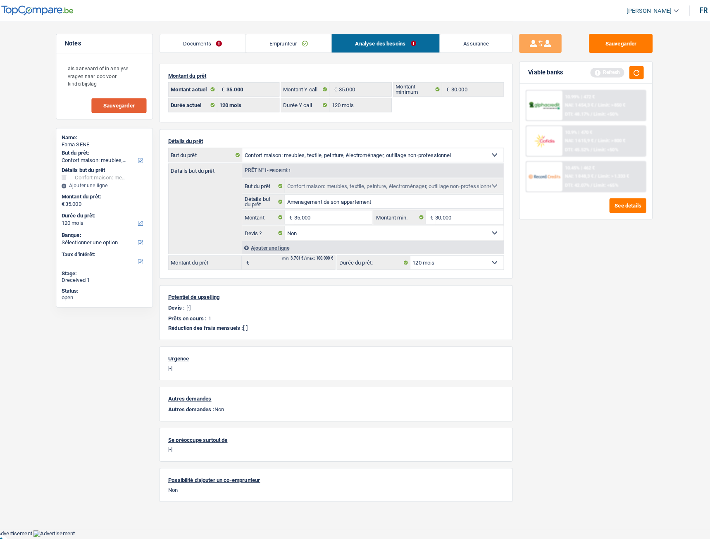
click at [272, 42] on link "Emprunteur" at bounding box center [291, 42] width 84 height 18
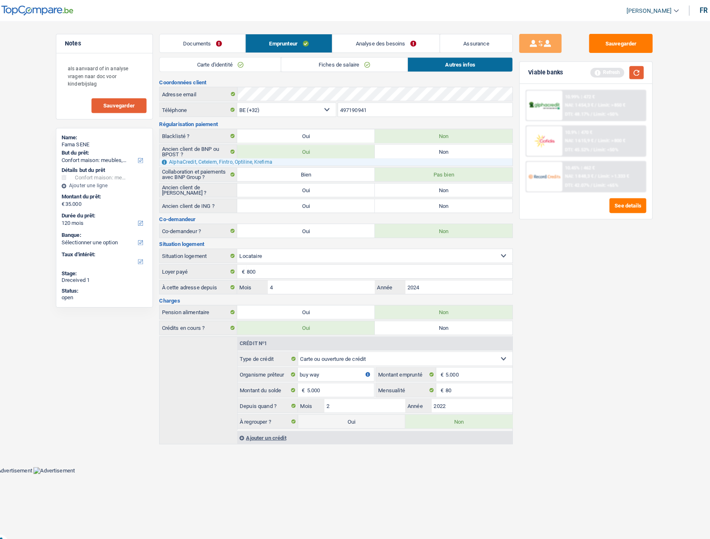
click at [523, 69] on button "button" at bounding box center [631, 71] width 14 height 13
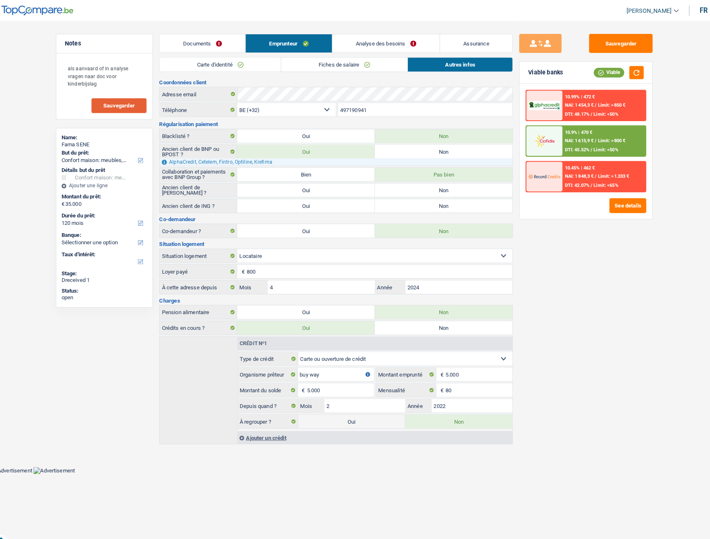
click at [523, 151] on div "10.9% | 470 € NAI: 1 615,9 € / Limit: >800 € DTI: 45.52% / Limit: <50%" at bounding box center [598, 137] width 81 height 29
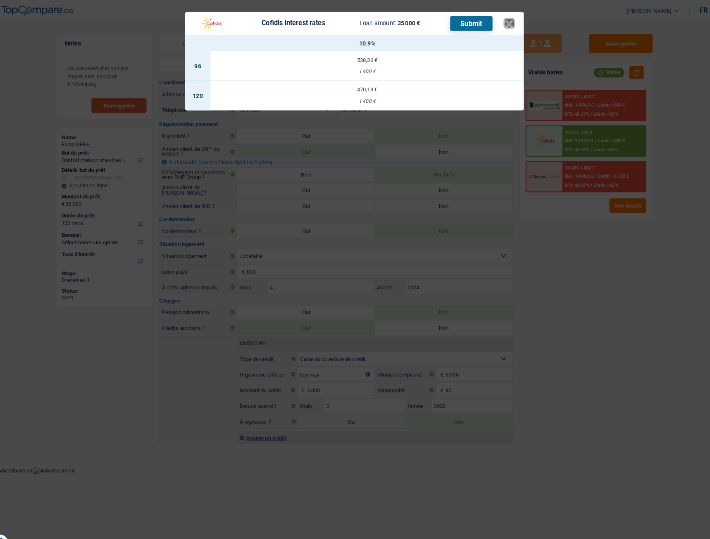
click at [507, 27] on button "×" at bounding box center [506, 23] width 9 height 8
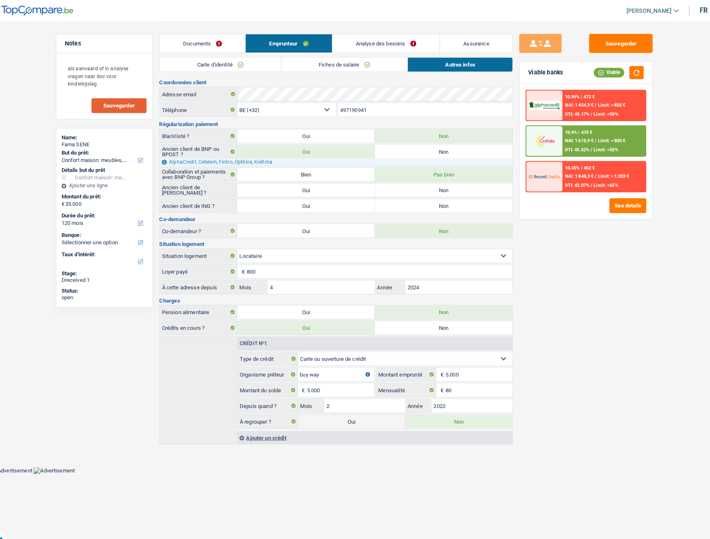
click at [399, 39] on link "Analyse des besoins" at bounding box center [386, 42] width 105 height 18
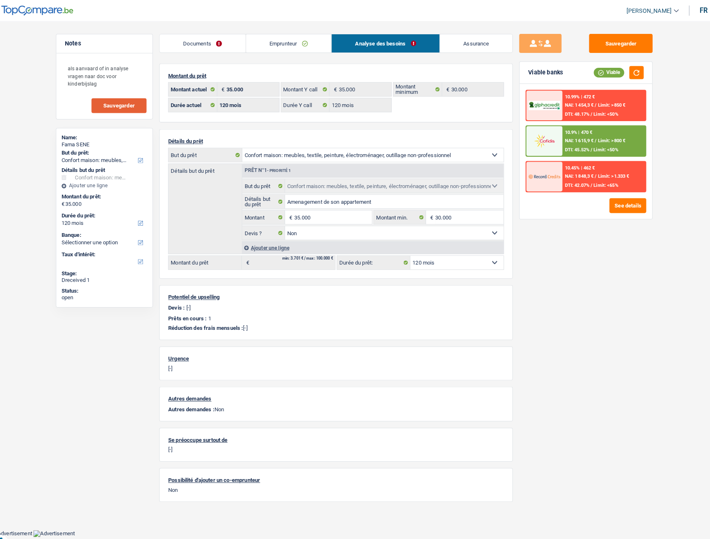
click at [284, 242] on div "Ajouter une ligne" at bounding box center [373, 242] width 256 height 12
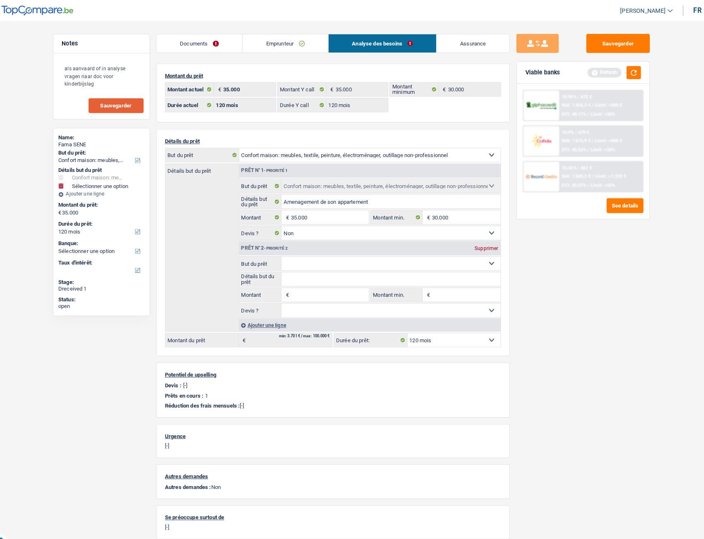
click at [293, 242] on select "Confort maison: meubles, textile, peinture, électroménager, outillage non-profe…" at bounding box center [391, 257] width 214 height 13
select select "tech"
click at [284, 242] on select "Confort maison: meubles, textile, peinture, électroménager, outillage non-profe…" at bounding box center [391, 257] width 214 height 13
select select "tech"
click at [297, 242] on input "Montant" at bounding box center [331, 287] width 76 height 13
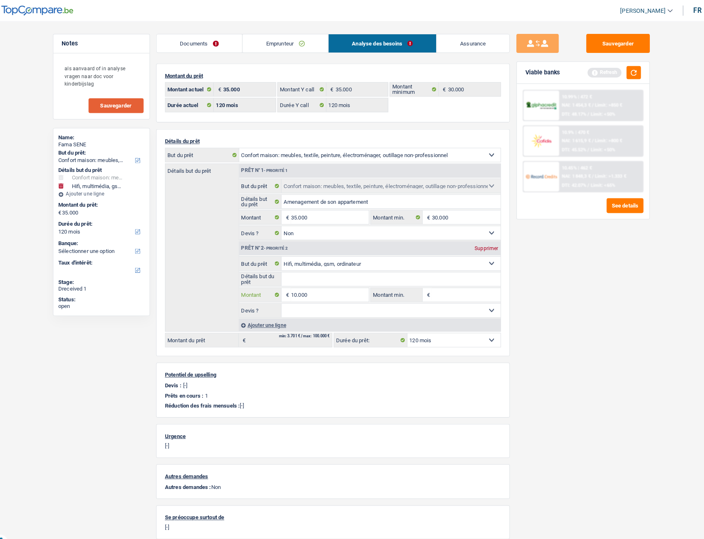
type input "10.000"
type input "45.000"
select select "144"
type input "45.000"
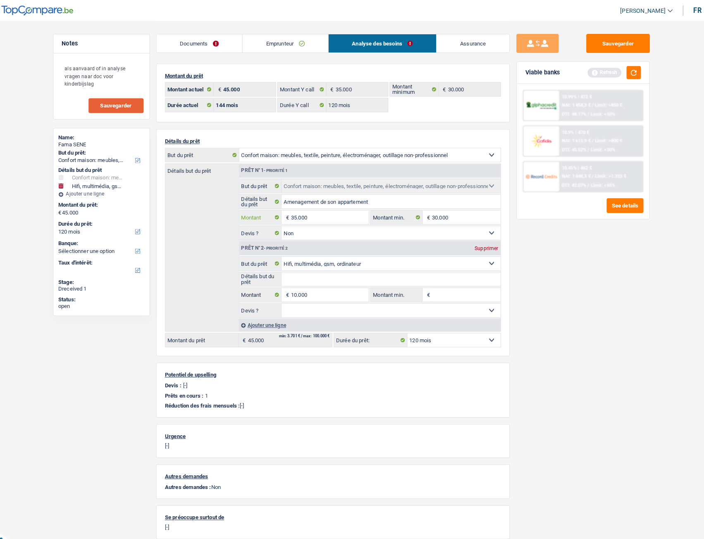
select select "144"
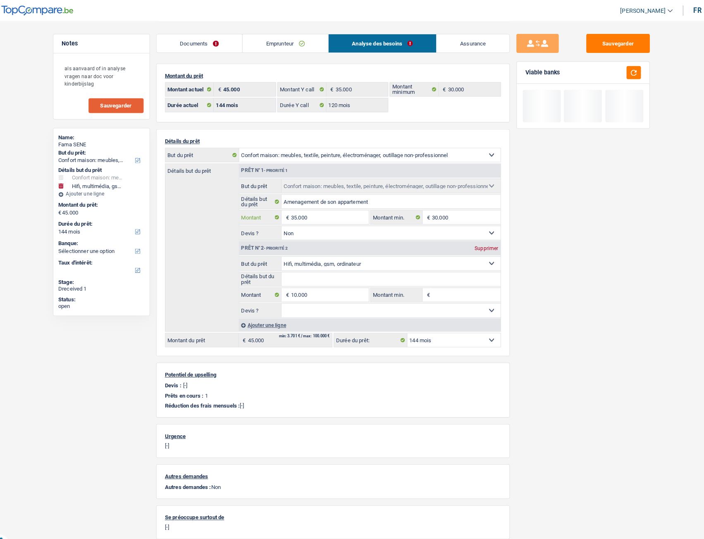
click at [320, 211] on input "35.000" at bounding box center [331, 212] width 76 height 13
type input "3"
type input "25.000"
type input "35.000"
select select "120"
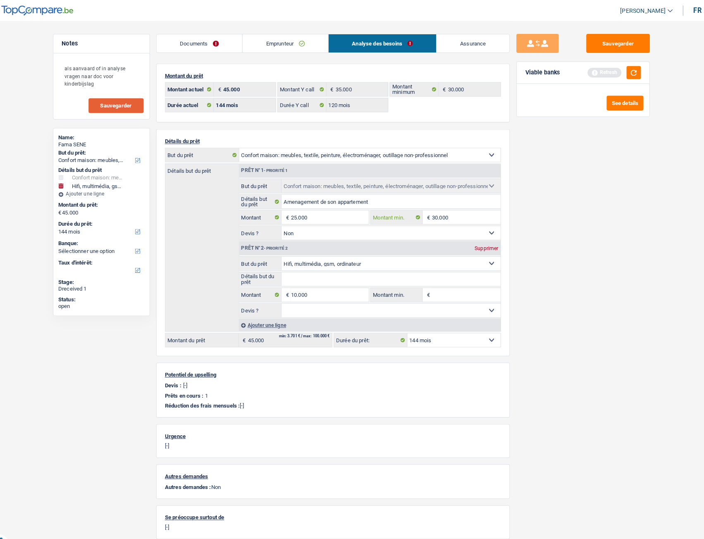
type input "35.000"
select select "120"
type input "35.000"
select select "120"
click at [466, 215] on input "30.000" at bounding box center [464, 212] width 67 height 13
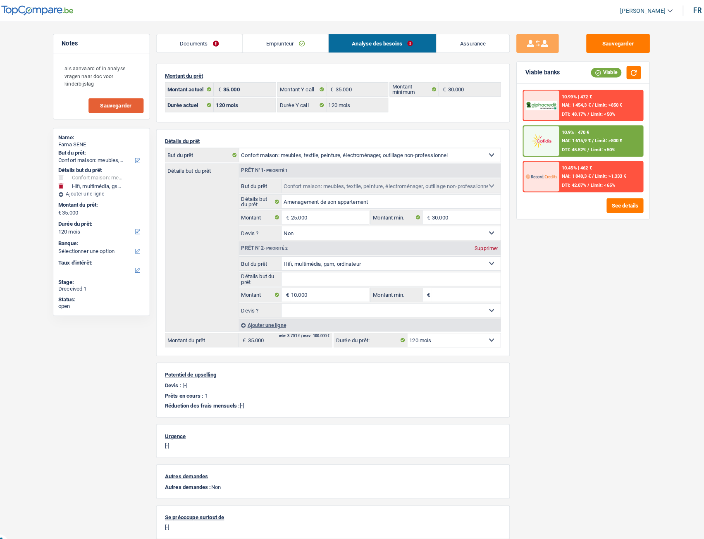
click at [523, 131] on div "10.9% | 470 € NAI: 1 615,9 € / Limit: >800 € DTI: 45.52% / Limit: <50%" at bounding box center [595, 137] width 81 height 29
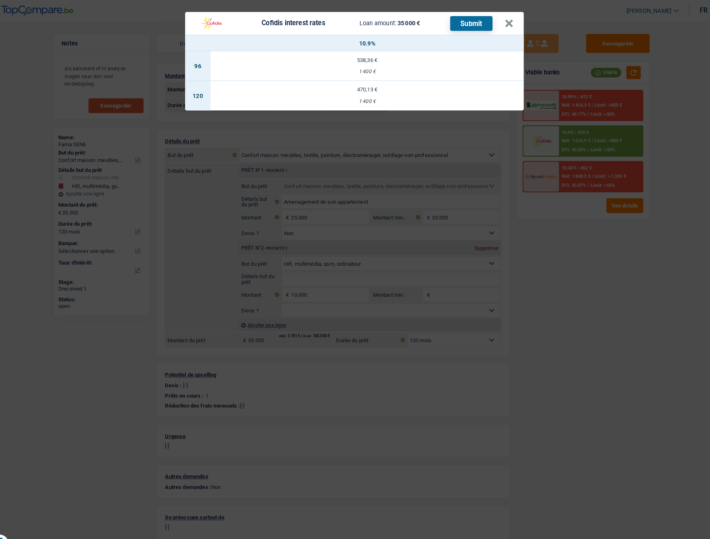
click at [369, 89] on div "470,13 €" at bounding box center [368, 87] width 306 height 5
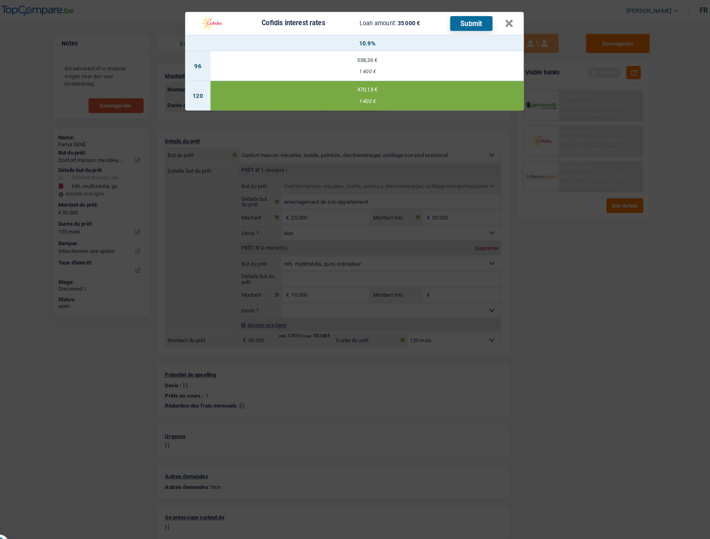
select select "cofidis"
type input "10,90"
click at [472, 26] on button "Submit" at bounding box center [469, 23] width 41 height 14
click at [503, 25] on button "×" at bounding box center [506, 23] width 9 height 8
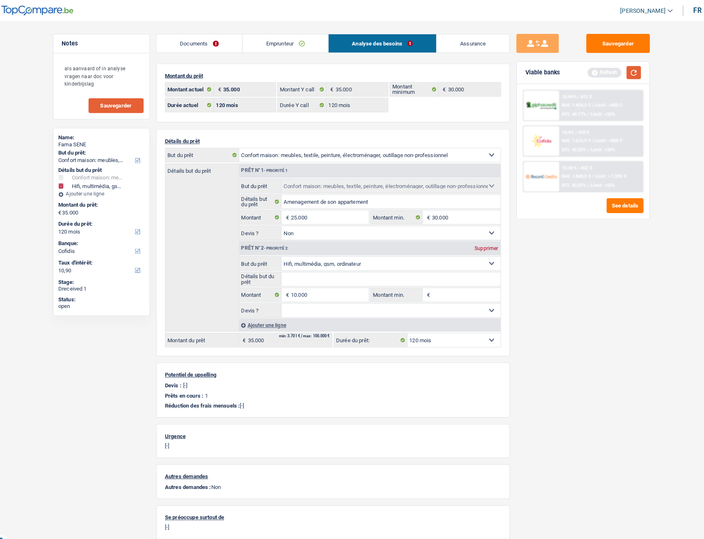
click at [523, 74] on button "button" at bounding box center [628, 71] width 14 height 13
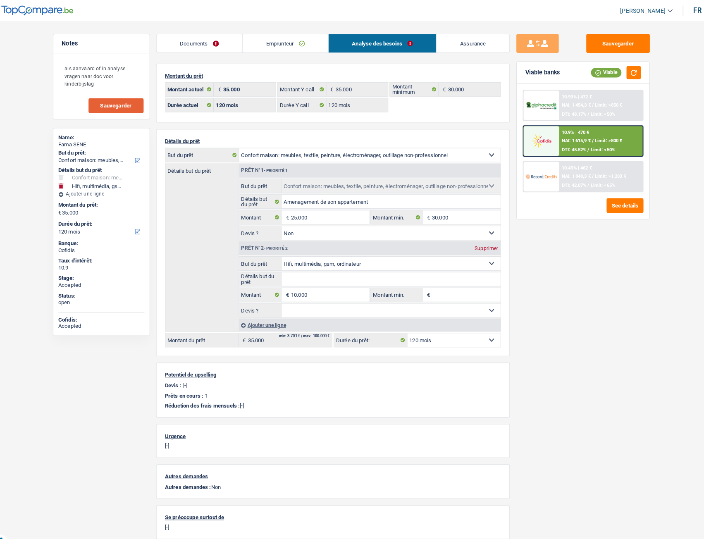
click at [198, 49] on link "Documents" at bounding box center [204, 42] width 84 height 18
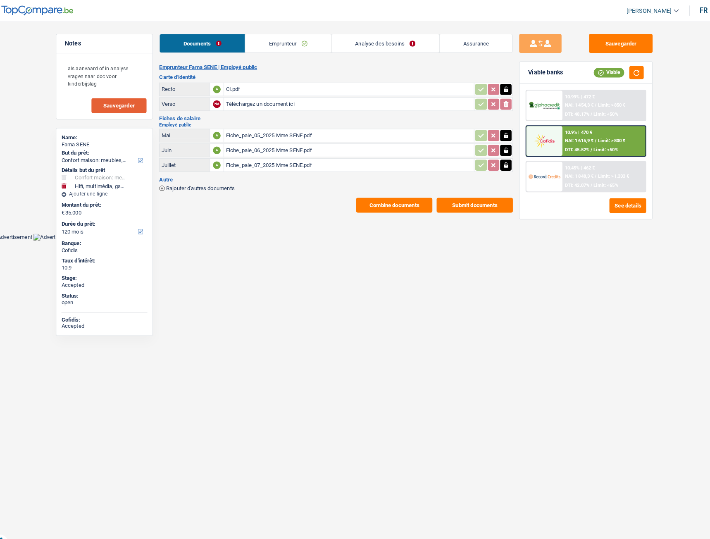
click at [461, 201] on button "Submit documents" at bounding box center [472, 200] width 74 height 14
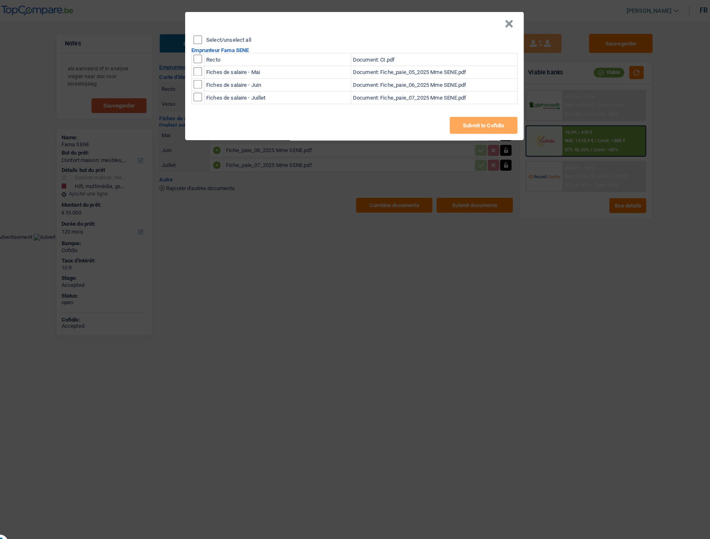
click at [206, 41] on div "Select/unselect all" at bounding box center [356, 39] width 316 height 8
click at [202, 40] on input "Select/unselect all" at bounding box center [202, 39] width 8 height 8
checkbox input "true"
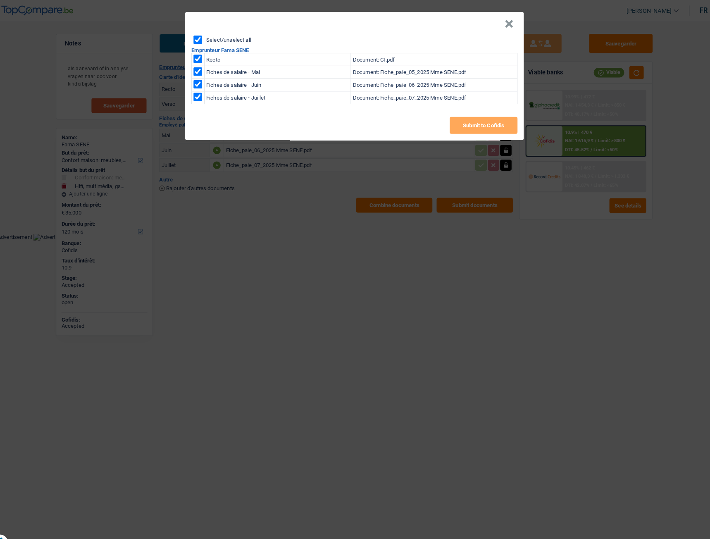
checkbox input "true"
click at [469, 127] on button "Submit to Cofidis" at bounding box center [481, 122] width 66 height 17
click at [510, 26] on header "×" at bounding box center [355, 23] width 331 height 23
click at [500, 26] on header "×" at bounding box center [355, 23] width 331 height 23
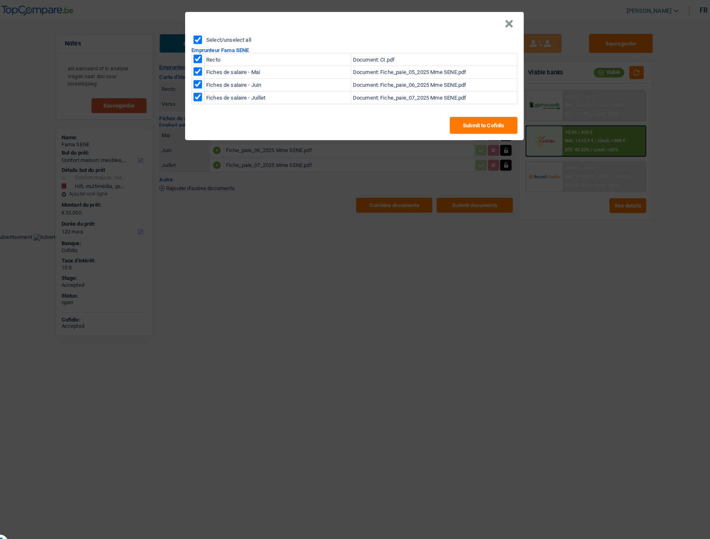
click at [508, 26] on button "×" at bounding box center [506, 23] width 9 height 8
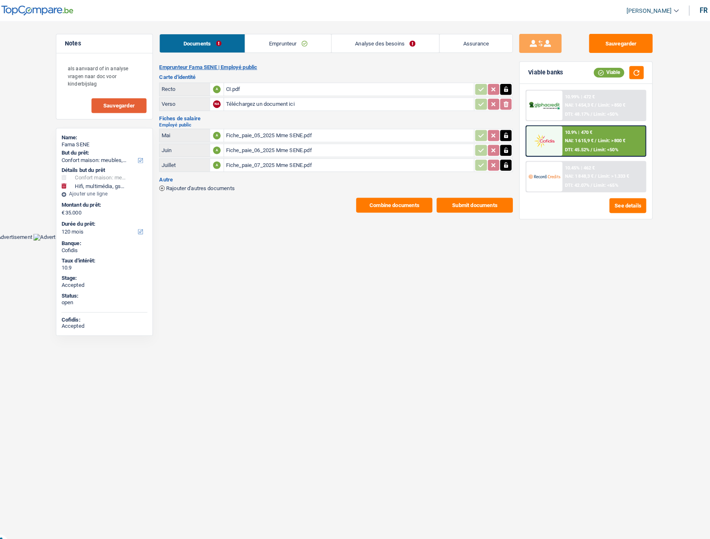
click at [409, 195] on button "Combine documents" at bounding box center [394, 200] width 74 height 14
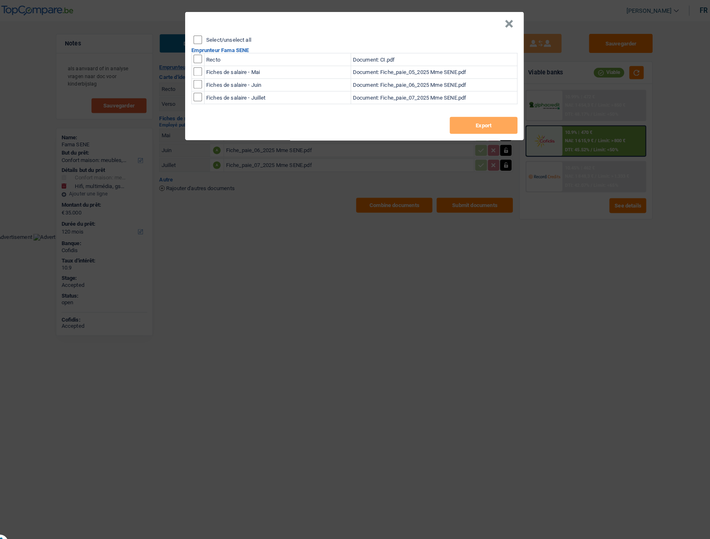
click at [202, 40] on input "Select/unselect all" at bounding box center [202, 39] width 8 height 8
checkbox input "true"
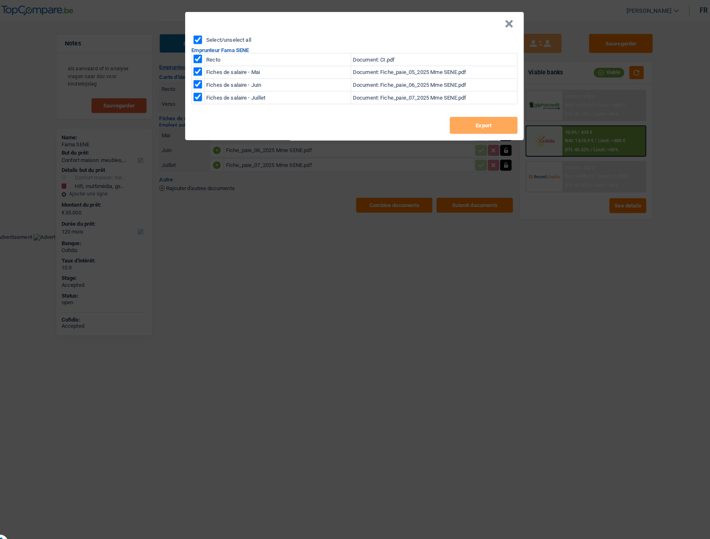
checkbox input "true"
click at [475, 122] on button "Export" at bounding box center [481, 122] width 66 height 17
click at [502, 122] on button "Export" at bounding box center [481, 122] width 66 height 17
click at [509, 26] on button "×" at bounding box center [506, 23] width 9 height 8
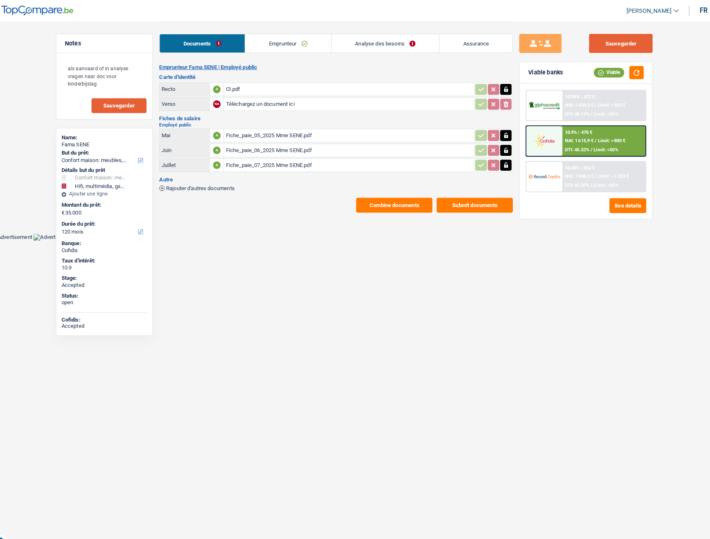
click at [523, 46] on button "Sauvegarder" at bounding box center [615, 42] width 62 height 19
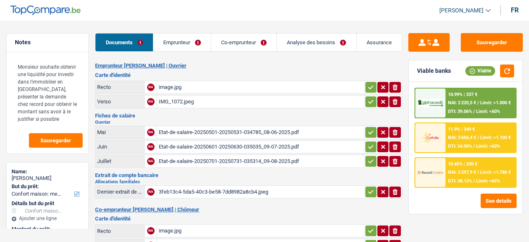
select select "household"
select select "120"
select select "record credits"
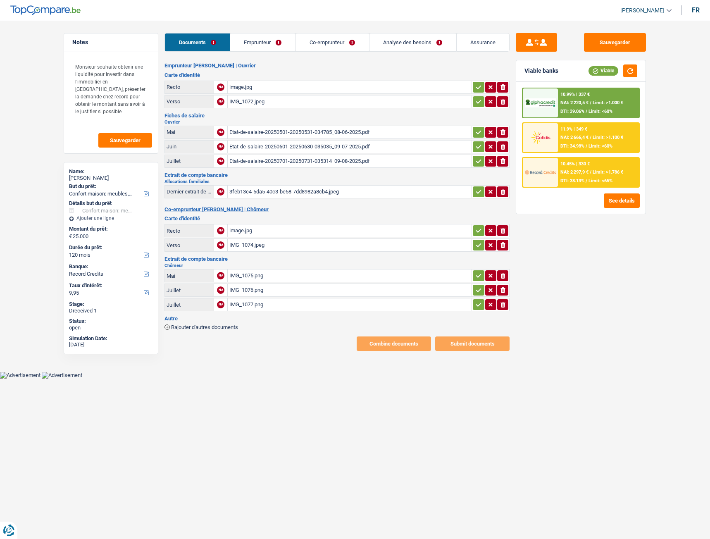
drag, startPoint x: 621, startPoint y: 433, endPoint x: 651, endPoint y: 430, distance: 29.9
click at [529, 242] on div "Sauvegarder Viable banks Viable 10.99% | 337 € NAI: 2 220,5 € / Limit: >1.000 €…" at bounding box center [581, 279] width 143 height 493
click at [258, 41] on link "Emprunteur" at bounding box center [262, 42] width 65 height 18
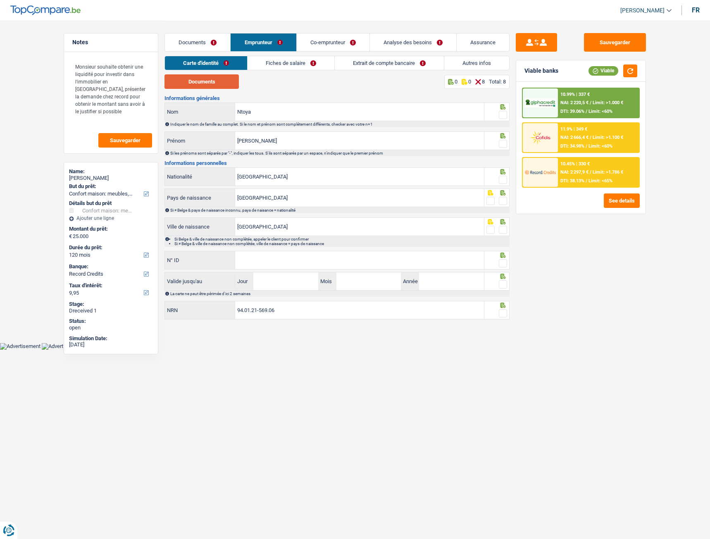
click at [218, 82] on button "Documents" at bounding box center [202, 81] width 74 height 14
click at [194, 41] on link "Documents" at bounding box center [197, 42] width 65 height 18
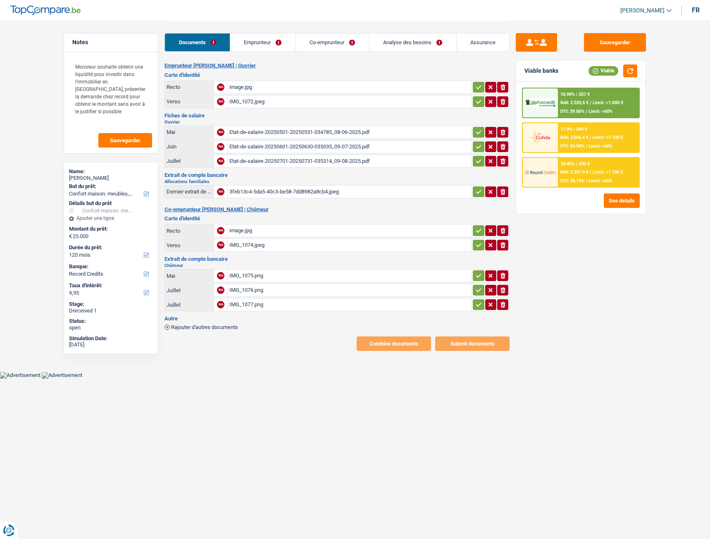
click at [241, 38] on link "Emprunteur" at bounding box center [262, 42] width 65 height 18
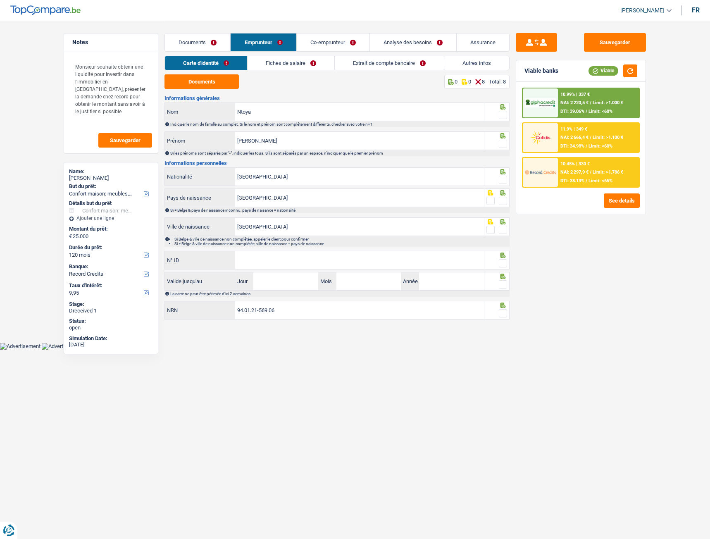
click at [507, 114] on span at bounding box center [503, 115] width 8 height 8
click at [0, 0] on input "radio" at bounding box center [0, 0] width 0 height 0
click at [507, 145] on span at bounding box center [503, 144] width 8 height 8
click at [0, 0] on input "radio" at bounding box center [0, 0] width 0 height 0
click at [505, 183] on span at bounding box center [503, 180] width 8 height 8
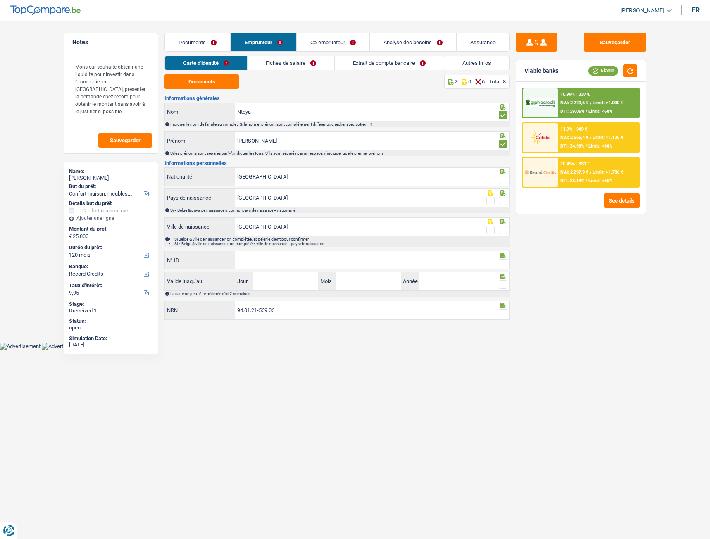
click at [0, 0] on input "radio" at bounding box center [0, 0] width 0 height 0
click at [502, 201] on span at bounding box center [503, 201] width 8 height 8
click at [0, 0] on input "radio" at bounding box center [0, 0] width 0 height 0
click at [504, 228] on span at bounding box center [503, 230] width 8 height 8
click at [0, 0] on input "radio" at bounding box center [0, 0] width 0 height 0
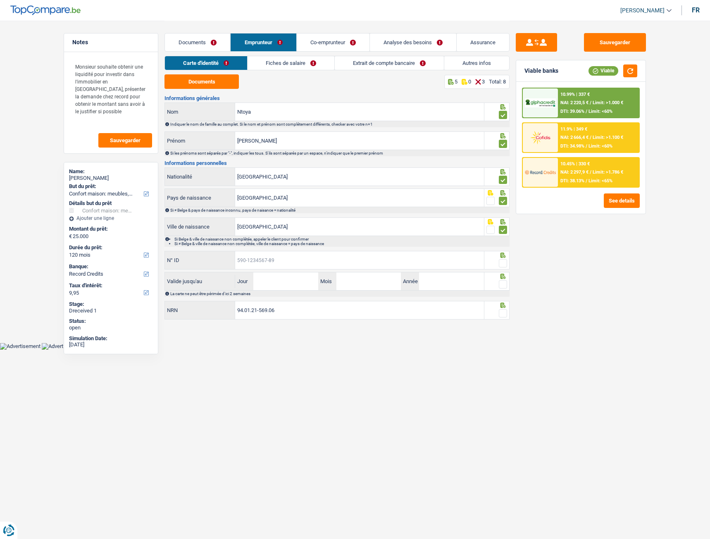
click at [248, 242] on input "N° ID" at bounding box center [359, 260] width 249 height 18
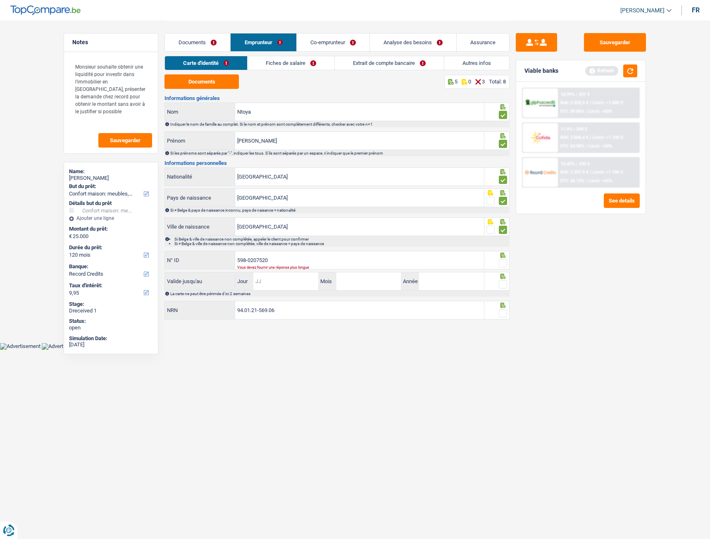
click at [301, 242] on input "Jour" at bounding box center [286, 282] width 65 height 18
click at [293, 242] on input "598-0207520" at bounding box center [359, 260] width 249 height 18
type input "598-02075"
click at [286, 242] on input "Jour" at bounding box center [286, 282] width 65 height 18
click at [273, 242] on input "598-02075" at bounding box center [359, 260] width 249 height 18
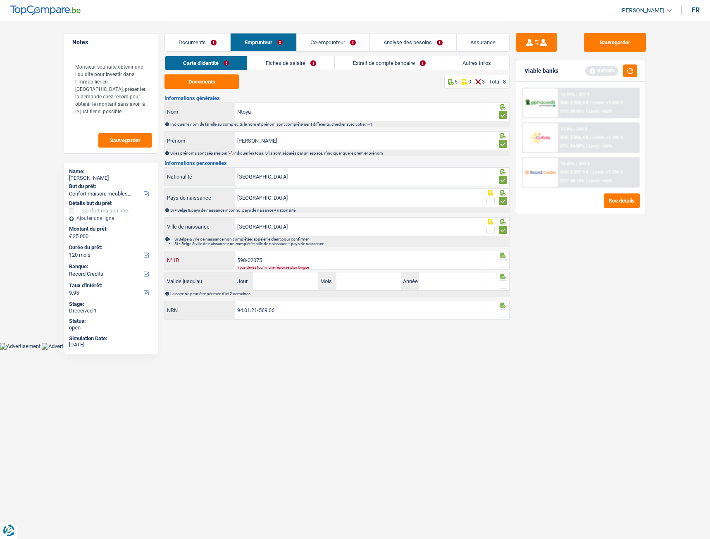
drag, startPoint x: 271, startPoint y: 255, endPoint x: 231, endPoint y: 264, distance: 41.4
click at [231, 242] on div "598-02075 N° ID" at bounding box center [324, 260] width 319 height 18
click at [324, 201] on input "République démocratique du Congo" at bounding box center [359, 198] width 249 height 18
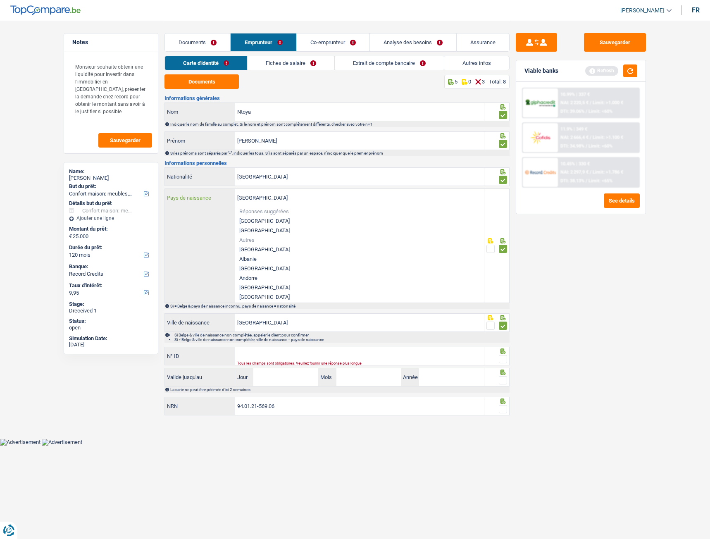
click at [324, 201] on input "République démocratique du Congo" at bounding box center [359, 198] width 249 height 18
click at [330, 178] on input "[GEOGRAPHIC_DATA]" at bounding box center [359, 177] width 249 height 18
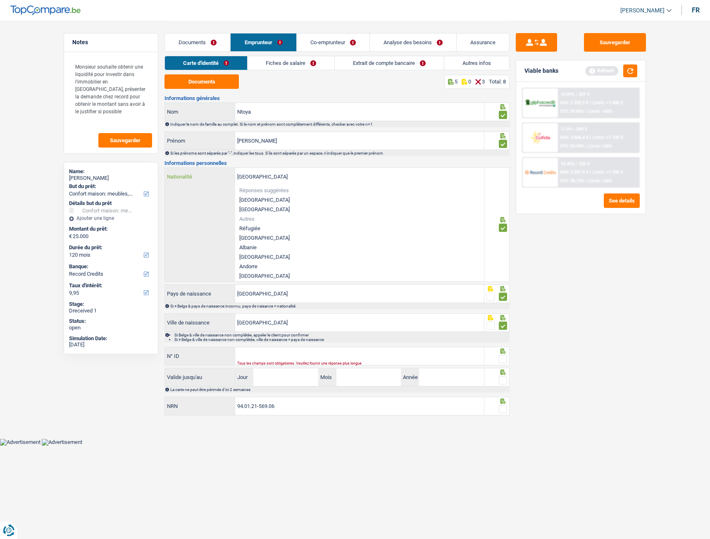
type input "Belgiquec"
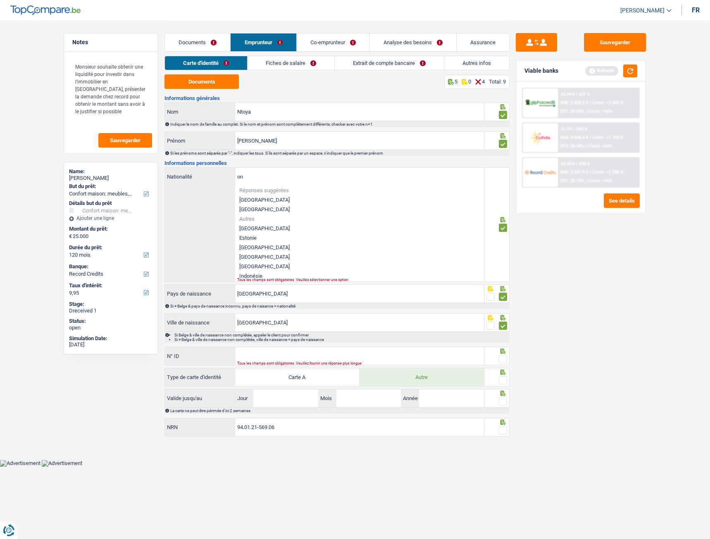
click at [312, 231] on li "République démocratique du Congo" at bounding box center [359, 229] width 249 height 10
type input "République démocratique du Congo"
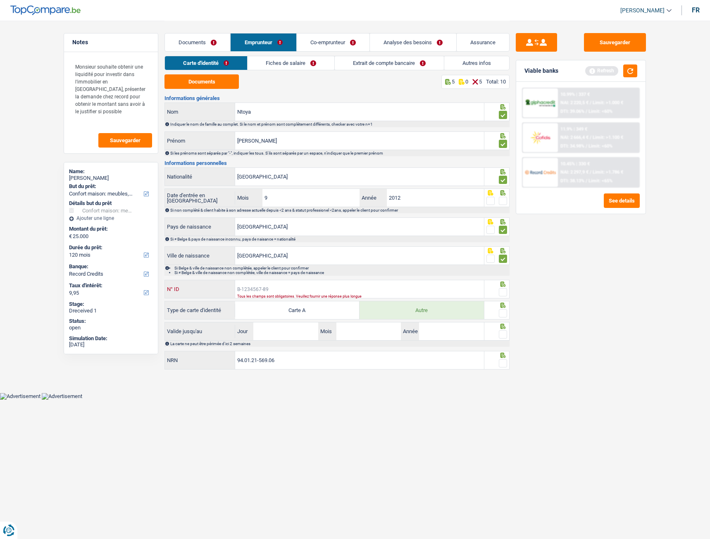
click at [291, 242] on input "N° ID" at bounding box center [359, 289] width 249 height 18
click at [506, 202] on span at bounding box center [503, 201] width 8 height 8
click at [0, 0] on input "radio" at bounding box center [0, 0] width 0 height 0
click at [283, 242] on input "N° ID" at bounding box center [359, 289] width 249 height 18
type input "B-5802075-20"
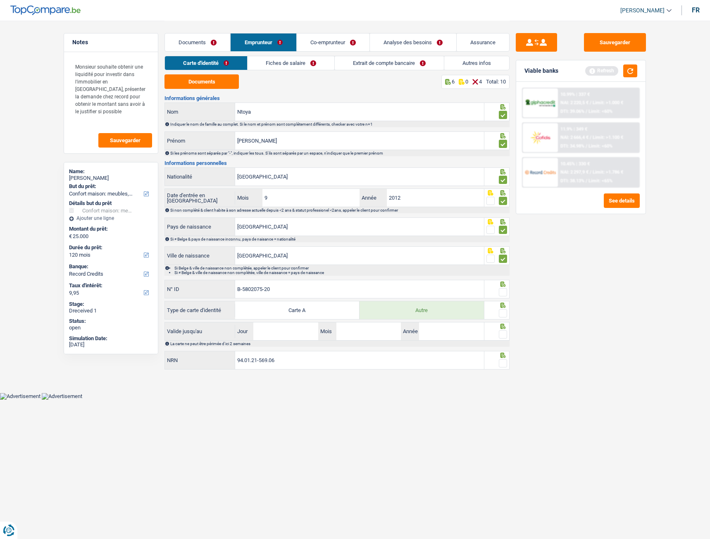
click at [504, 242] on div at bounding box center [503, 292] width 8 height 10
click at [504, 242] on span at bounding box center [503, 292] width 8 height 8
click at [0, 0] on input "radio" at bounding box center [0, 0] width 0 height 0
click at [504, 242] on span at bounding box center [503, 313] width 8 height 8
click at [0, 0] on input "radio" at bounding box center [0, 0] width 0 height 0
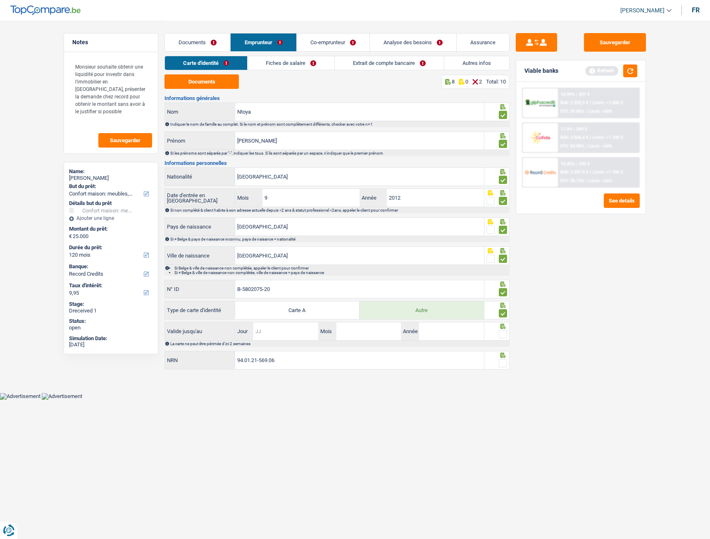
click at [287, 242] on input "Jour" at bounding box center [286, 332] width 65 height 18
type input "02"
type input "2034"
click at [502, 242] on span at bounding box center [503, 334] width 8 height 8
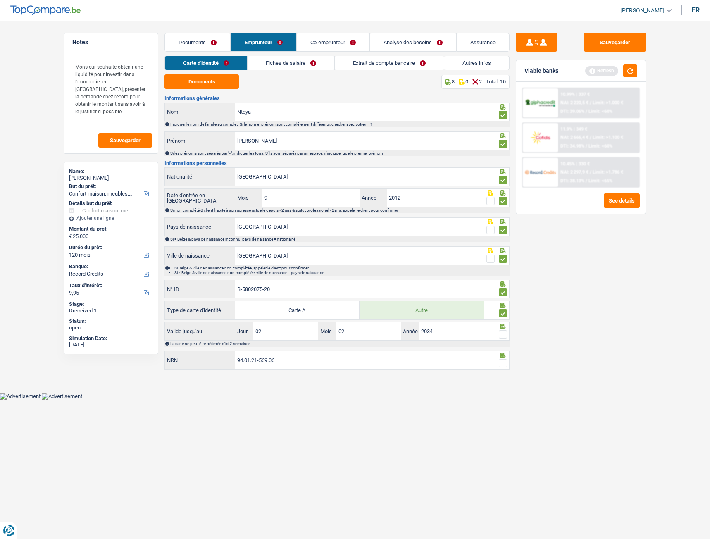
click at [0, 0] on input "radio" at bounding box center [0, 0] width 0 height 0
click at [506, 242] on span at bounding box center [503, 363] width 8 height 8
click at [0, 0] on input "radio" at bounding box center [0, 0] width 0 height 0
click at [283, 65] on link "Fiches de salaire" at bounding box center [291, 63] width 87 height 14
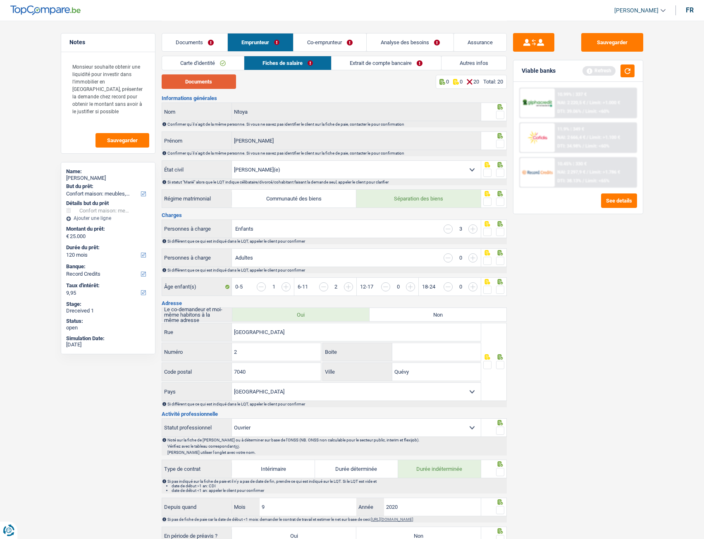
click at [194, 84] on button "Documents" at bounding box center [199, 81] width 74 height 14
drag, startPoint x: 502, startPoint y: 115, endPoint x: 502, endPoint y: 120, distance: 5.4
click at [502, 115] on span at bounding box center [500, 115] width 8 height 8
click at [0, 0] on input "radio" at bounding box center [0, 0] width 0 height 0
click at [502, 148] on span at bounding box center [500, 144] width 8 height 8
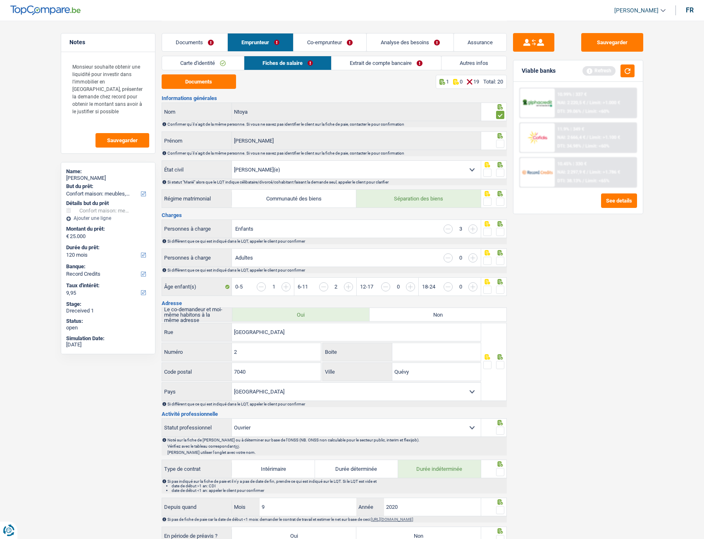
click at [0, 0] on input "radio" at bounding box center [0, 0] width 0 height 0
click at [502, 175] on span at bounding box center [500, 173] width 8 height 8
click at [0, 0] on input "radio" at bounding box center [0, 0] width 0 height 0
click at [499, 202] on span at bounding box center [500, 202] width 8 height 8
click at [0, 0] on input "radio" at bounding box center [0, 0] width 0 height 0
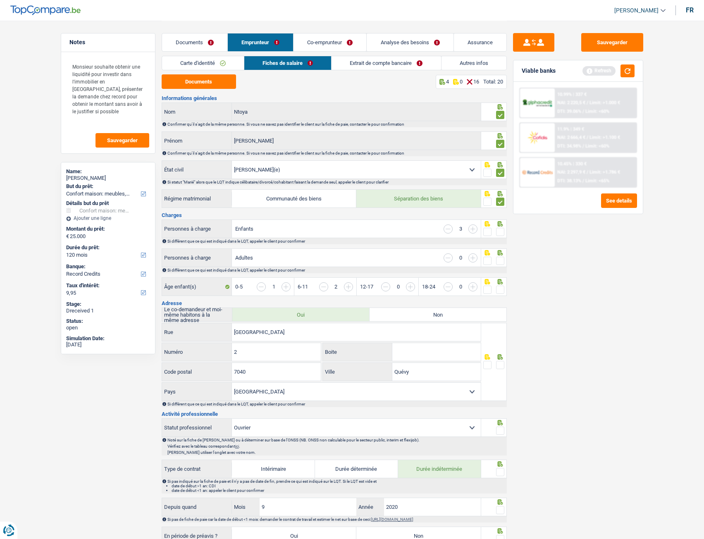
click at [502, 173] on span at bounding box center [500, 173] width 8 height 8
click at [0, 0] on input "radio" at bounding box center [0, 0] width 0 height 0
click at [500, 172] on span at bounding box center [500, 173] width 8 height 8
click at [0, 0] on input "radio" at bounding box center [0, 0] width 0 height 0
click at [503, 234] on span at bounding box center [500, 232] width 8 height 8
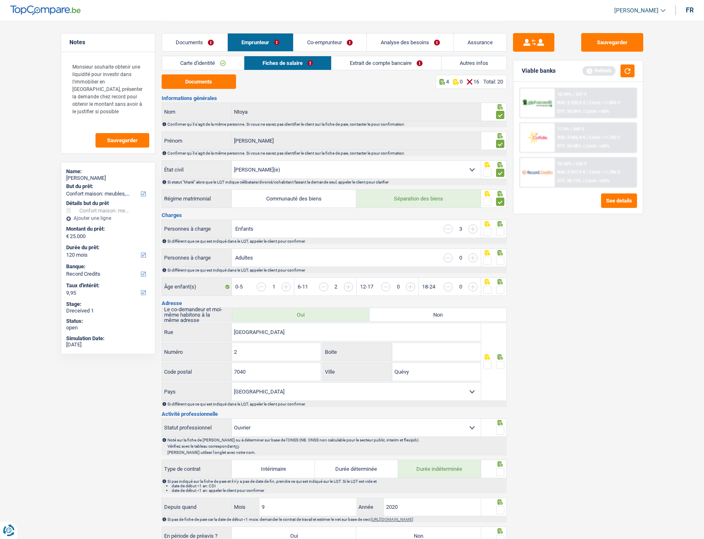
click at [0, 0] on input "radio" at bounding box center [0, 0] width 0 height 0
click at [500, 242] on span at bounding box center [500, 261] width 8 height 8
click at [0, 0] on input "radio" at bounding box center [0, 0] width 0 height 0
click at [502, 242] on span at bounding box center [500, 290] width 8 height 8
click at [0, 0] on input "radio" at bounding box center [0, 0] width 0 height 0
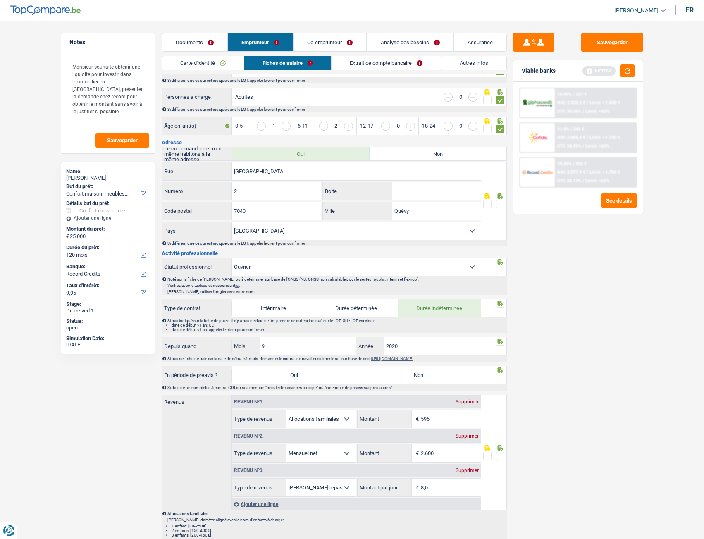
scroll to position [165, 0]
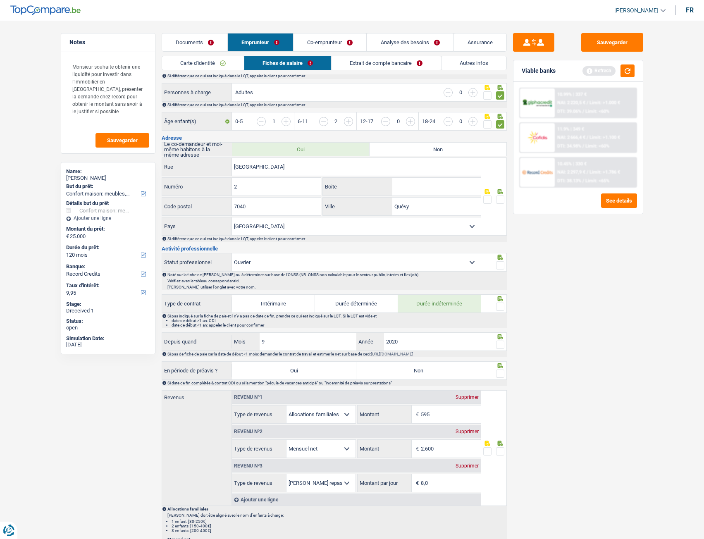
click at [501, 203] on span at bounding box center [500, 200] width 8 height 8
click at [0, 0] on input "radio" at bounding box center [0, 0] width 0 height 0
click at [502, 242] on span at bounding box center [500, 265] width 8 height 8
click at [0, 0] on input "radio" at bounding box center [0, 0] width 0 height 0
click at [500, 242] on span at bounding box center [500, 307] width 8 height 8
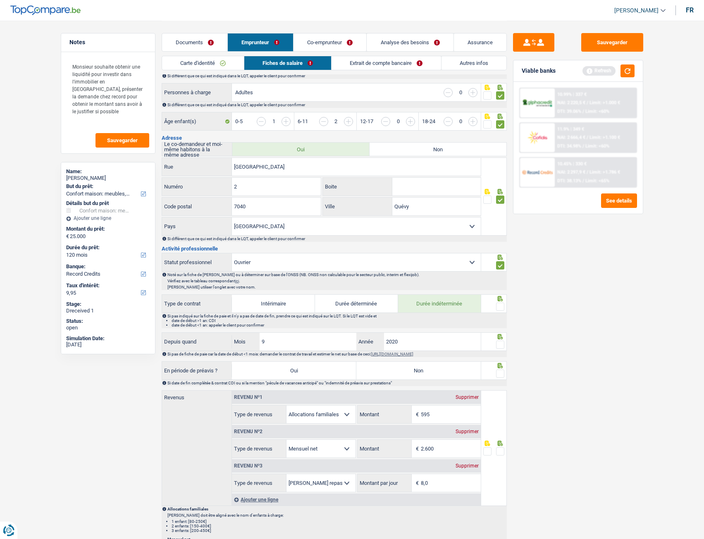
click at [0, 0] on input "radio" at bounding box center [0, 0] width 0 height 0
click at [500, 242] on span at bounding box center [500, 345] width 8 height 8
click at [0, 0] on input "radio" at bounding box center [0, 0] width 0 height 0
click at [502, 242] on span at bounding box center [500, 374] width 8 height 8
click at [0, 0] on input "radio" at bounding box center [0, 0] width 0 height 0
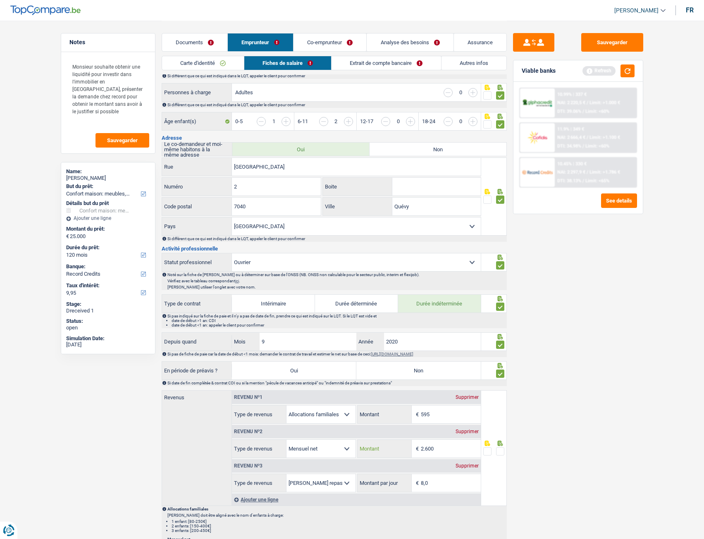
click at [440, 242] on input "2.600" at bounding box center [451, 449] width 60 height 18
drag, startPoint x: 450, startPoint y: 450, endPoint x: 413, endPoint y: 450, distance: 36.4
click at [413, 242] on div "2.600 € Montant" at bounding box center [419, 449] width 123 height 18
click at [459, 242] on input "18.201" at bounding box center [451, 449] width 60 height 18
click at [433, 242] on input "8,0" at bounding box center [451, 483] width 60 height 18
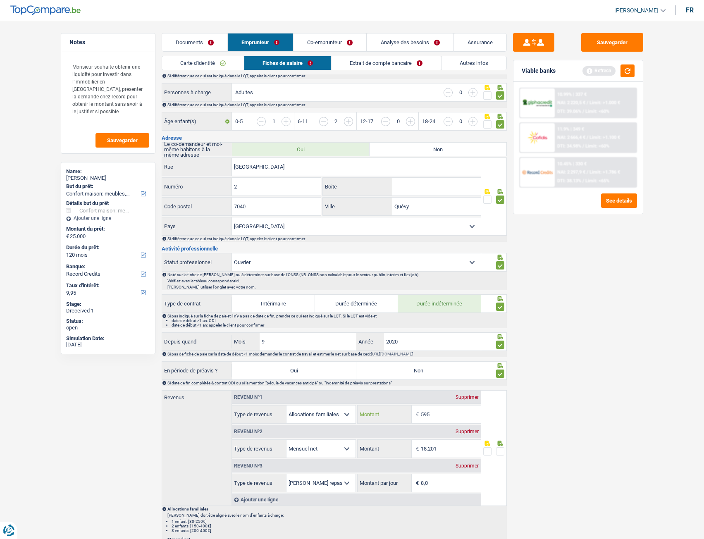
click at [434, 242] on input "595" at bounding box center [451, 415] width 60 height 18
click at [372, 63] on link "Extrait de compte bancaire" at bounding box center [386, 63] width 109 height 14
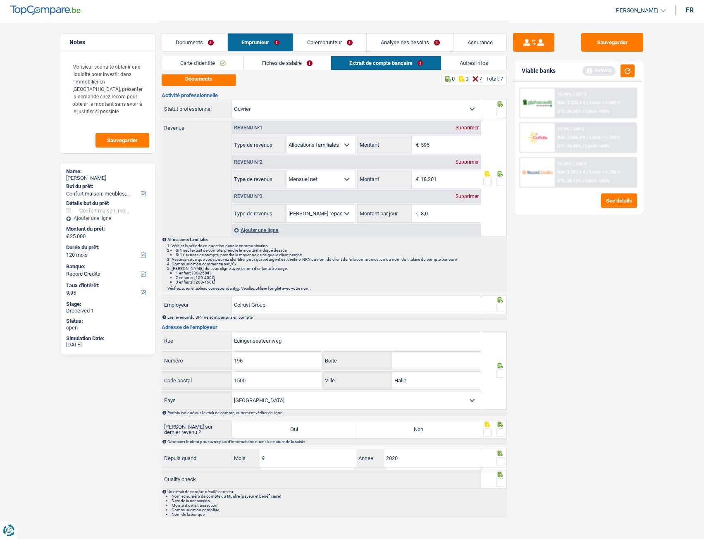
scroll to position [0, 0]
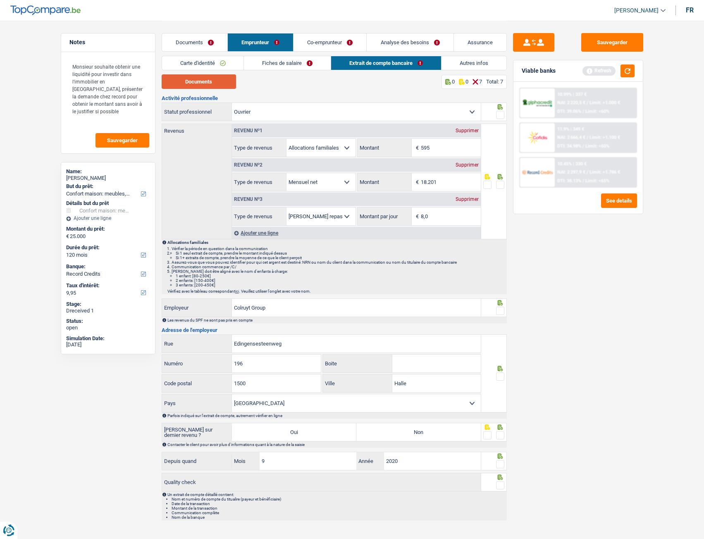
click at [213, 82] on button "Documents" at bounding box center [199, 81] width 74 height 14
click at [501, 242] on span at bounding box center [500, 311] width 8 height 8
click at [0, 0] on input "radio" at bounding box center [0, 0] width 0 height 0
click at [502, 185] on span at bounding box center [500, 185] width 8 height 8
click at [0, 0] on input "radio" at bounding box center [0, 0] width 0 height 0
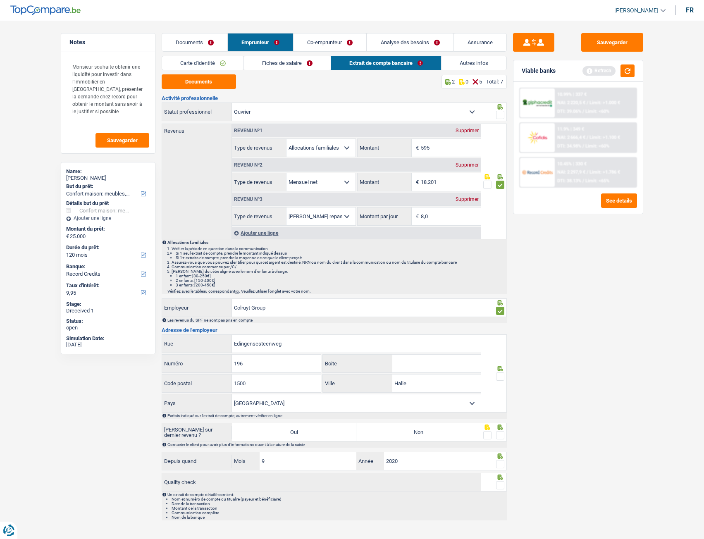
click at [499, 242] on span at bounding box center [500, 377] width 8 height 8
click at [0, 0] on input "radio" at bounding box center [0, 0] width 0 height 0
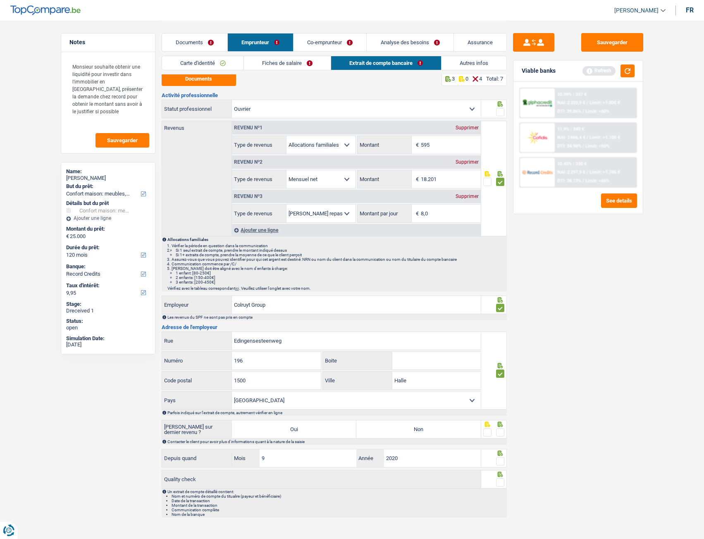
scroll to position [12, 0]
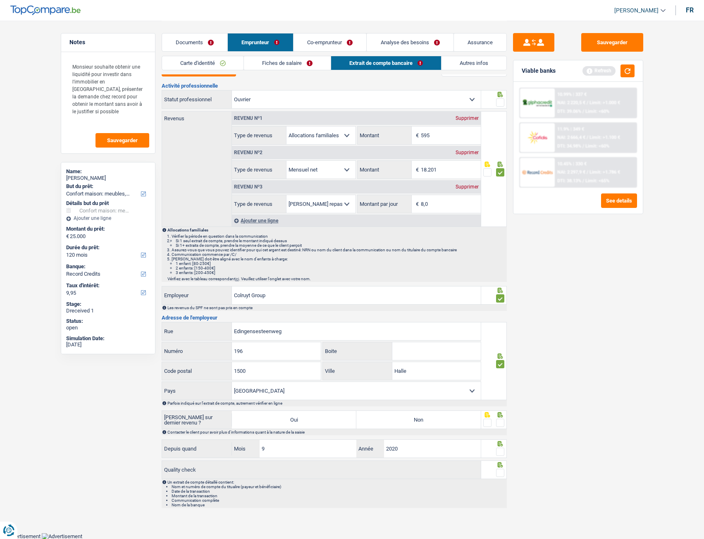
click at [501, 242] on span at bounding box center [500, 423] width 8 height 8
click at [0, 0] on input "radio" at bounding box center [0, 0] width 0 height 0
click at [500, 242] on span at bounding box center [500, 452] width 8 height 8
click at [0, 0] on input "radio" at bounding box center [0, 0] width 0 height 0
click at [500, 242] on span at bounding box center [500, 473] width 8 height 8
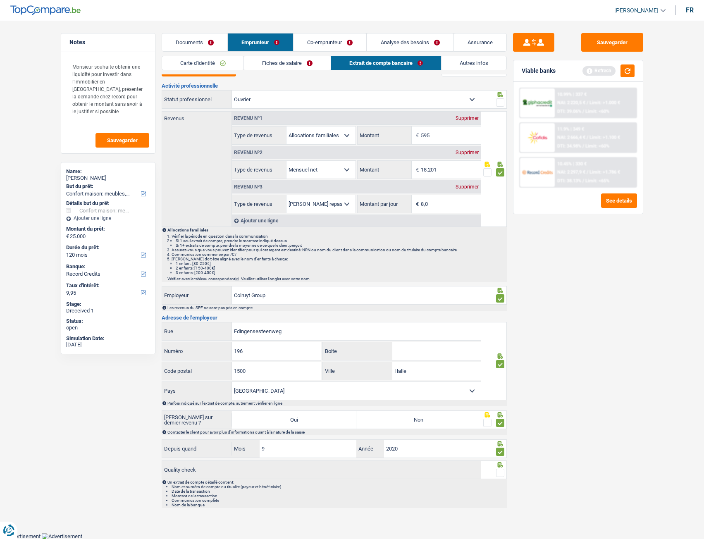
click at [0, 0] on input "radio" at bounding box center [0, 0] width 0 height 0
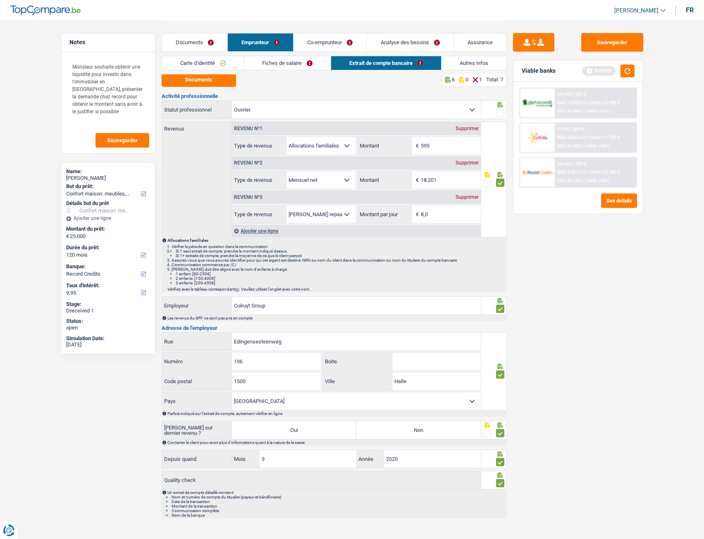
scroll to position [0, 0]
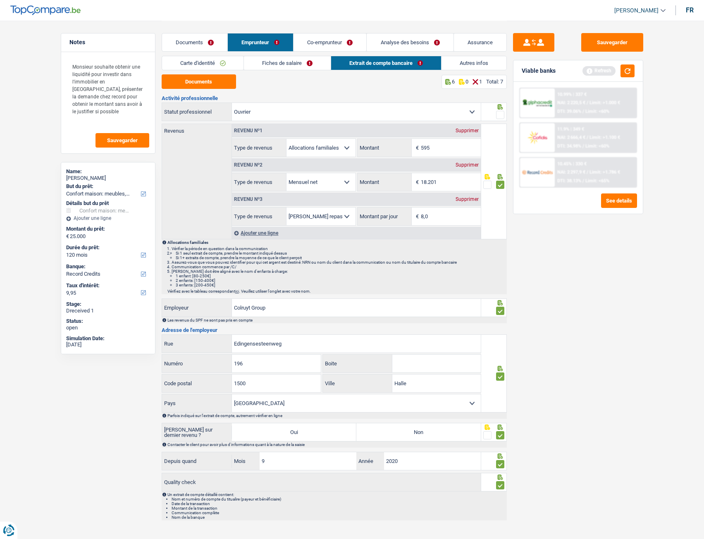
click at [502, 117] on span at bounding box center [500, 115] width 8 height 8
click at [0, 0] on input "radio" at bounding box center [0, 0] width 0 height 0
click at [272, 63] on link "Fiches de salaire" at bounding box center [287, 63] width 87 height 14
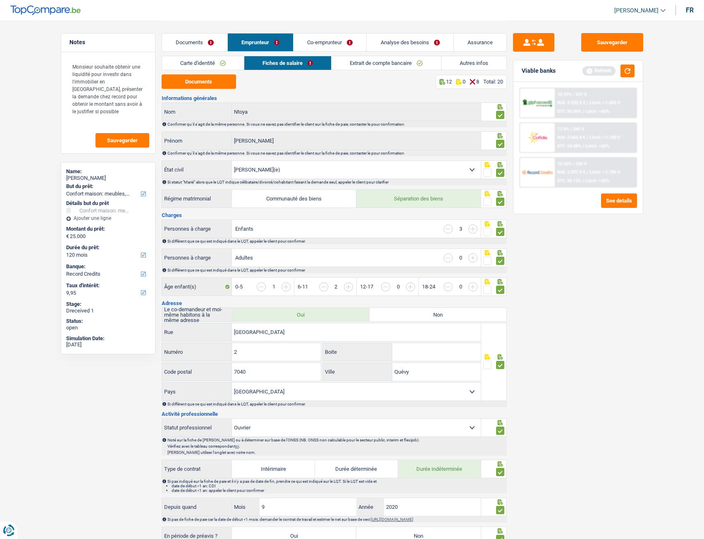
scroll to position [165, 0]
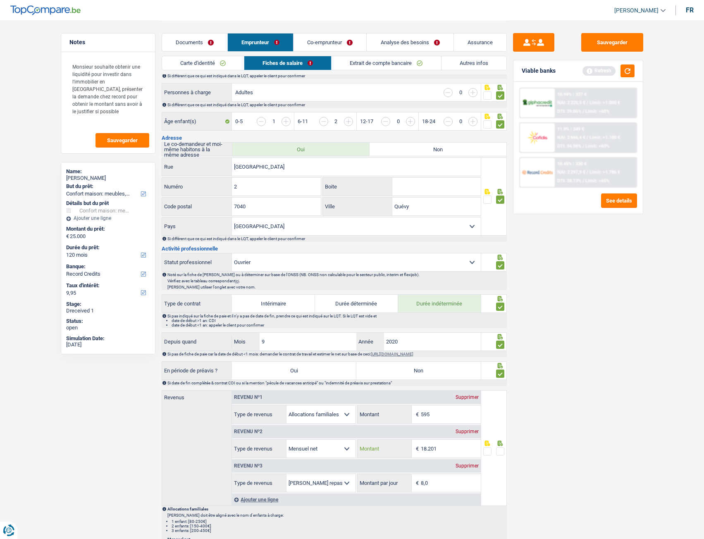
click at [437, 242] on input "18.201" at bounding box center [451, 449] width 60 height 18
drag, startPoint x: 437, startPoint y: 450, endPoint x: 421, endPoint y: 451, distance: 15.7
click at [421, 242] on input "18.201" at bounding box center [451, 449] width 60 height 18
type input "1.820"
click at [440, 242] on input "8,0" at bounding box center [451, 483] width 60 height 18
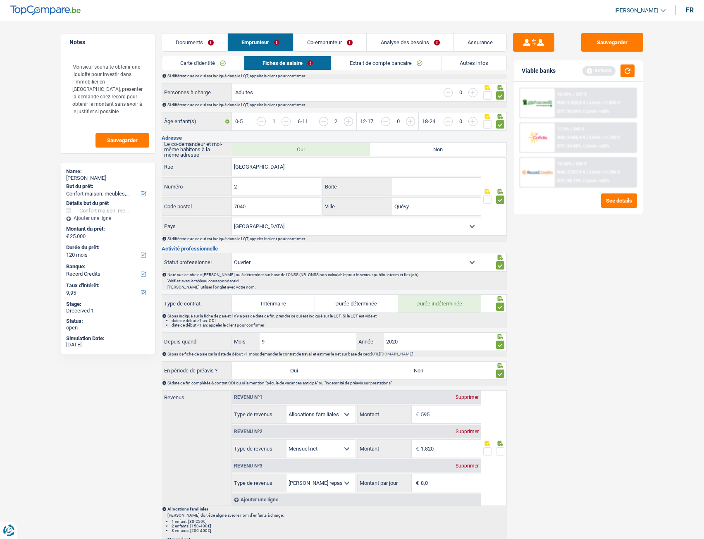
click at [500, 242] on span at bounding box center [500, 451] width 8 height 8
click at [0, 0] on input "radio" at bounding box center [0, 0] width 0 height 0
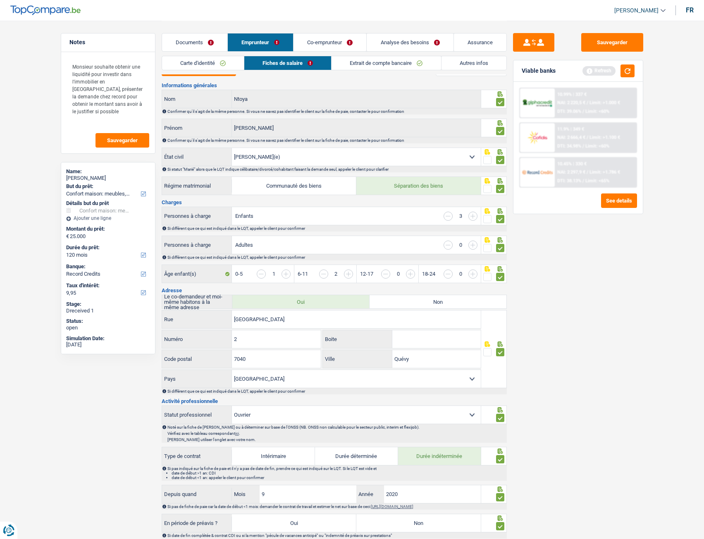
scroll to position [0, 0]
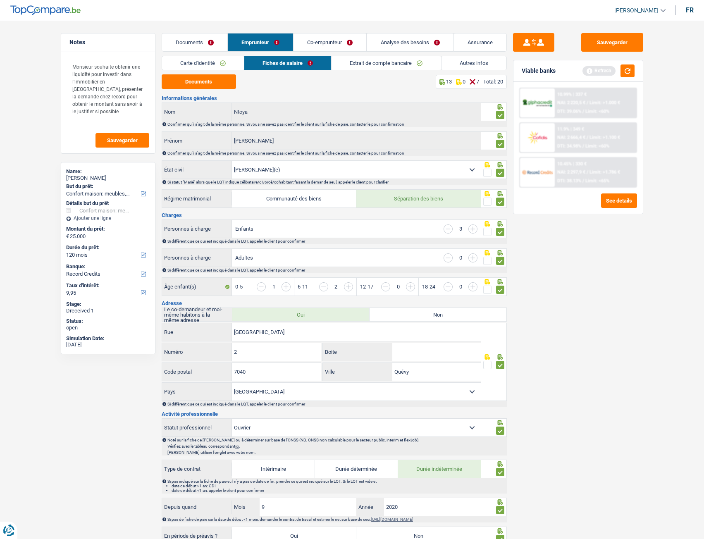
click at [386, 64] on link "Extrait de compte bancaire" at bounding box center [386, 63] width 109 height 14
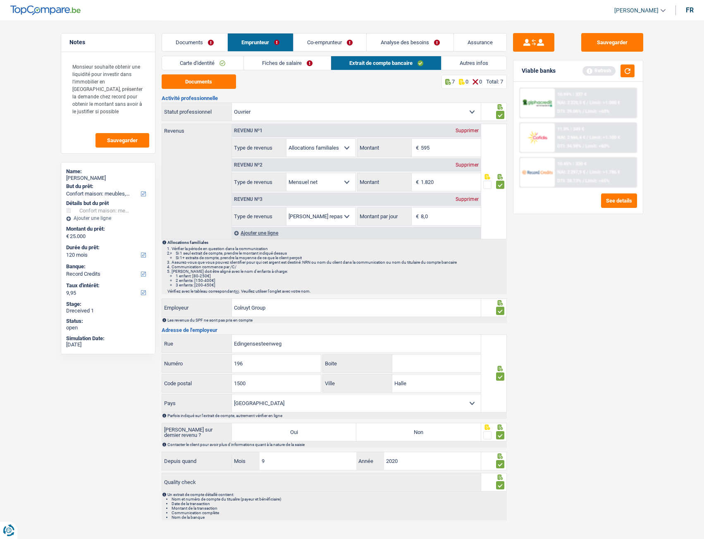
click at [289, 64] on link "Fiches de salaire" at bounding box center [287, 63] width 87 height 14
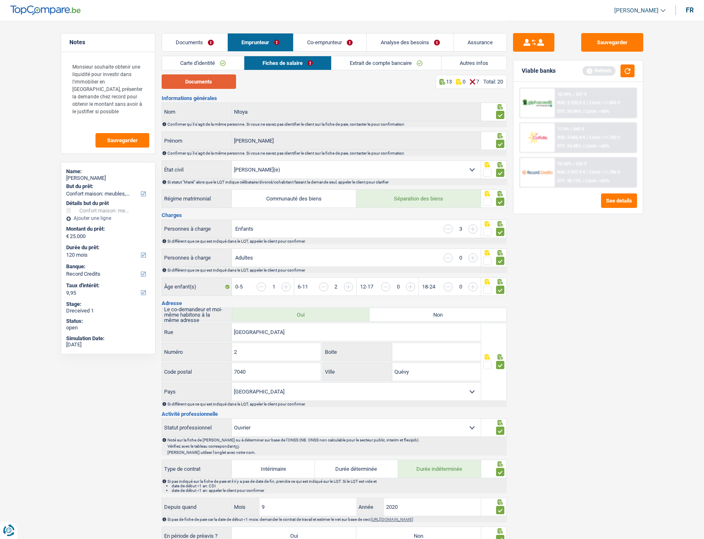
click at [173, 84] on button "Documents" at bounding box center [199, 81] width 74 height 14
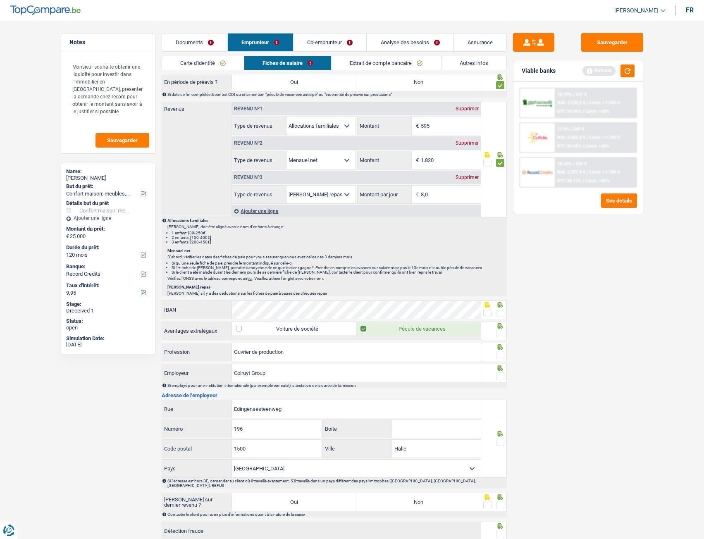
scroll to position [455, 0]
click at [475, 62] on link "Autres infos" at bounding box center [474, 63] width 65 height 14
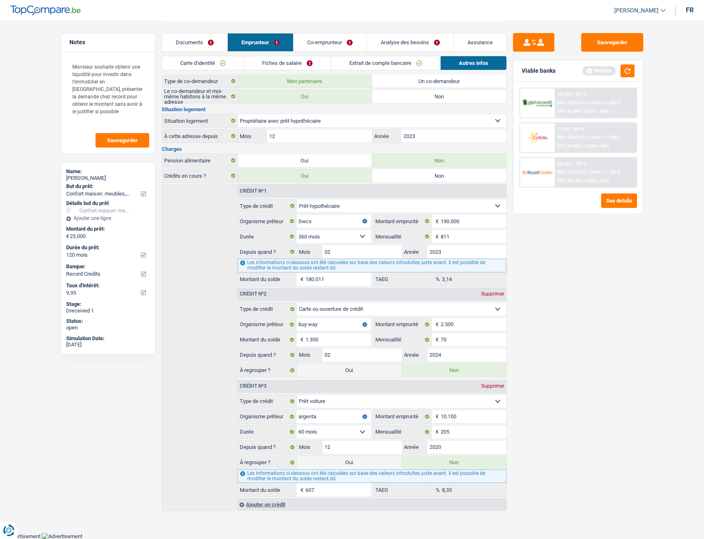
click at [282, 66] on link "Fiches de salaire" at bounding box center [287, 63] width 87 height 14
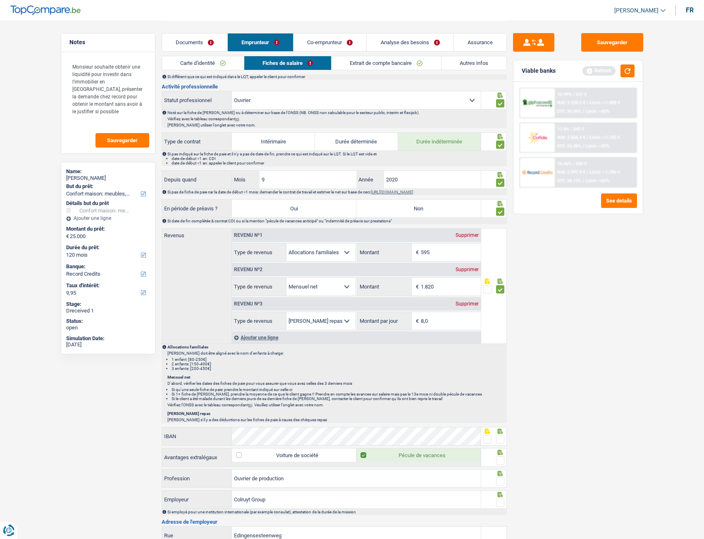
scroll to position [434, 0]
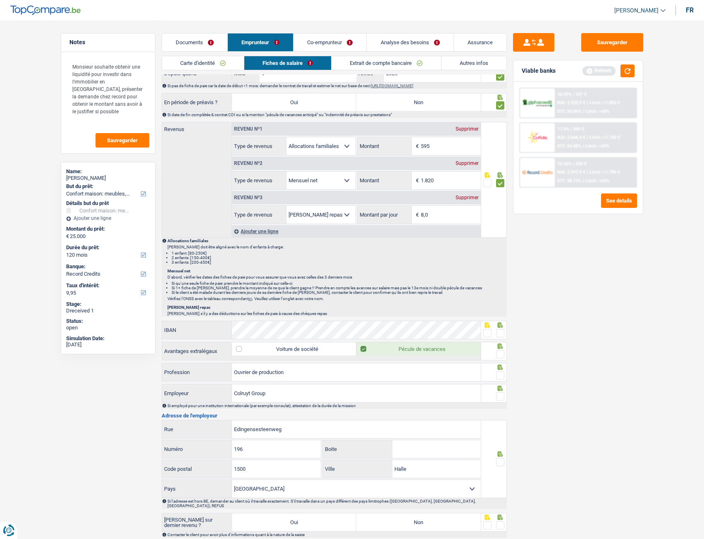
click at [498, 242] on span at bounding box center [500, 354] width 8 height 8
click at [0, 0] on input "radio" at bounding box center [0, 0] width 0 height 0
click at [501, 242] on span at bounding box center [500, 375] width 8 height 8
click at [0, 0] on input "radio" at bounding box center [0, 0] width 0 height 0
click at [502, 242] on span at bounding box center [500, 396] width 8 height 8
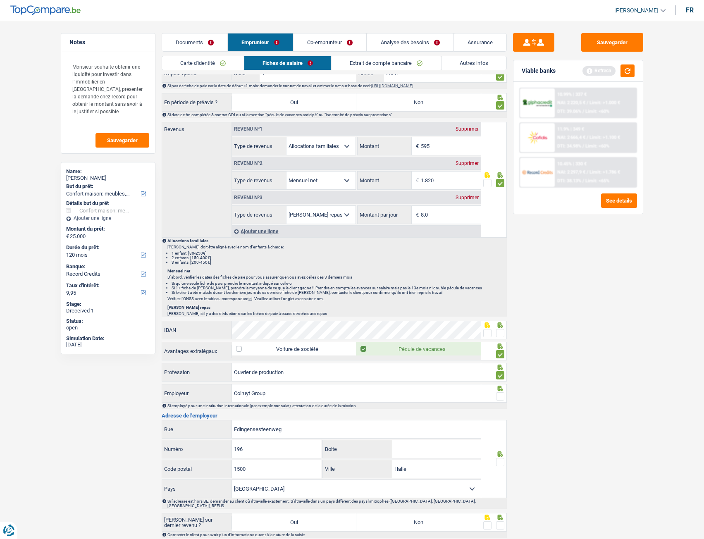
click at [0, 0] on input "radio" at bounding box center [0, 0] width 0 height 0
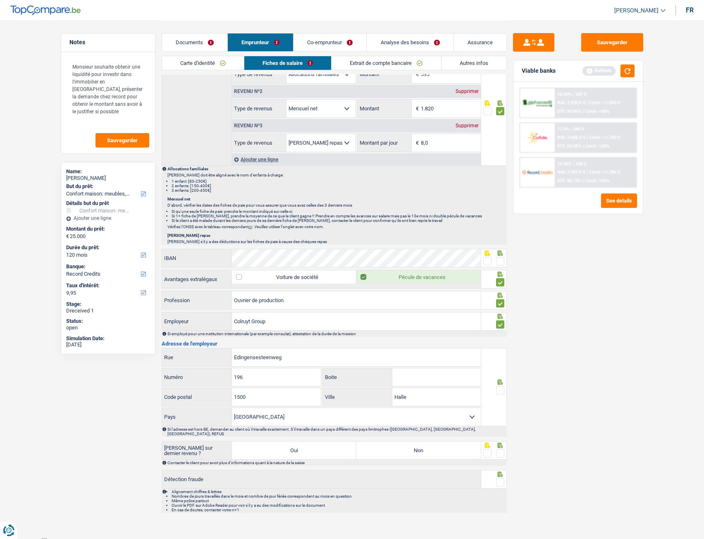
scroll to position [506, 0]
click at [503, 242] on span at bounding box center [500, 390] width 8 height 8
click at [0, 0] on input "radio" at bounding box center [0, 0] width 0 height 0
click at [503, 242] on span at bounding box center [500, 453] width 8 height 8
click at [0, 0] on input "radio" at bounding box center [0, 0] width 0 height 0
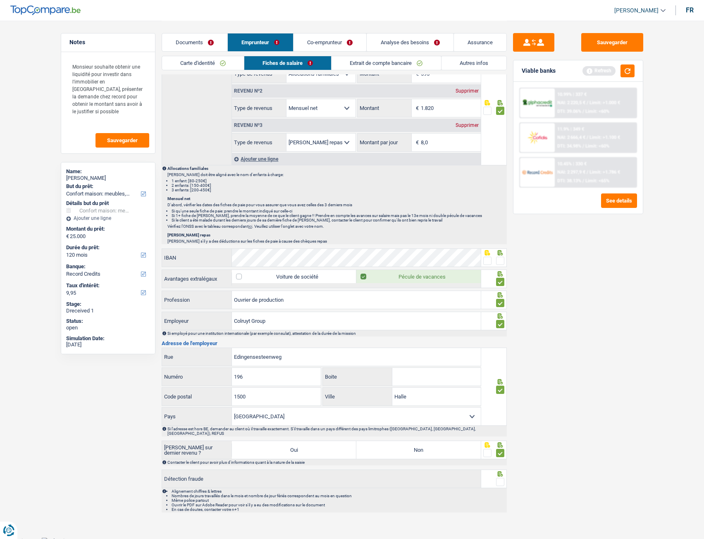
click at [500, 242] on span at bounding box center [500, 482] width 8 height 8
click at [0, 0] on input "radio" at bounding box center [0, 0] width 0 height 0
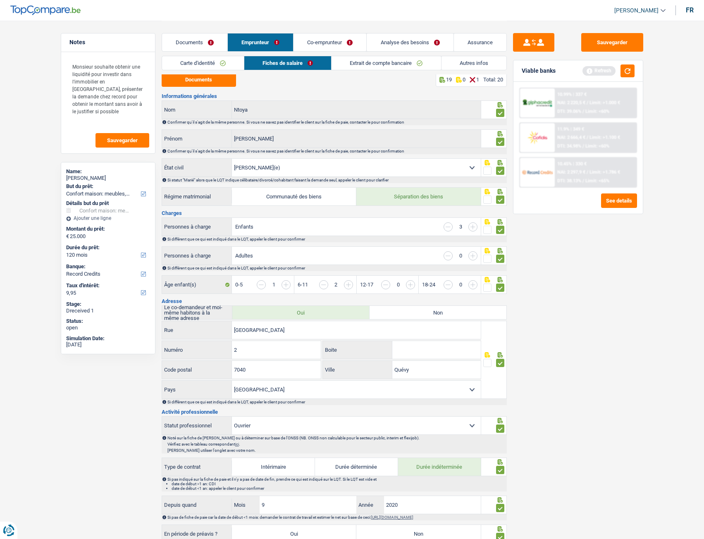
scroll to position [0, 0]
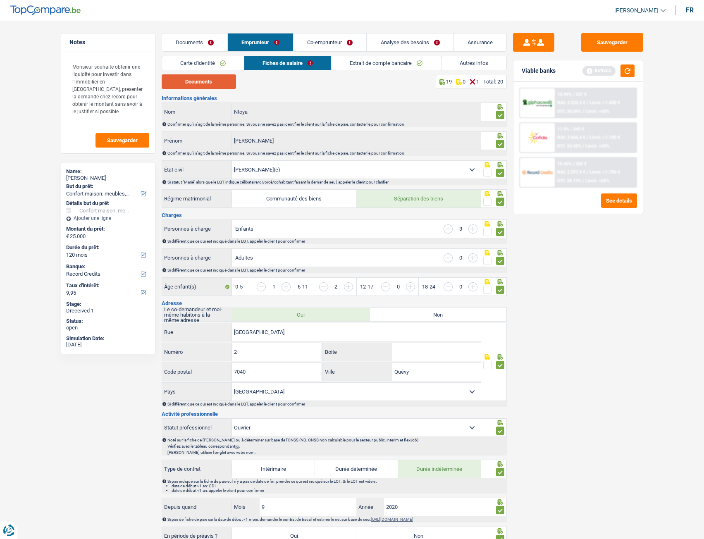
click at [212, 86] on button "Documents" at bounding box center [199, 81] width 74 height 14
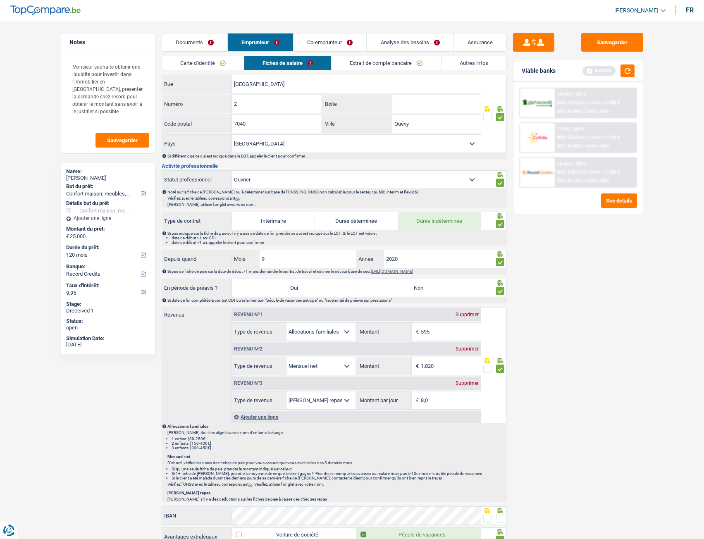
scroll to position [455, 0]
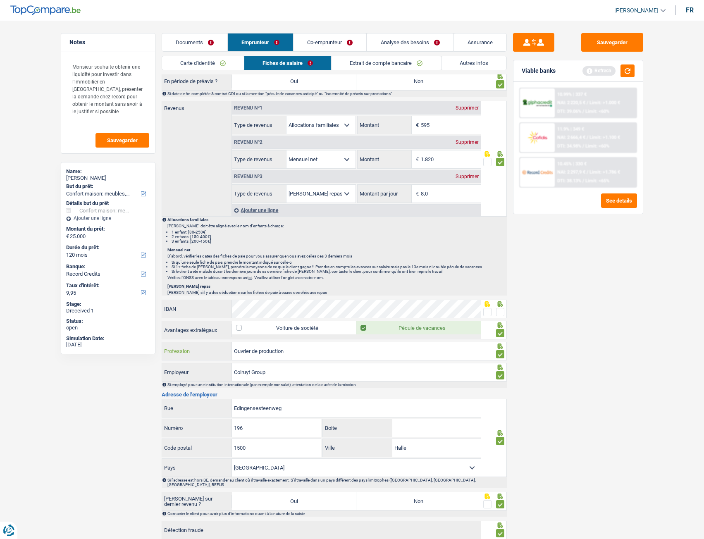
click at [418, 242] on input "Ouvrier de production" at bounding box center [356, 351] width 249 height 18
click at [502, 242] on span at bounding box center [500, 312] width 8 height 8
click at [0, 0] on input "radio" at bounding box center [0, 0] width 0 height 0
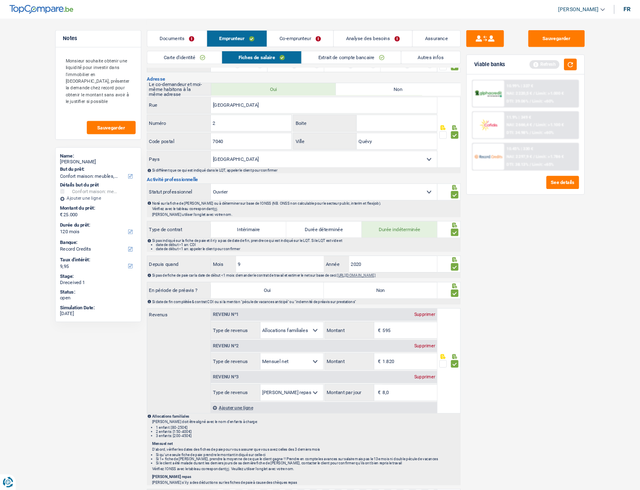
scroll to position [0, 0]
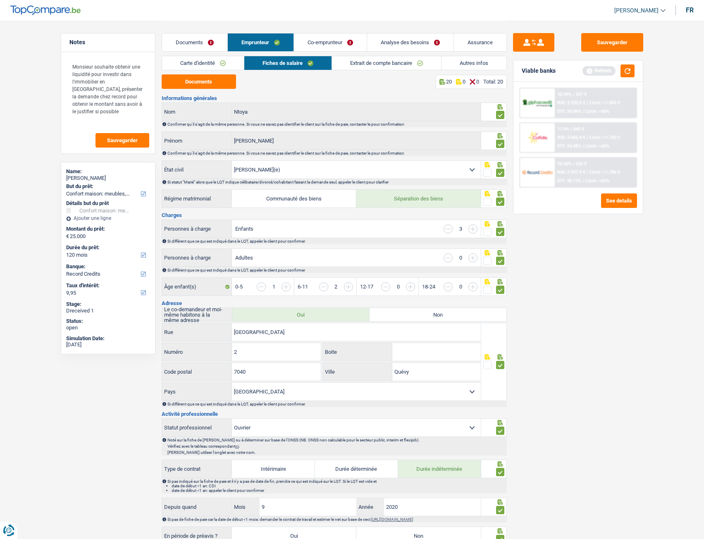
click at [380, 59] on link "Extrait de compte bancaire" at bounding box center [386, 63] width 109 height 14
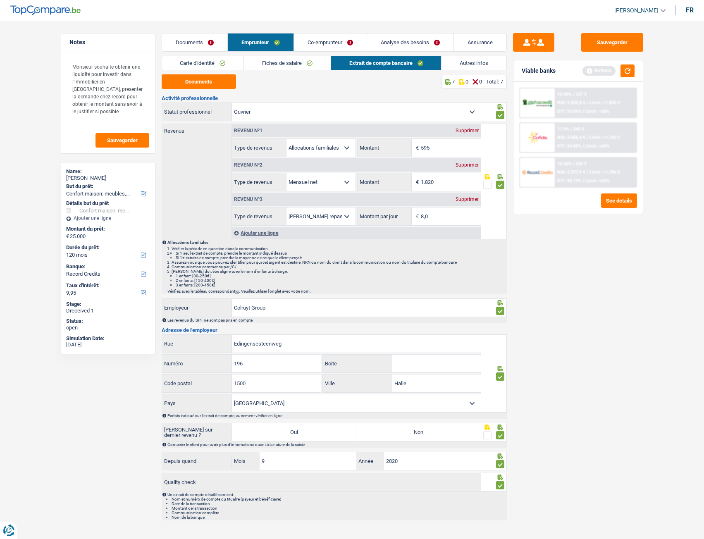
click at [328, 43] on link "Co-emprunteur" at bounding box center [330, 42] width 73 height 18
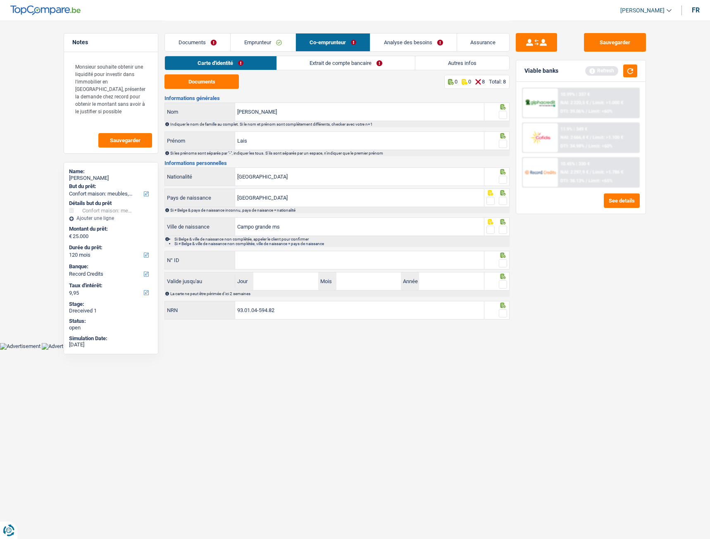
click at [194, 40] on link "Documents" at bounding box center [197, 42] width 65 height 18
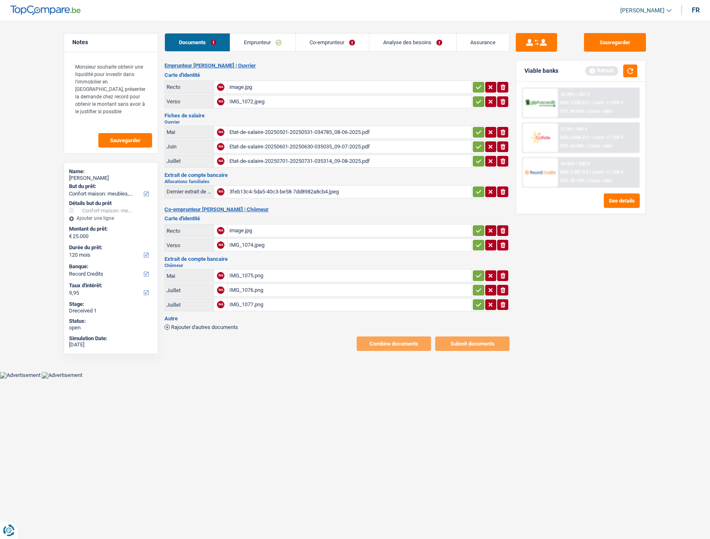
click at [232, 89] on div "image.jpg" at bounding box center [350, 87] width 241 height 12
click at [330, 44] on link "Co-emprunteur" at bounding box center [332, 42] width 73 height 18
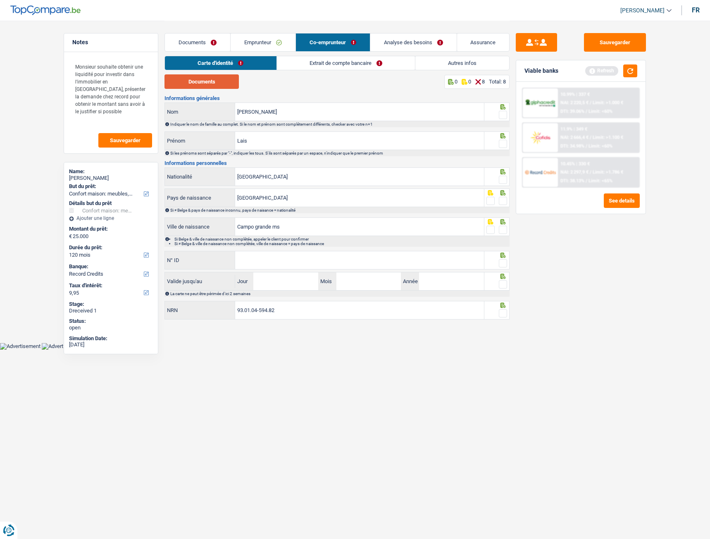
click at [211, 81] on button "Documents" at bounding box center [202, 81] width 74 height 14
click at [251, 242] on input "N° ID" at bounding box center [359, 260] width 249 height 18
type input "595-1016370-22"
click at [297, 242] on input "Jour" at bounding box center [286, 282] width 65 height 18
type input "06"
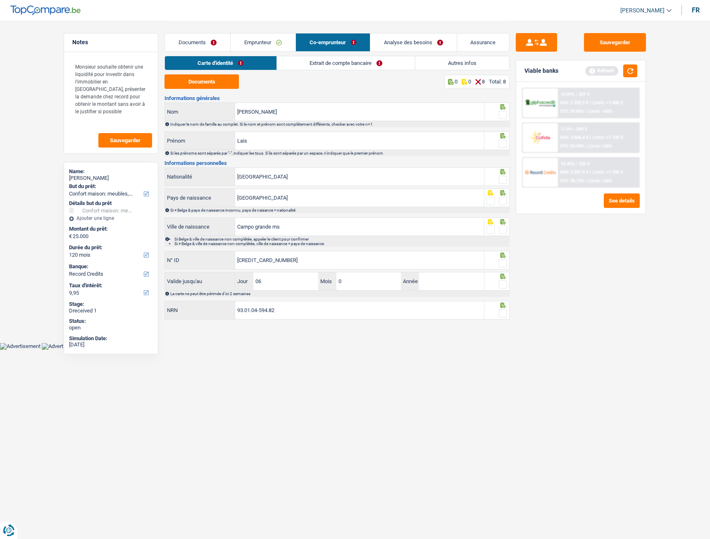
type input "07"
type input "2032"
click at [321, 242] on input "93.01.04-594.82" at bounding box center [359, 310] width 249 height 18
click at [506, 242] on span at bounding box center [503, 263] width 8 height 8
click at [0, 0] on input "radio" at bounding box center [0, 0] width 0 height 0
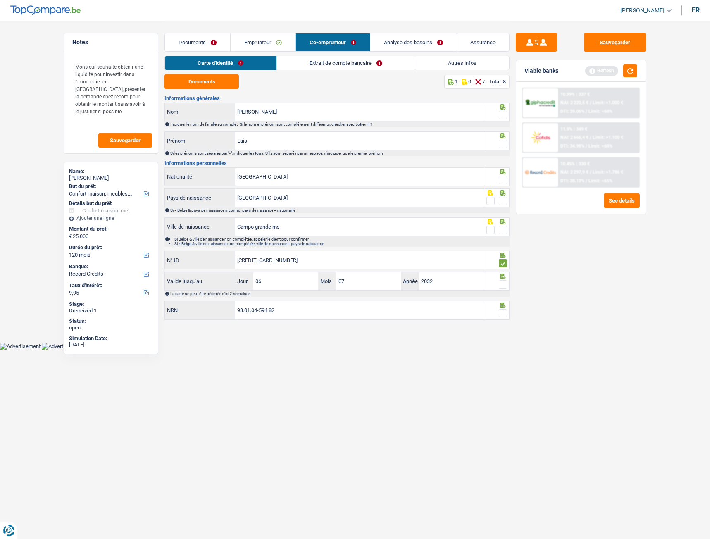
click at [505, 242] on div at bounding box center [503, 285] width 8 height 10
click at [504, 242] on div at bounding box center [503, 285] width 8 height 10
click at [502, 242] on span at bounding box center [503, 284] width 8 height 8
click at [0, 0] on input "radio" at bounding box center [0, 0] width 0 height 0
click at [504, 242] on span at bounding box center [503, 313] width 8 height 8
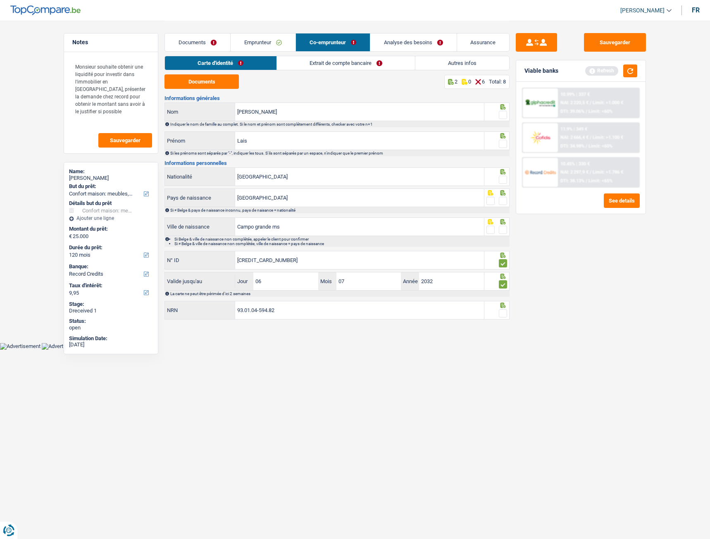
click at [0, 0] on input "radio" at bounding box center [0, 0] width 0 height 0
click at [502, 116] on span at bounding box center [503, 115] width 8 height 8
click at [0, 0] on input "radio" at bounding box center [0, 0] width 0 height 0
click at [507, 142] on span at bounding box center [503, 144] width 8 height 8
click at [0, 0] on input "radio" at bounding box center [0, 0] width 0 height 0
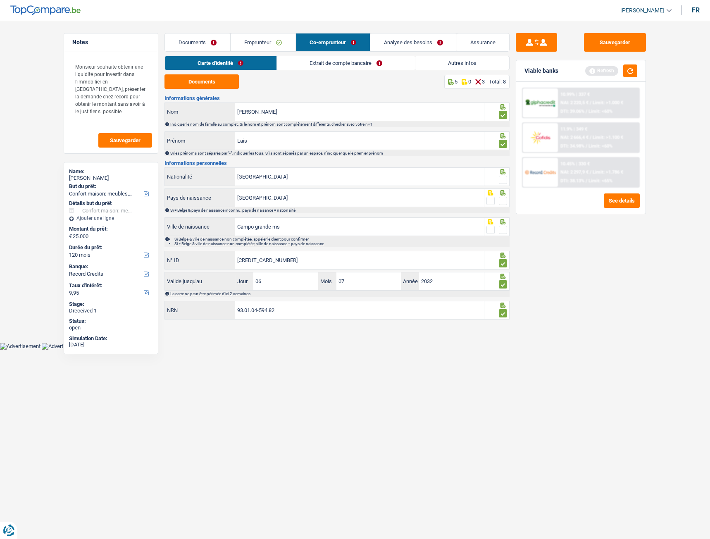
click at [507, 182] on span at bounding box center [503, 180] width 8 height 8
click at [0, 0] on input "radio" at bounding box center [0, 0] width 0 height 0
click at [502, 204] on span at bounding box center [503, 201] width 8 height 8
click at [0, 0] on input "radio" at bounding box center [0, 0] width 0 height 0
click at [504, 232] on span at bounding box center [503, 230] width 8 height 8
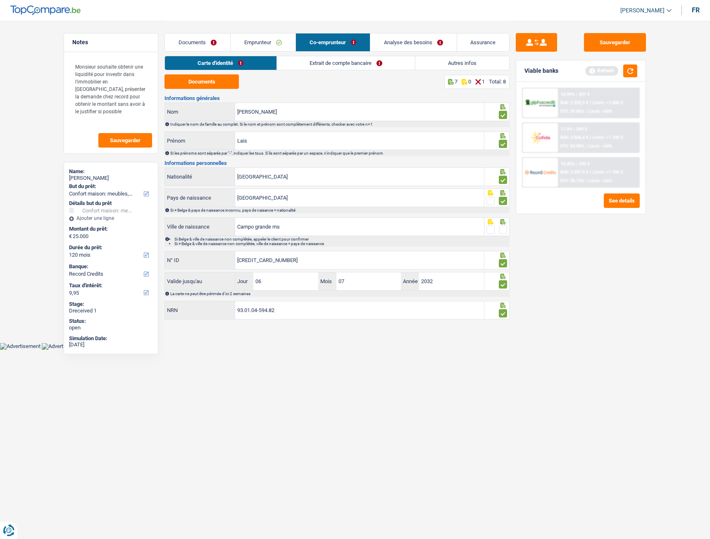
click at [0, 0] on input "radio" at bounding box center [0, 0] width 0 height 0
click at [386, 110] on input "Oliveira Cruz" at bounding box center [359, 112] width 249 height 18
click at [269, 45] on link "Emprunteur" at bounding box center [263, 42] width 65 height 18
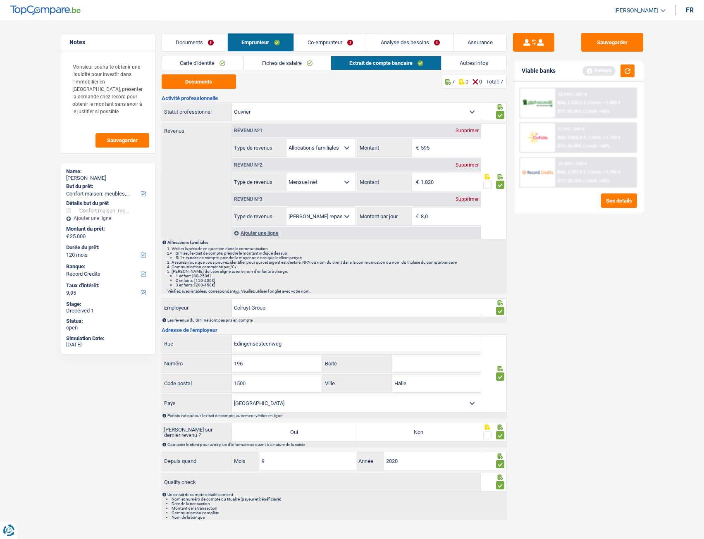
click at [307, 39] on link "Co-emprunteur" at bounding box center [330, 42] width 73 height 18
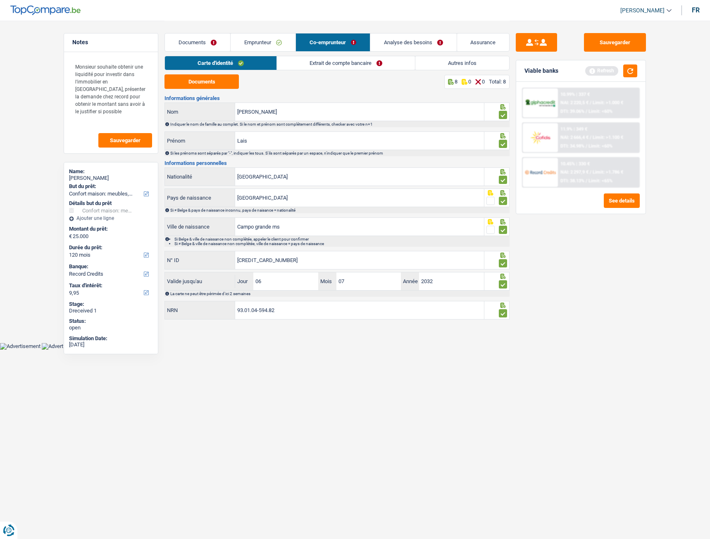
click at [318, 65] on link "Extrait de compte bancaire" at bounding box center [346, 63] width 138 height 14
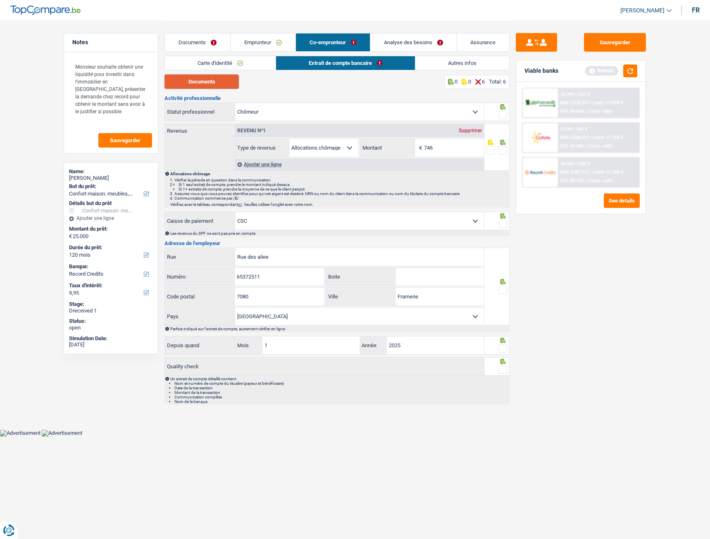
click at [216, 76] on button "Documents" at bounding box center [202, 81] width 74 height 14
click at [277, 41] on link "Emprunteur" at bounding box center [263, 42] width 65 height 18
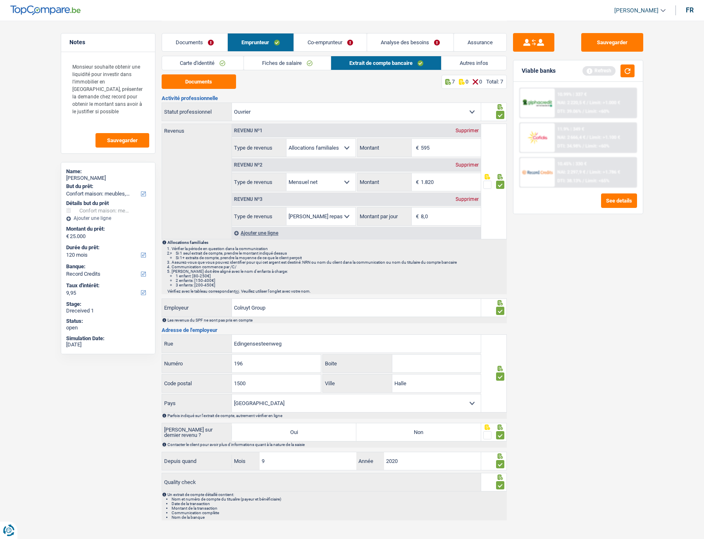
drag, startPoint x: 146, startPoint y: 190, endPoint x: 24, endPoint y: 354, distance: 203.9
click at [26, 242] on main "Notes Monsieur souhaite obtenir une liquidité pour investir dans l'immobilier e…" at bounding box center [352, 272] width 704 height 545
click at [529, 242] on main "Notes Monsieur souhaite obtenir une liquidité pour investir dans l'immobilier e…" at bounding box center [352, 272] width 704 height 545
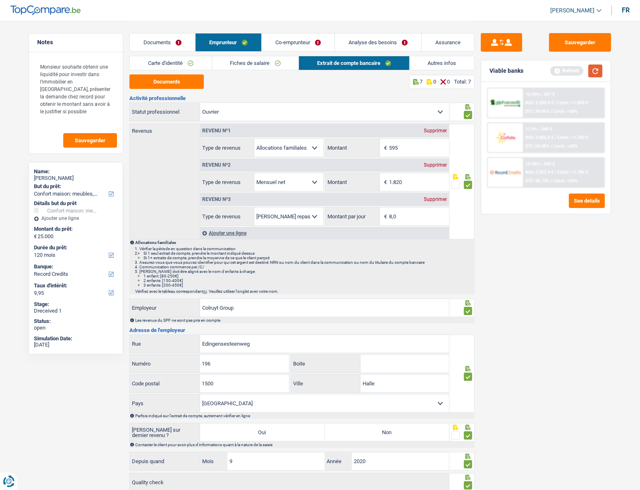
drag, startPoint x: 586, startPoint y: 70, endPoint x: 591, endPoint y: 69, distance: 5.1
click at [529, 70] on div "Refresh" at bounding box center [576, 71] width 52 height 13
click at [529, 70] on button "button" at bounding box center [595, 71] width 14 height 13
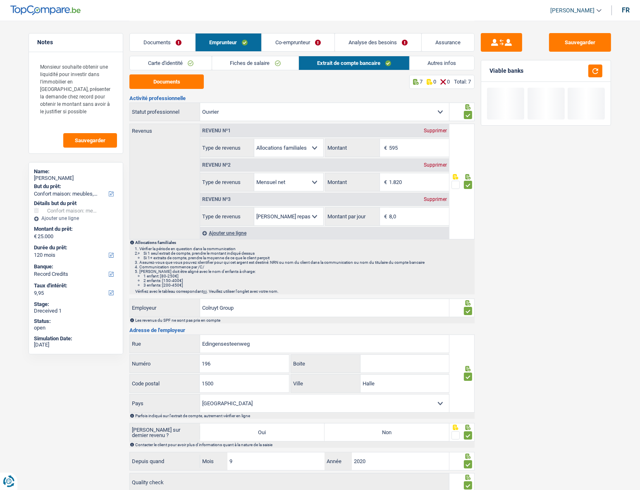
drag, startPoint x: 276, startPoint y: 65, endPoint x: 283, endPoint y: 64, distance: 7.0
click at [277, 64] on link "Fiches de salaire" at bounding box center [255, 63] width 87 height 14
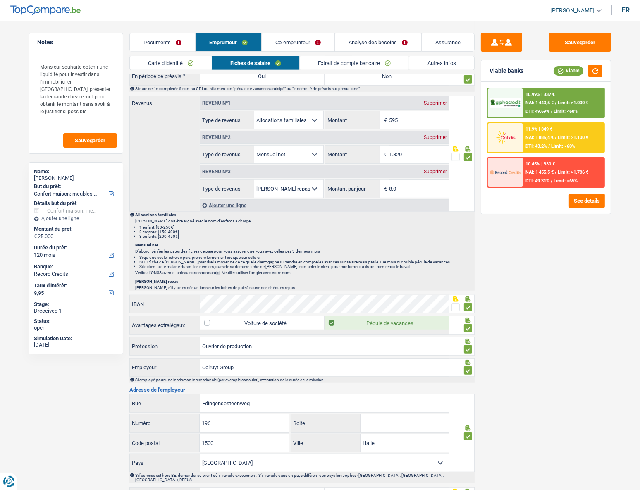
scroll to position [376, 0]
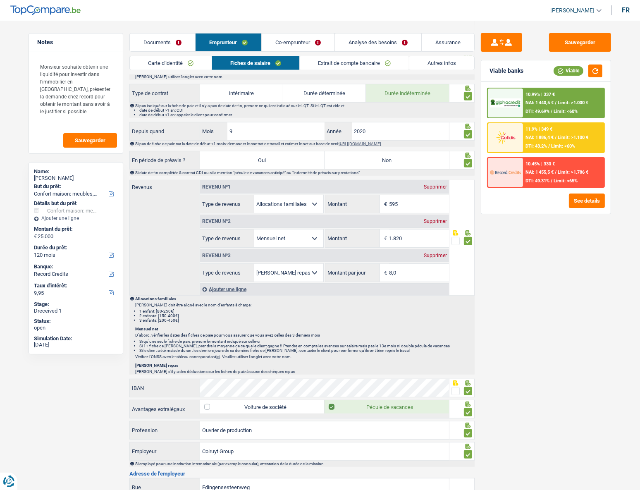
click at [291, 38] on link "Co-emprunteur" at bounding box center [298, 42] width 73 height 18
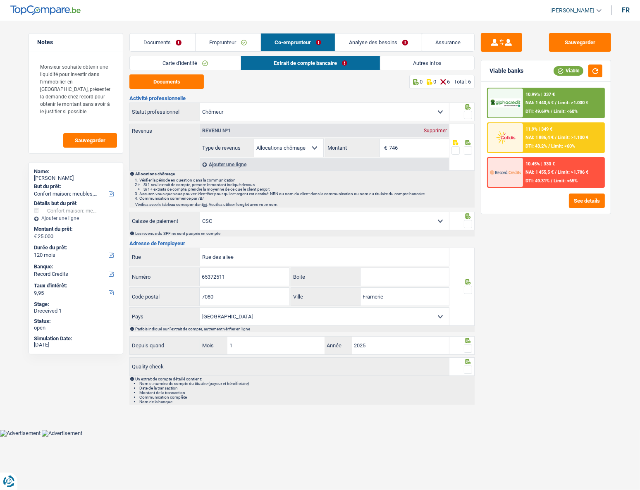
scroll to position [0, 0]
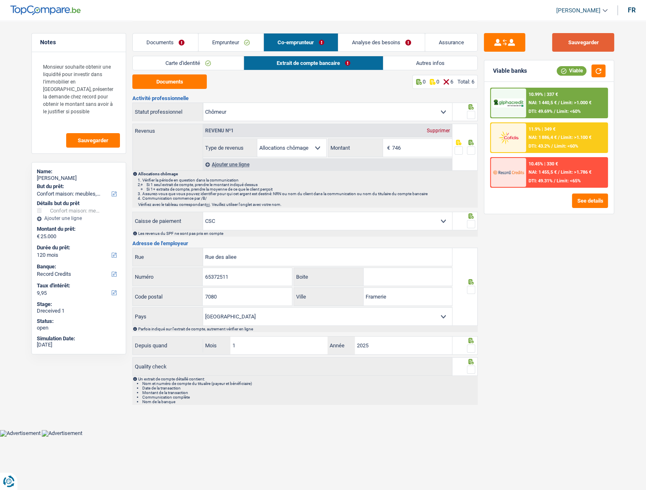
click at [529, 45] on button "Sauvegarder" at bounding box center [583, 42] width 62 height 19
click at [529, 38] on button "Sauvegarder" at bounding box center [583, 42] width 62 height 19
click at [231, 45] on link "Emprunteur" at bounding box center [231, 42] width 65 height 18
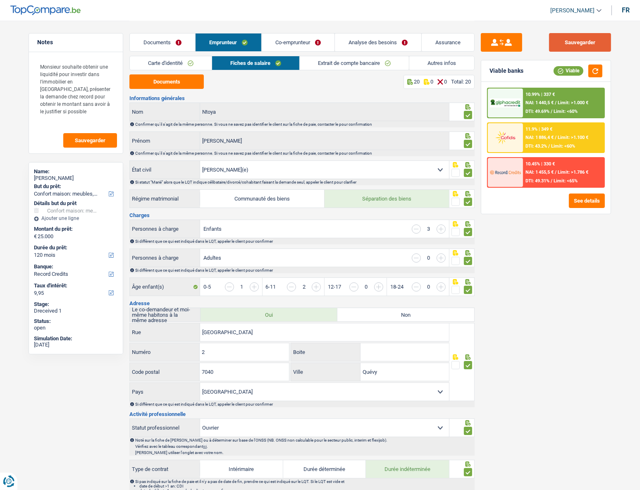
click at [529, 46] on button "Sauvegarder" at bounding box center [580, 42] width 62 height 19
click at [529, 41] on button "Sauvegarder" at bounding box center [580, 42] width 62 height 19
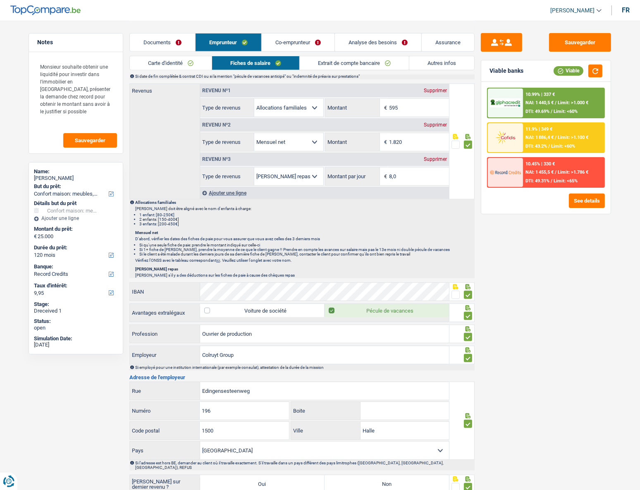
scroll to position [526, 0]
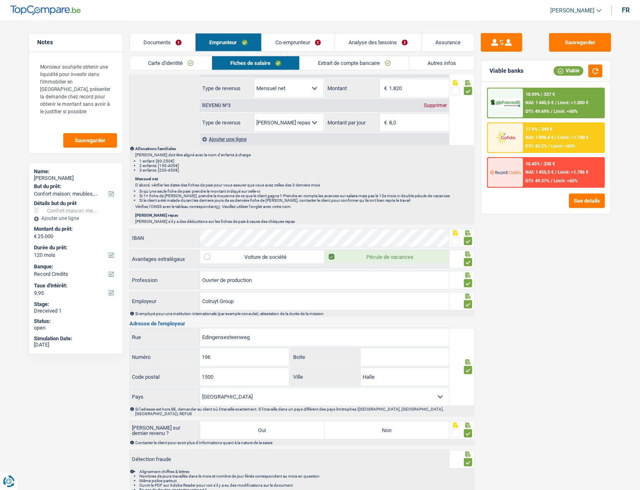
click at [434, 242] on label "Non" at bounding box center [387, 430] width 124 height 18
click at [434, 242] on input "Non" at bounding box center [387, 430] width 124 height 18
radio input "true"
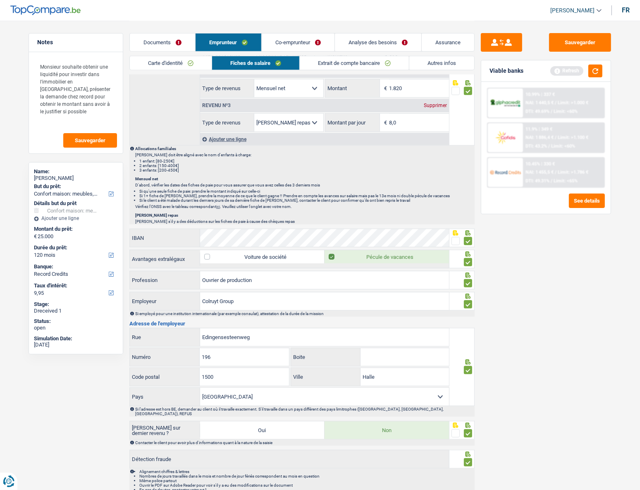
click at [457, 242] on span at bounding box center [456, 433] width 8 height 8
click at [0, 0] on input "radio" at bounding box center [0, 0] width 0 height 0
click at [470, 242] on span at bounding box center [468, 433] width 8 height 8
click at [0, 0] on input "radio" at bounding box center [0, 0] width 0 height 0
click at [529, 46] on button "Sauvegarder" at bounding box center [580, 42] width 62 height 19
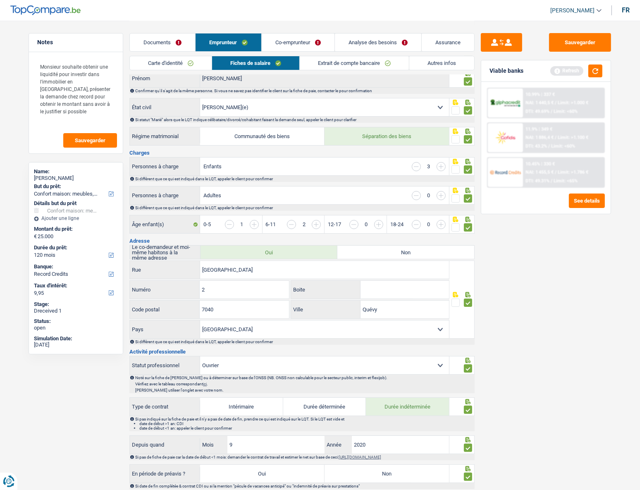
scroll to position [0, 0]
